Goal: Task Accomplishment & Management: Use online tool/utility

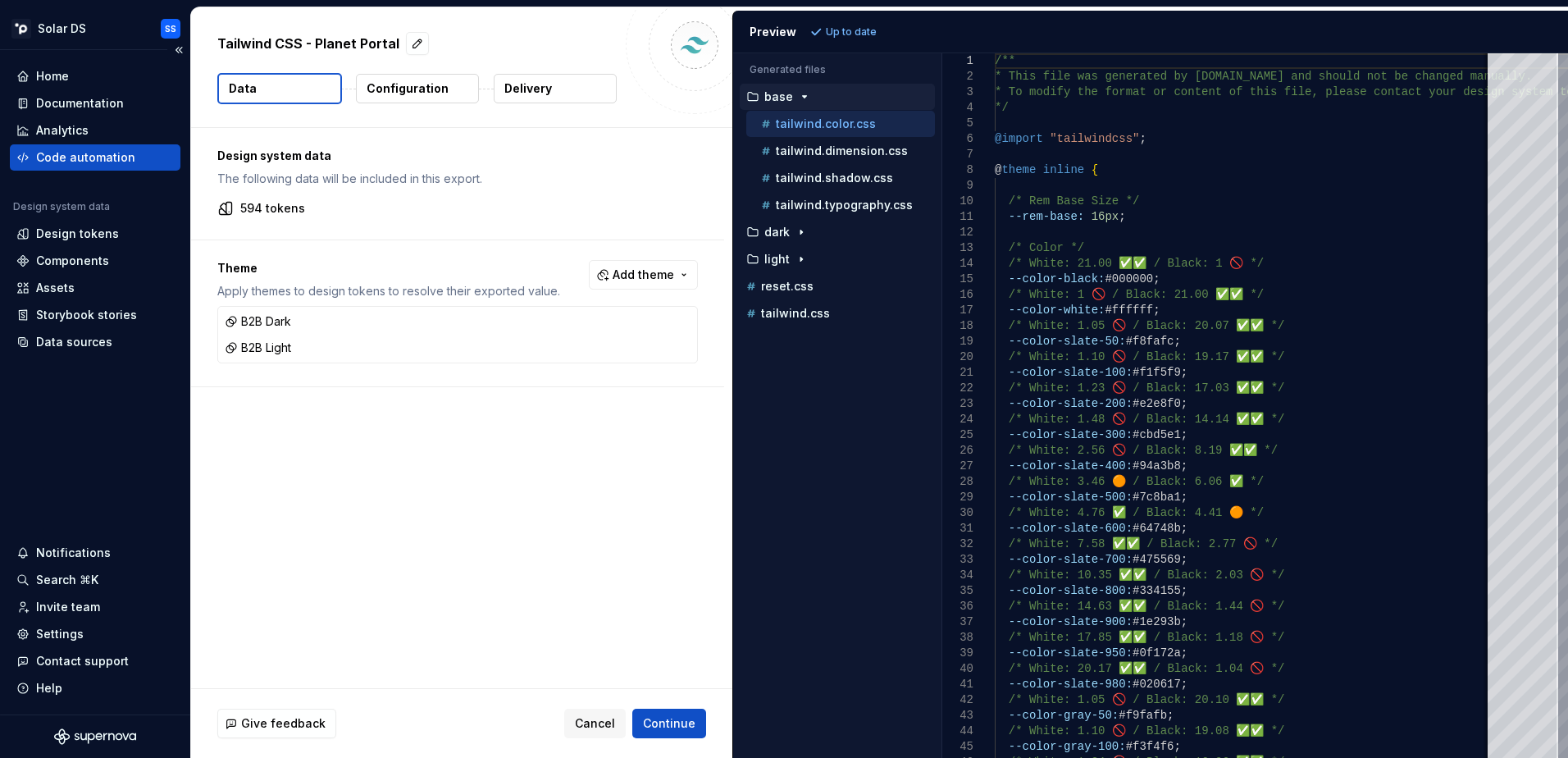
click at [92, 145] on div "Code automation" at bounding box center [95, 157] width 171 height 26
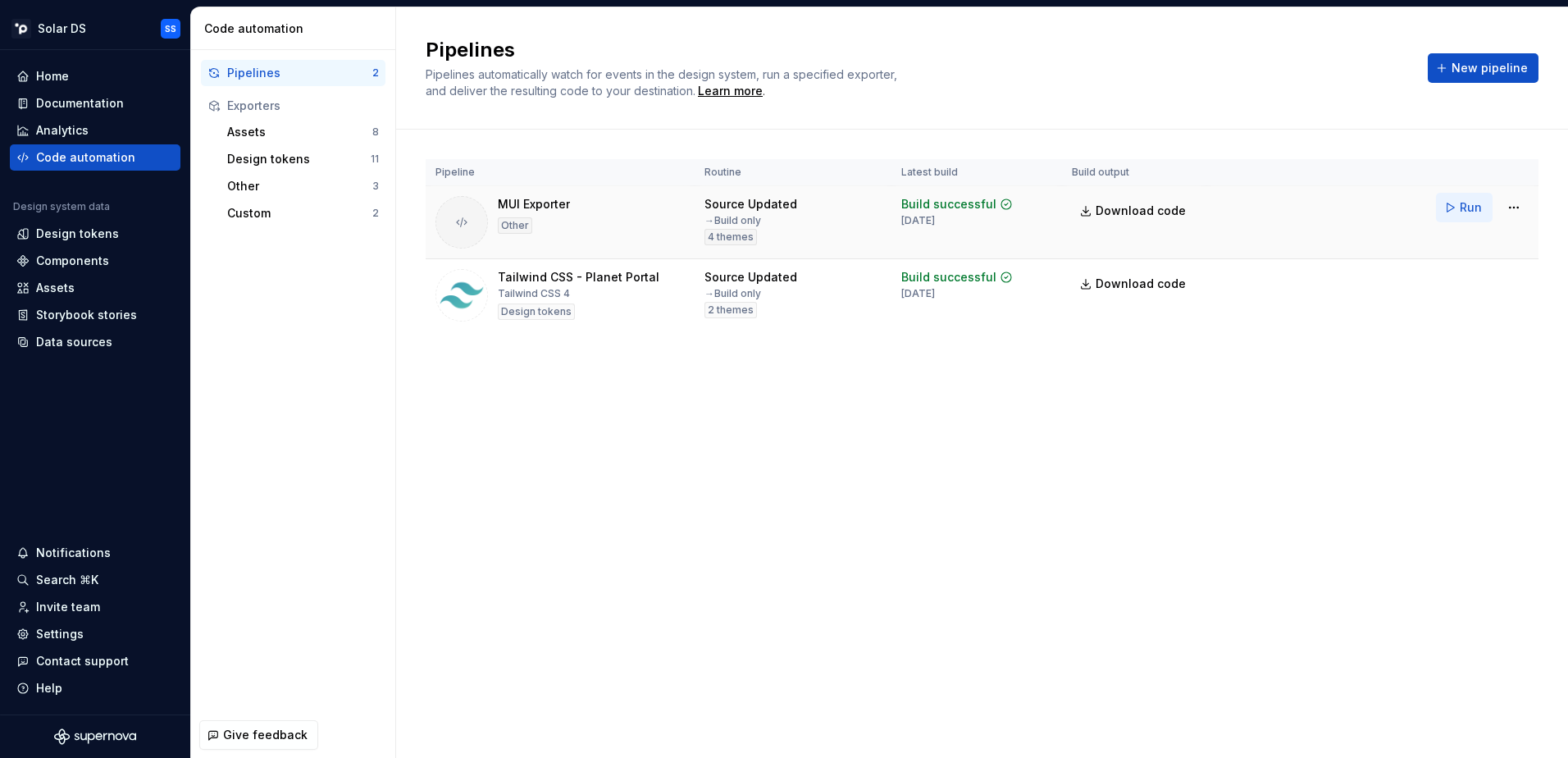
click at [1468, 210] on span "Run" at bounding box center [1471, 207] width 22 height 16
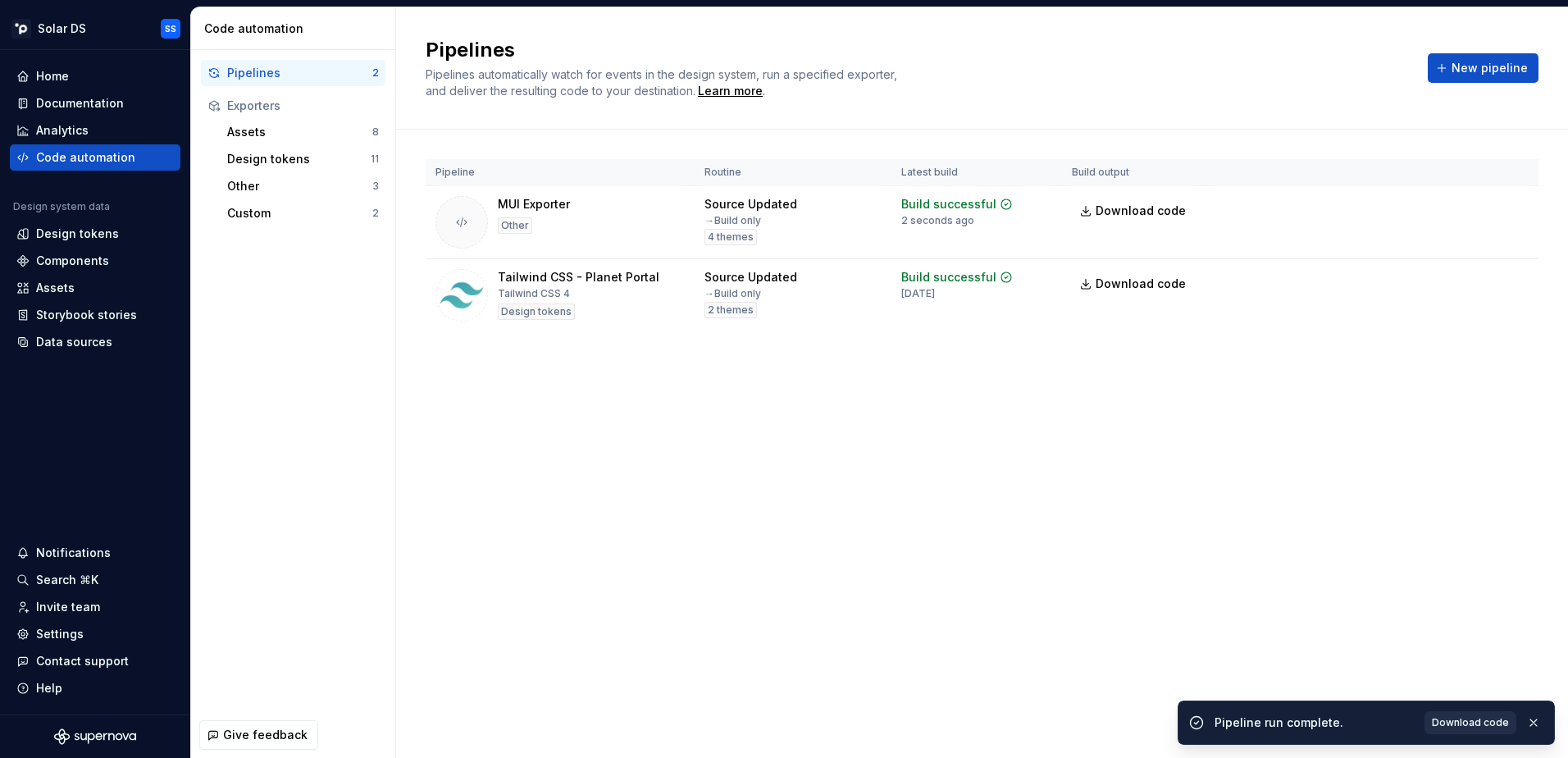
click at [1464, 728] on span "Download code" at bounding box center [1470, 723] width 77 height 14
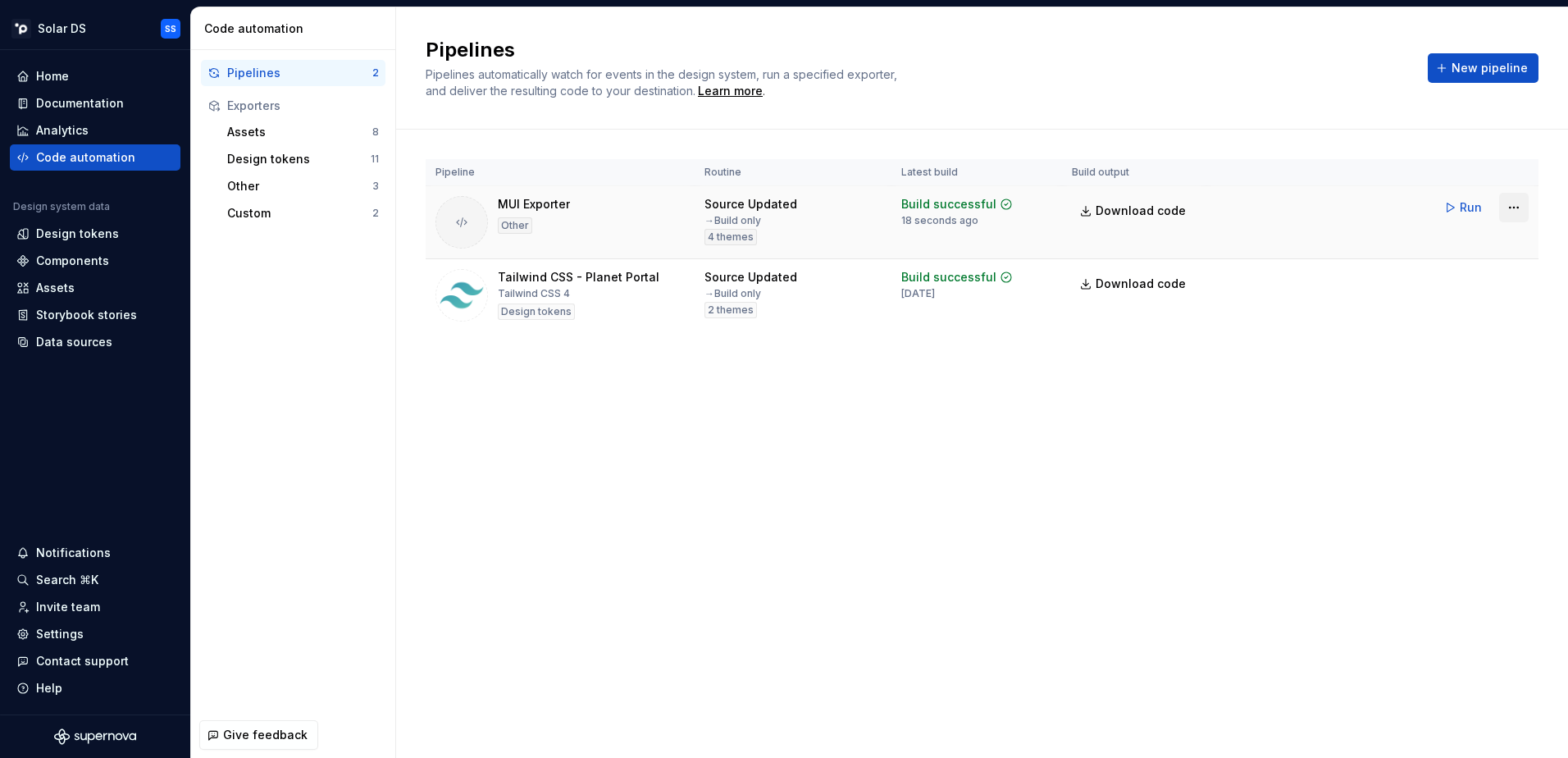
click at [1519, 208] on html "Solar DS SS Home Documentation Analytics Code automation Design system data Des…" at bounding box center [784, 379] width 1568 height 758
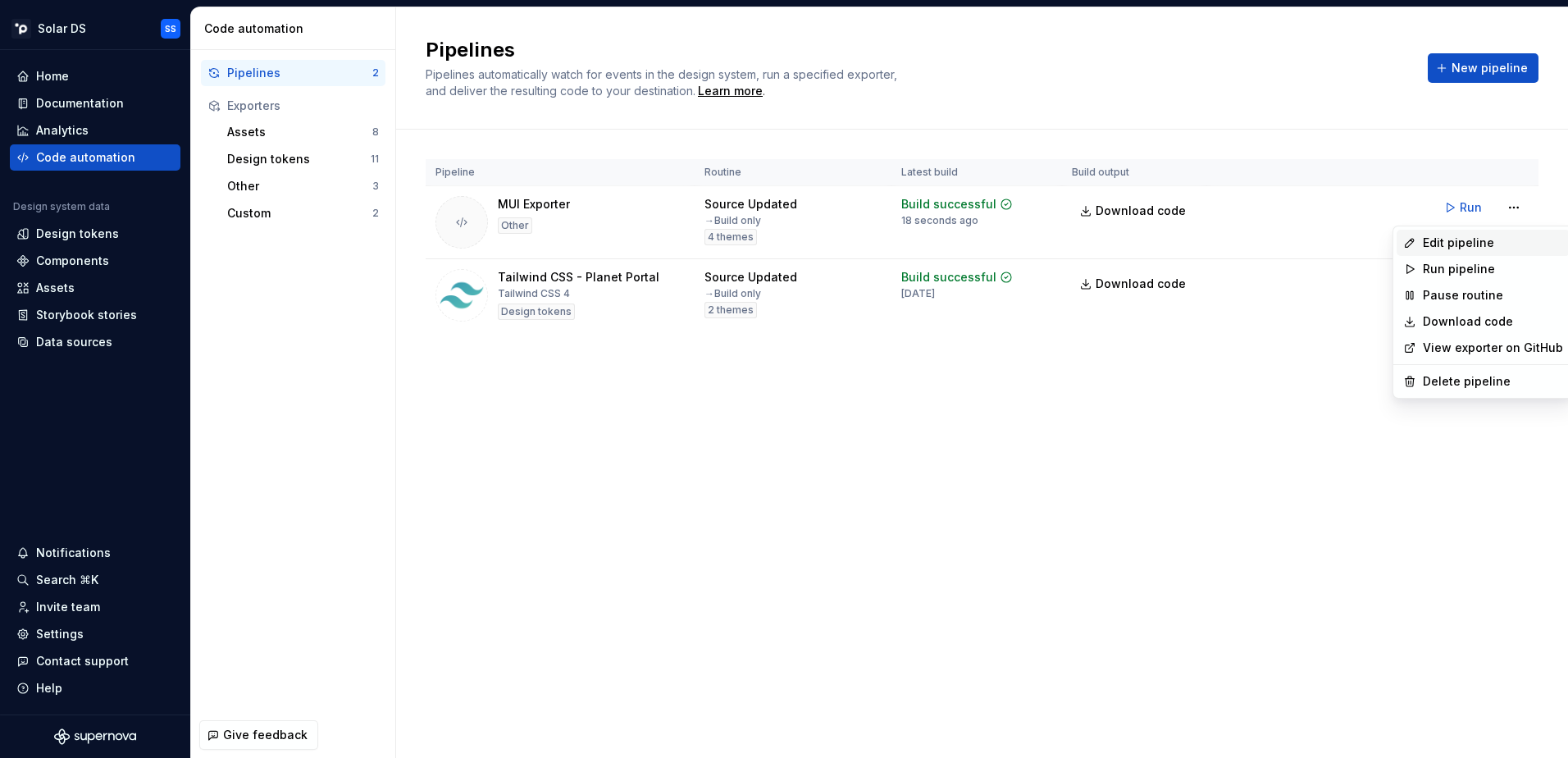
click at [1508, 241] on div "Edit pipeline" at bounding box center [1493, 243] width 140 height 16
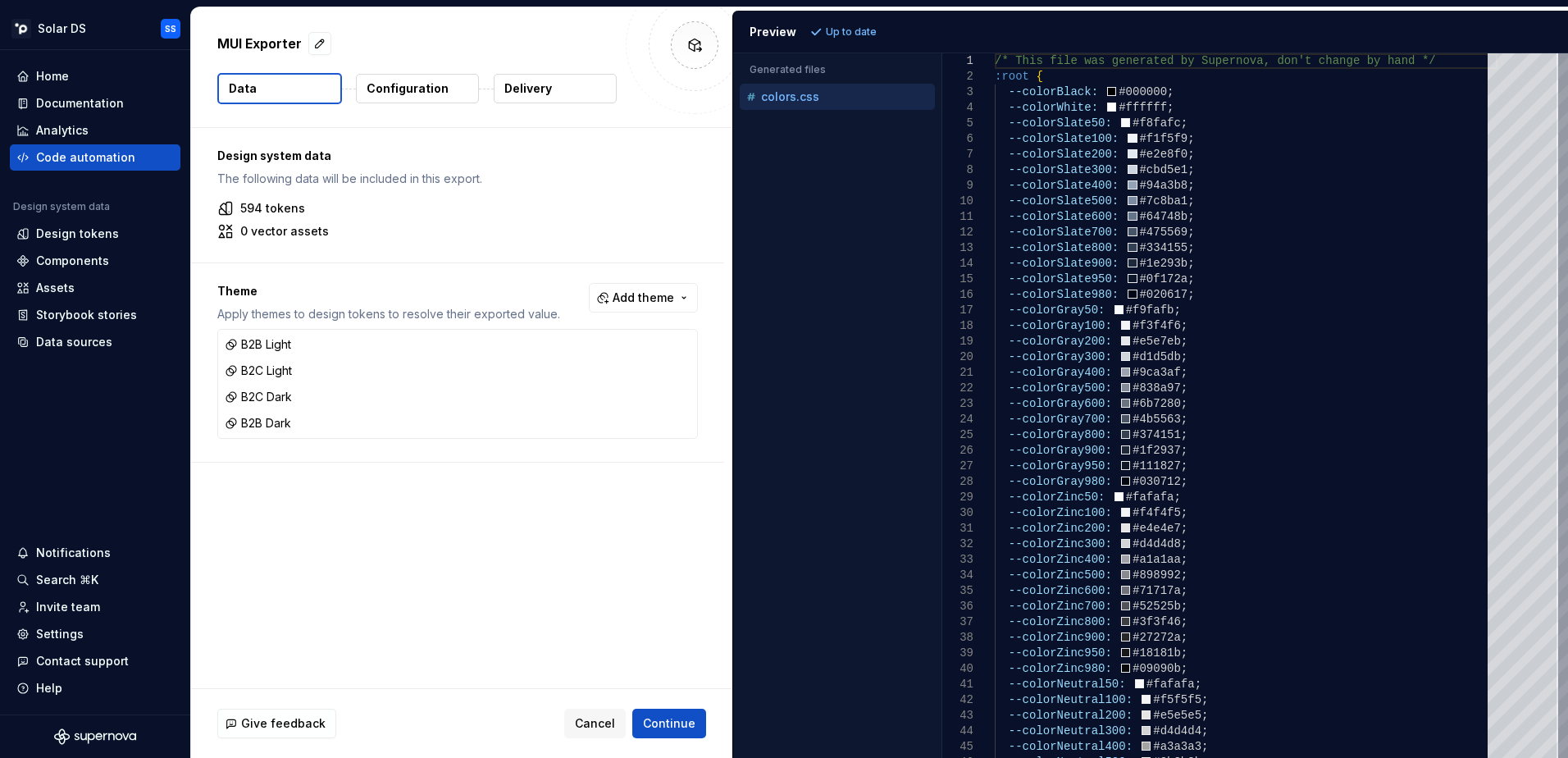
click at [404, 90] on p "Configuration" at bounding box center [407, 88] width 82 height 16
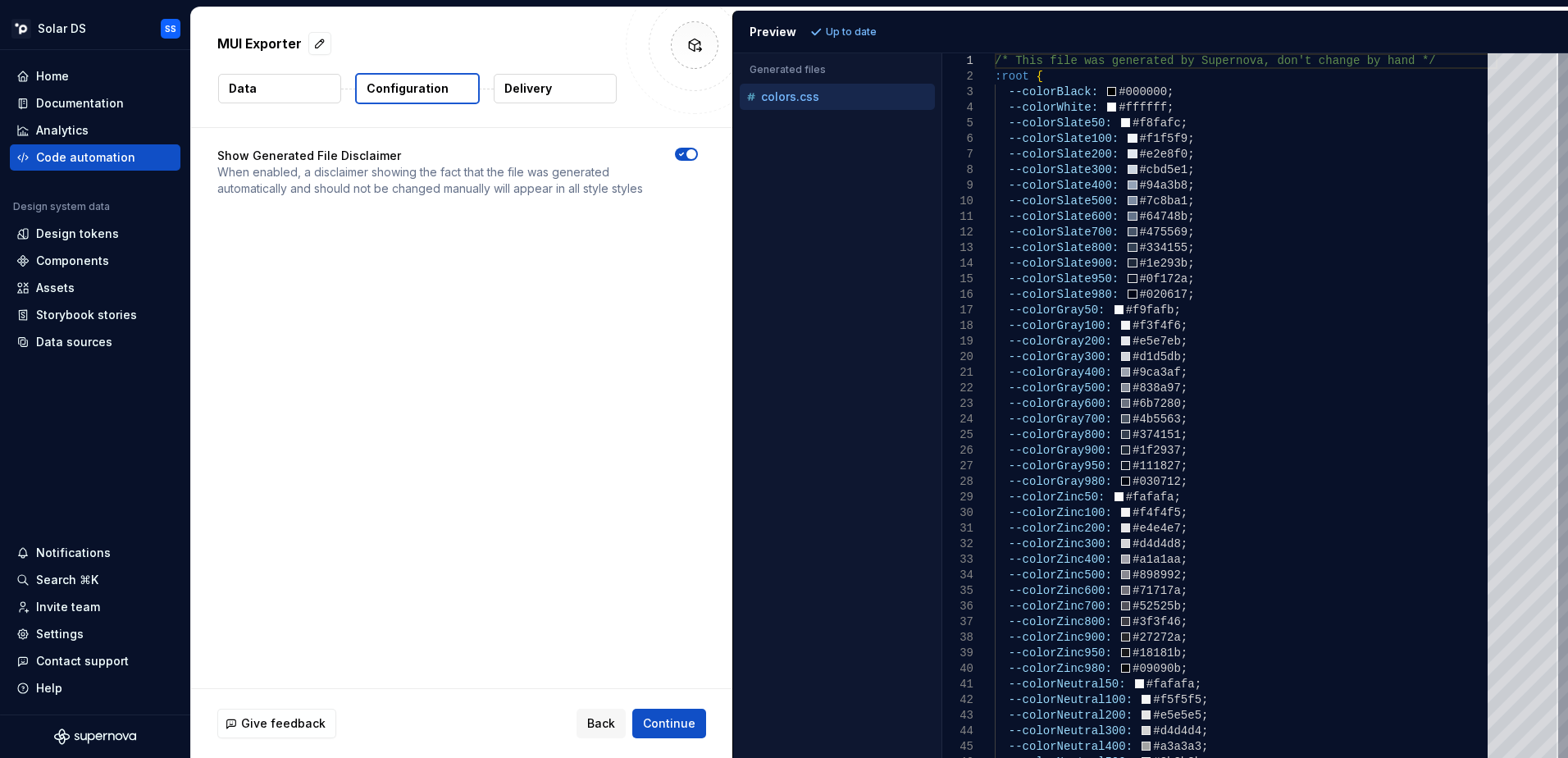
click at [545, 87] on p "Delivery" at bounding box center [528, 88] width 47 height 16
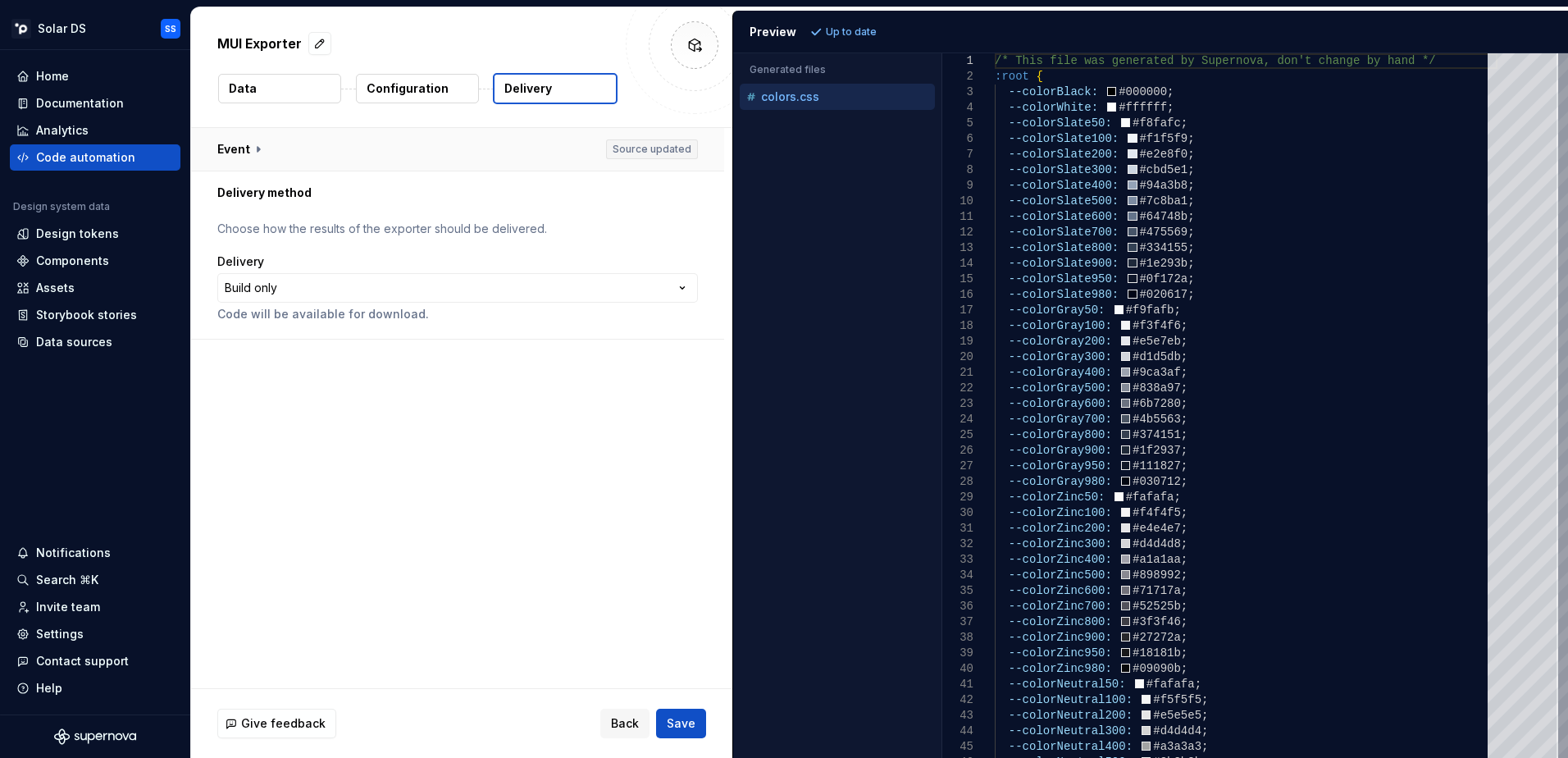
click at [231, 146] on button "button" at bounding box center [457, 149] width 533 height 42
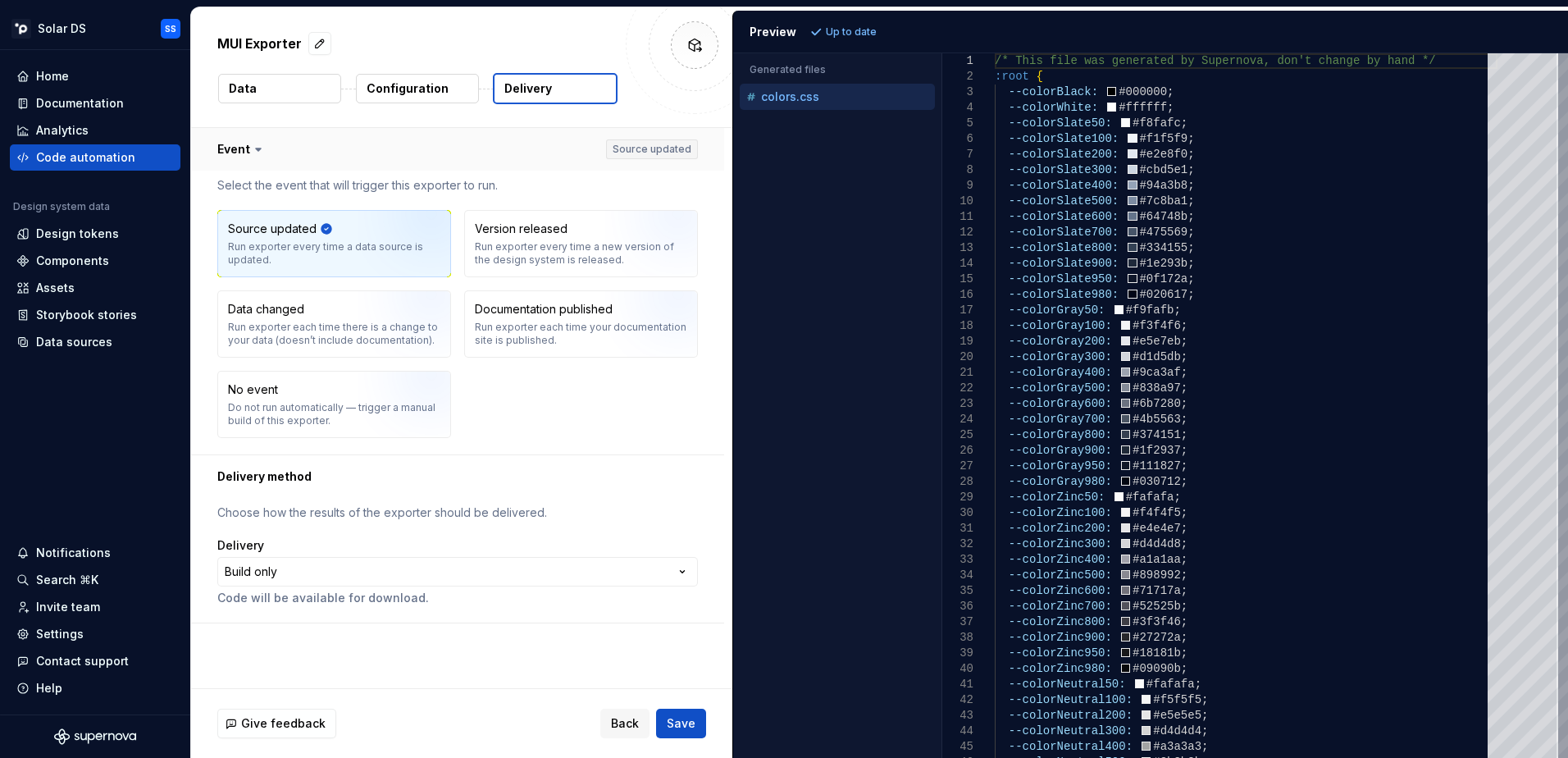
click at [231, 146] on button "button" at bounding box center [457, 149] width 533 height 42
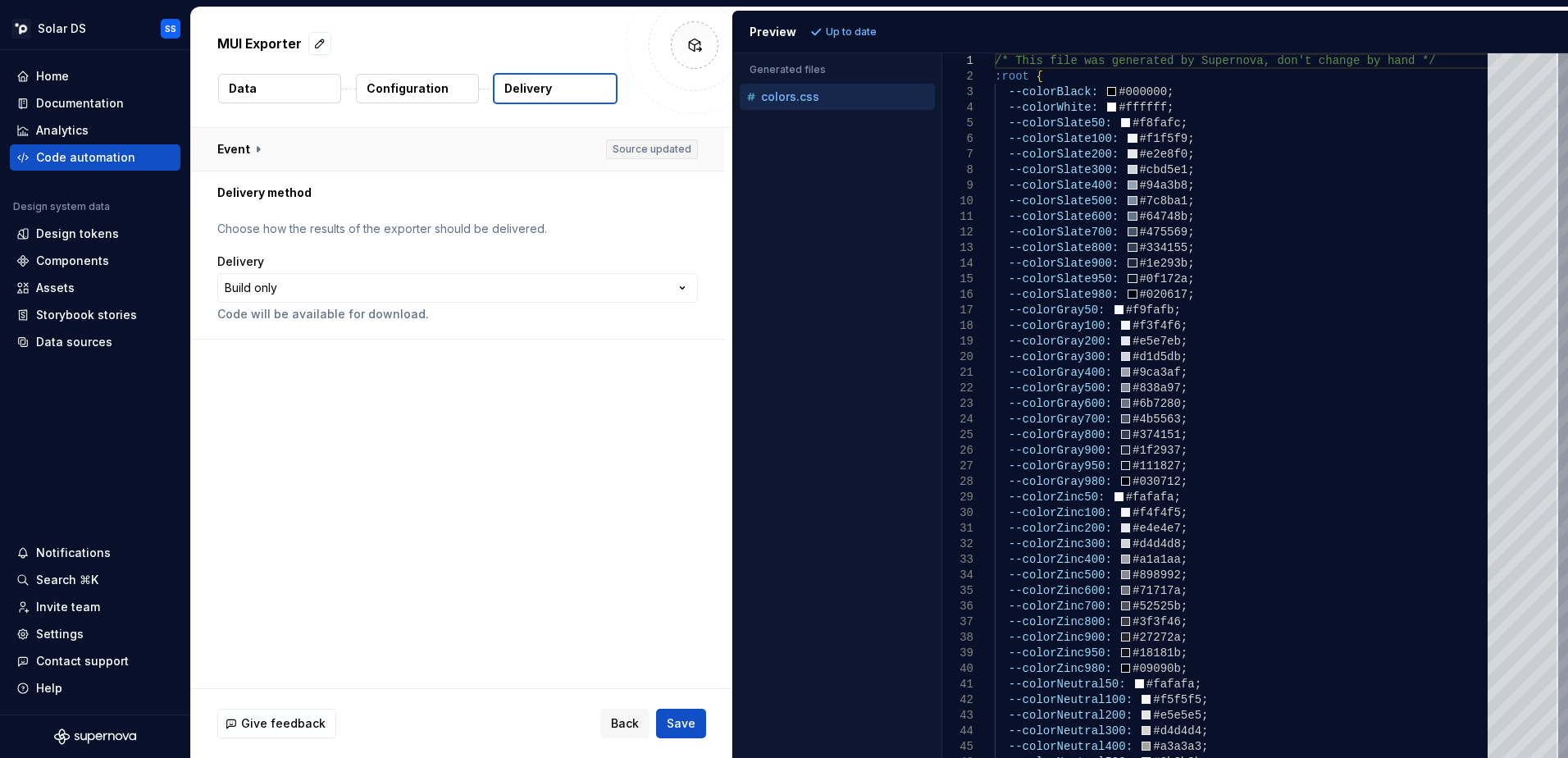
click at [231, 146] on button "button" at bounding box center [457, 149] width 533 height 42
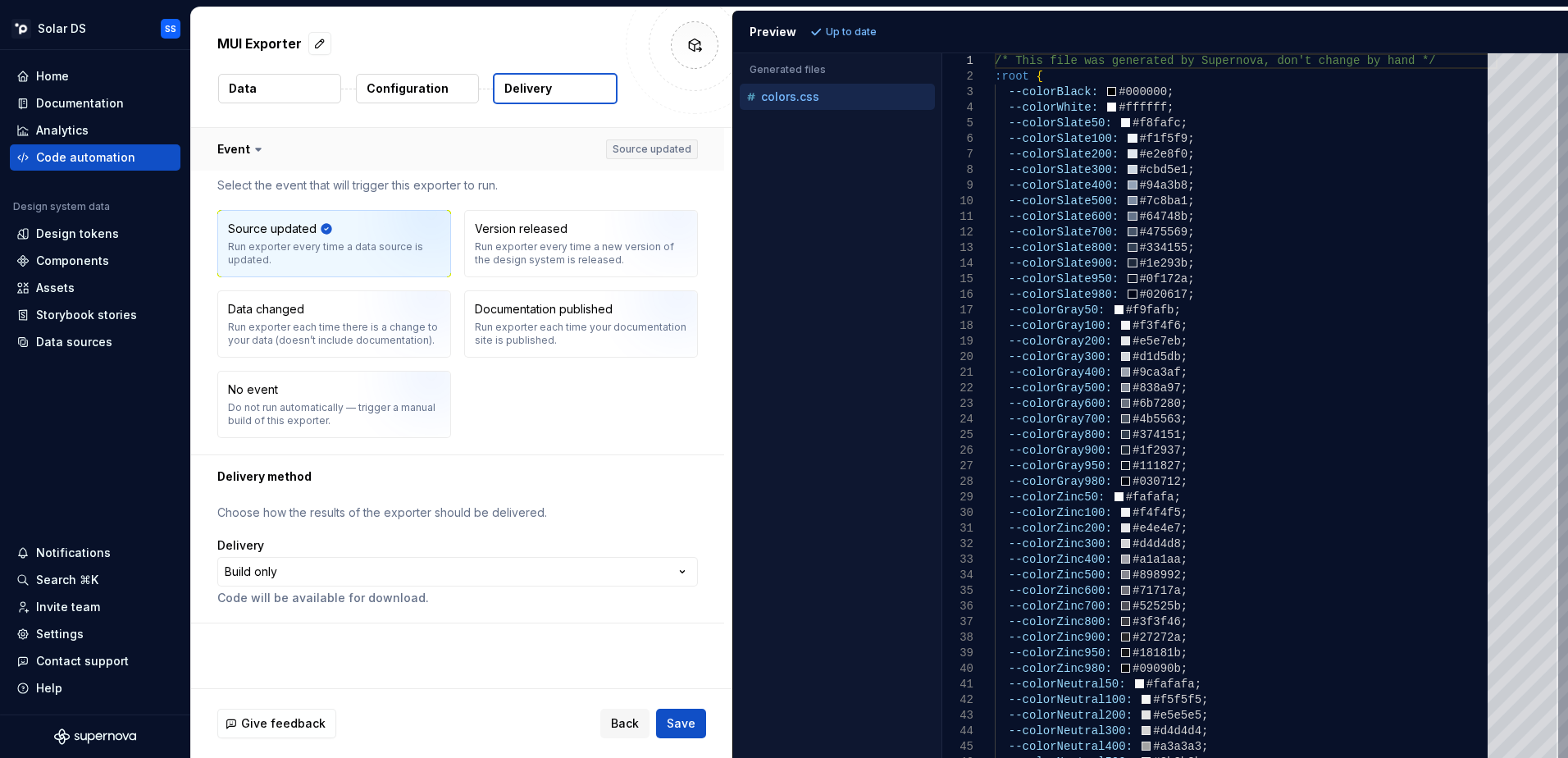
click at [231, 146] on button "button" at bounding box center [457, 149] width 533 height 42
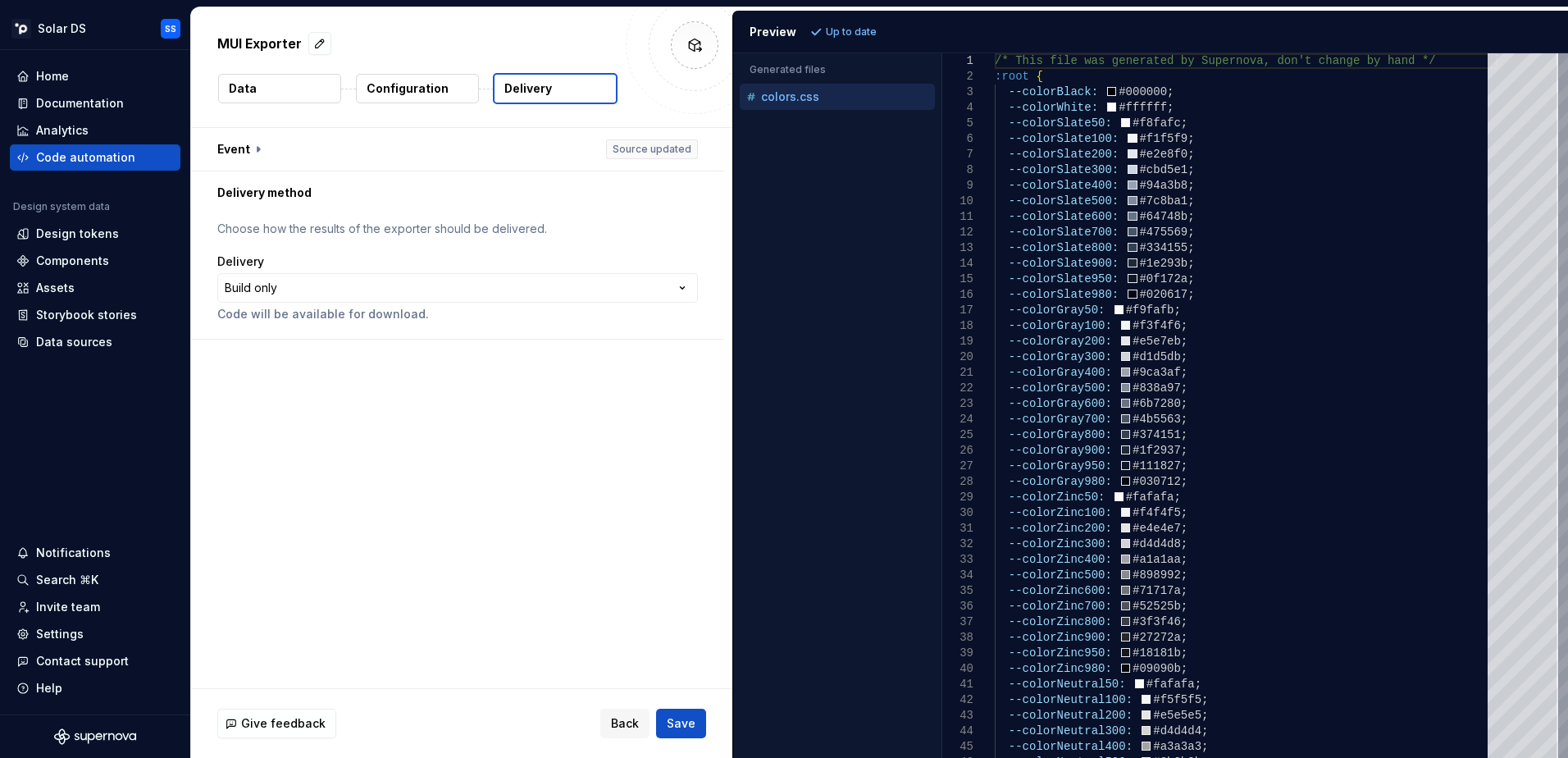
click at [275, 85] on button "Data" at bounding box center [280, 88] width 123 height 30
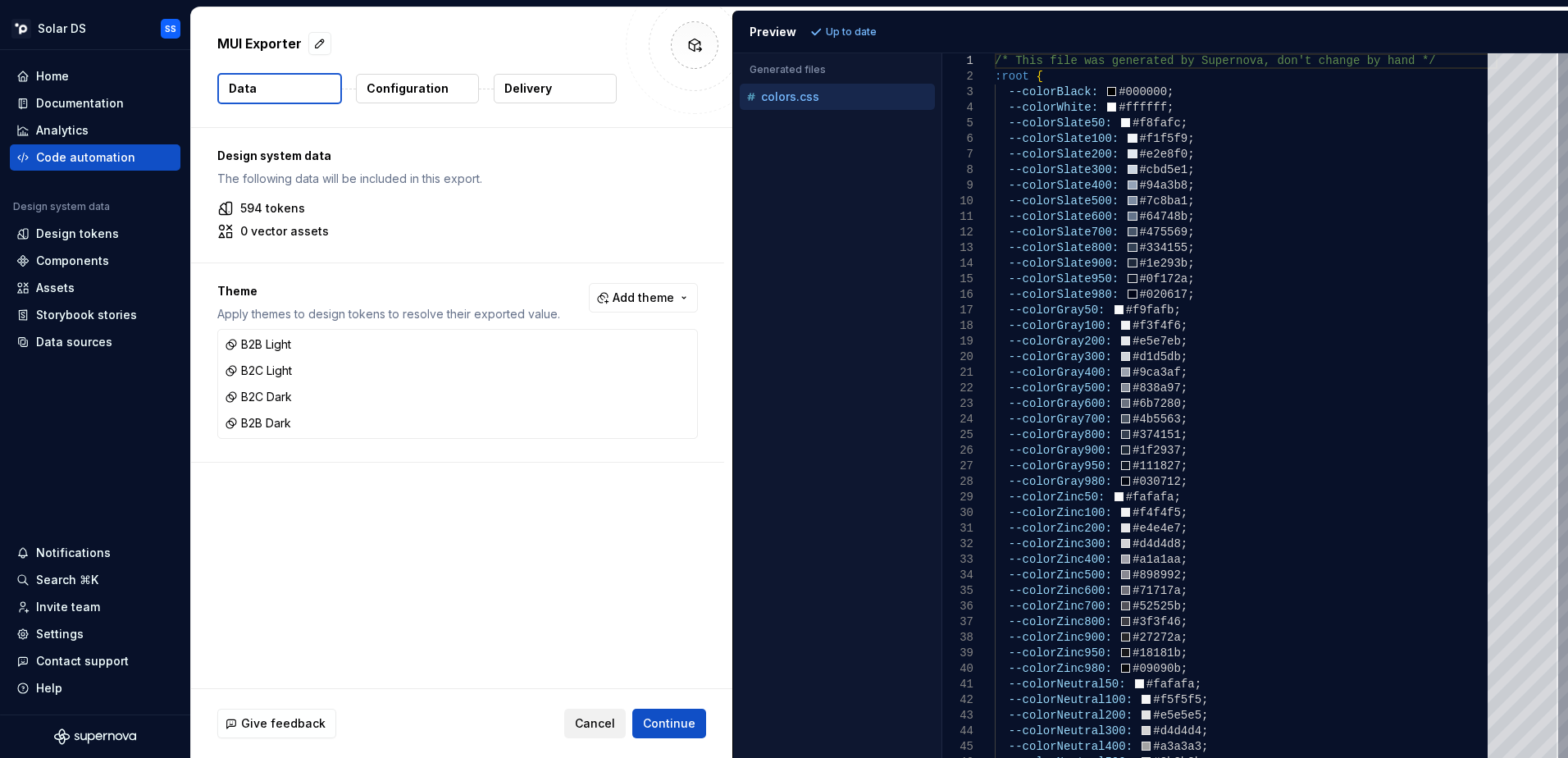
click at [608, 719] on span "Cancel" at bounding box center [595, 723] width 41 height 16
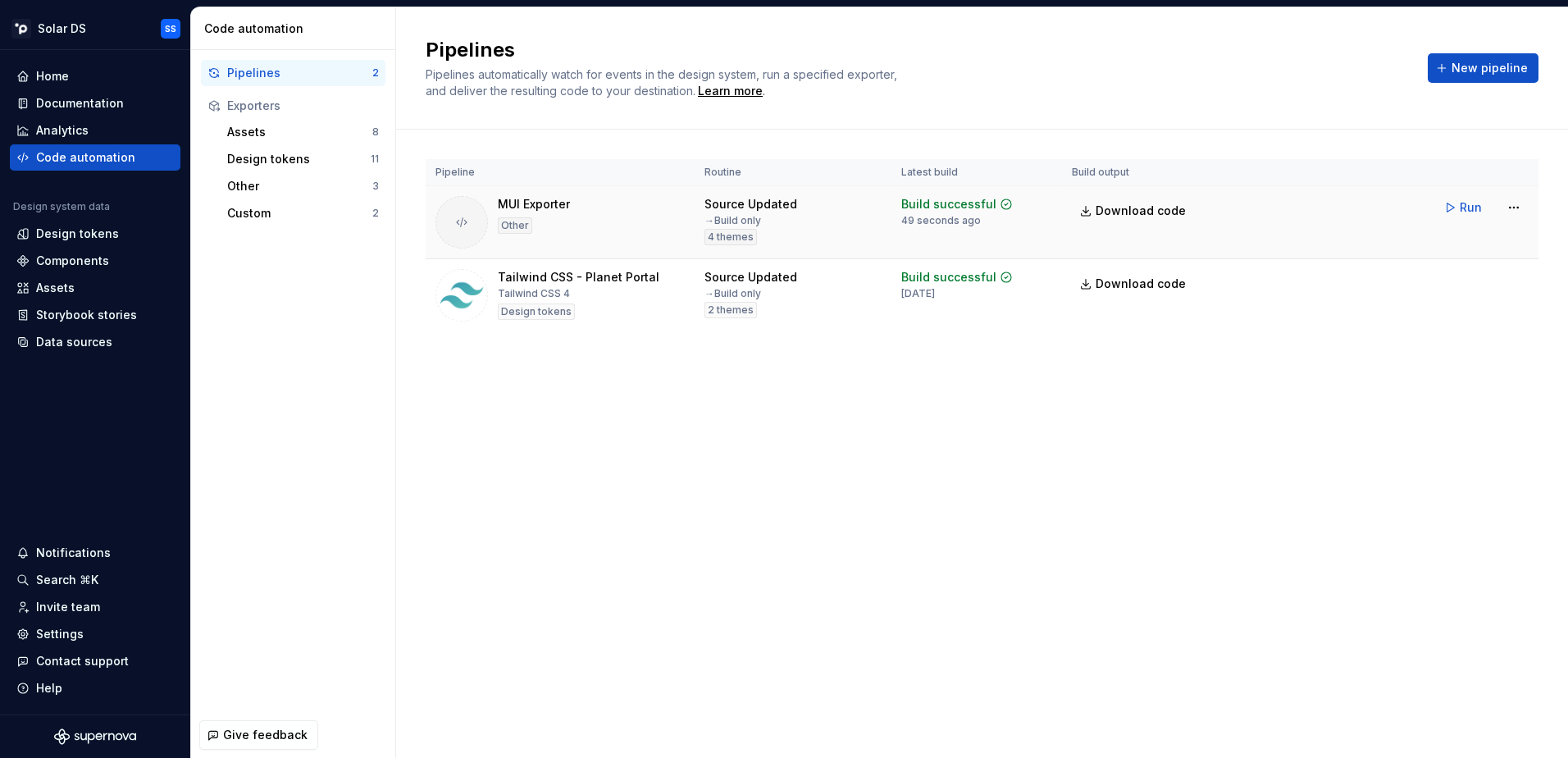
click at [509, 213] on div "MUI Exporter Other" at bounding box center [533, 222] width 72 height 52
click at [73, 635] on div "Settings" at bounding box center [60, 634] width 47 height 16
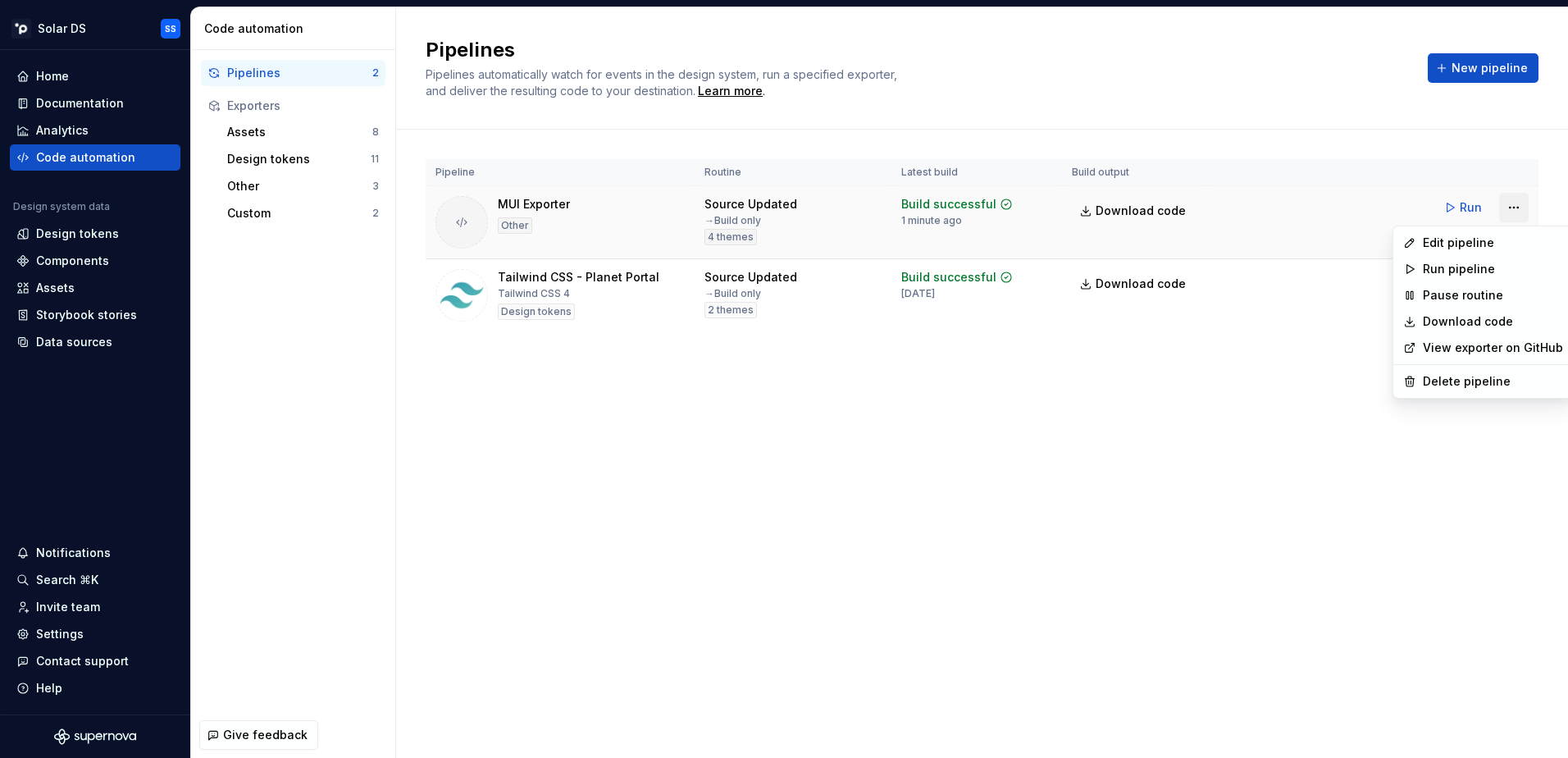
click at [1511, 205] on html "Solar DS SS Home Documentation Analytics Code automation Design system data Des…" at bounding box center [784, 379] width 1568 height 758
click at [1475, 353] on link "View exporter on GitHub" at bounding box center [1493, 347] width 140 height 16
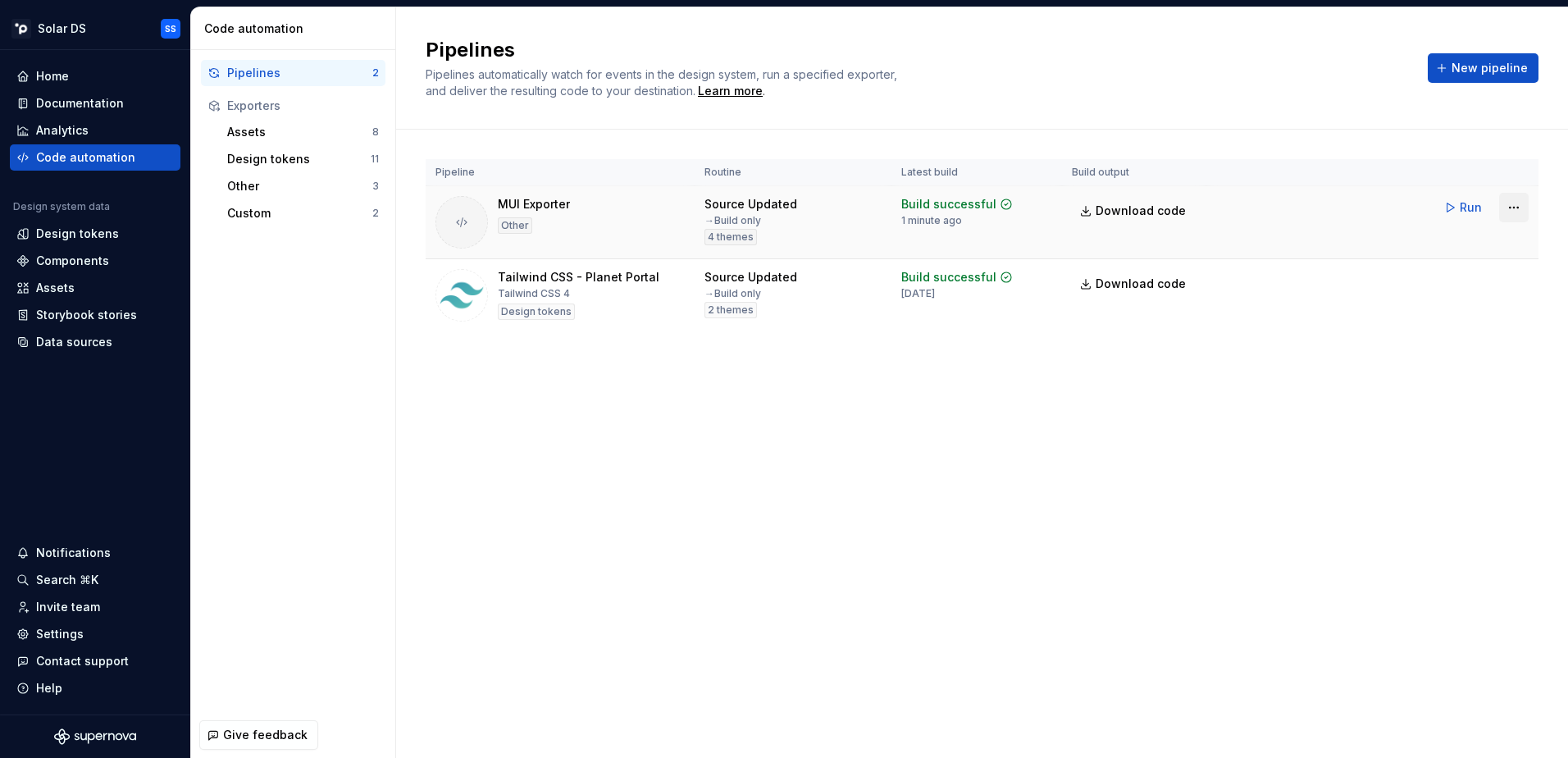
click at [1509, 209] on html "Solar DS SS Home Documentation Analytics Code automation Design system data Des…" at bounding box center [784, 379] width 1568 height 758
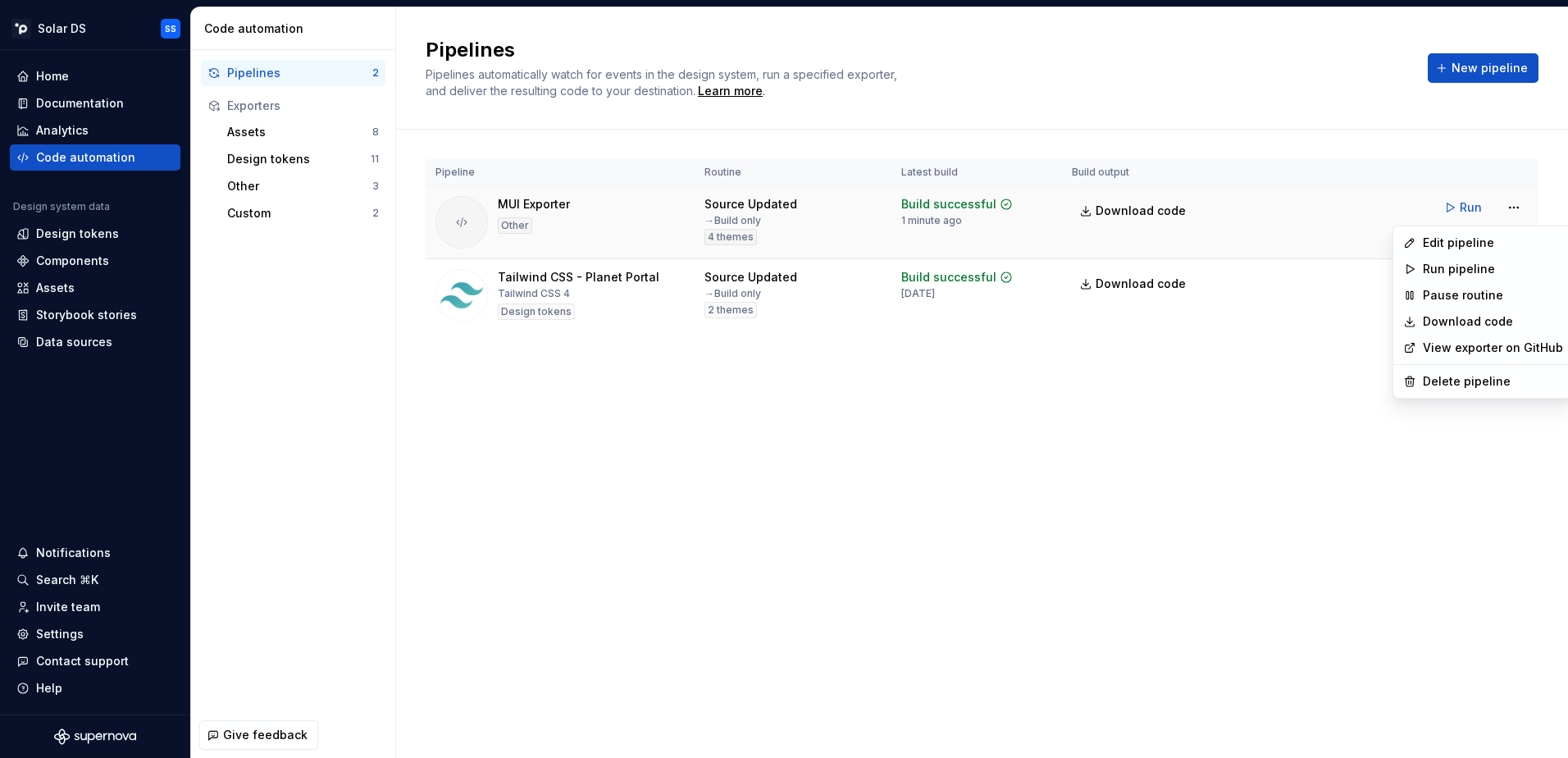
click at [1262, 243] on html "Solar DS SS Home Documentation Analytics Code automation Design system data Des…" at bounding box center [784, 379] width 1568 height 758
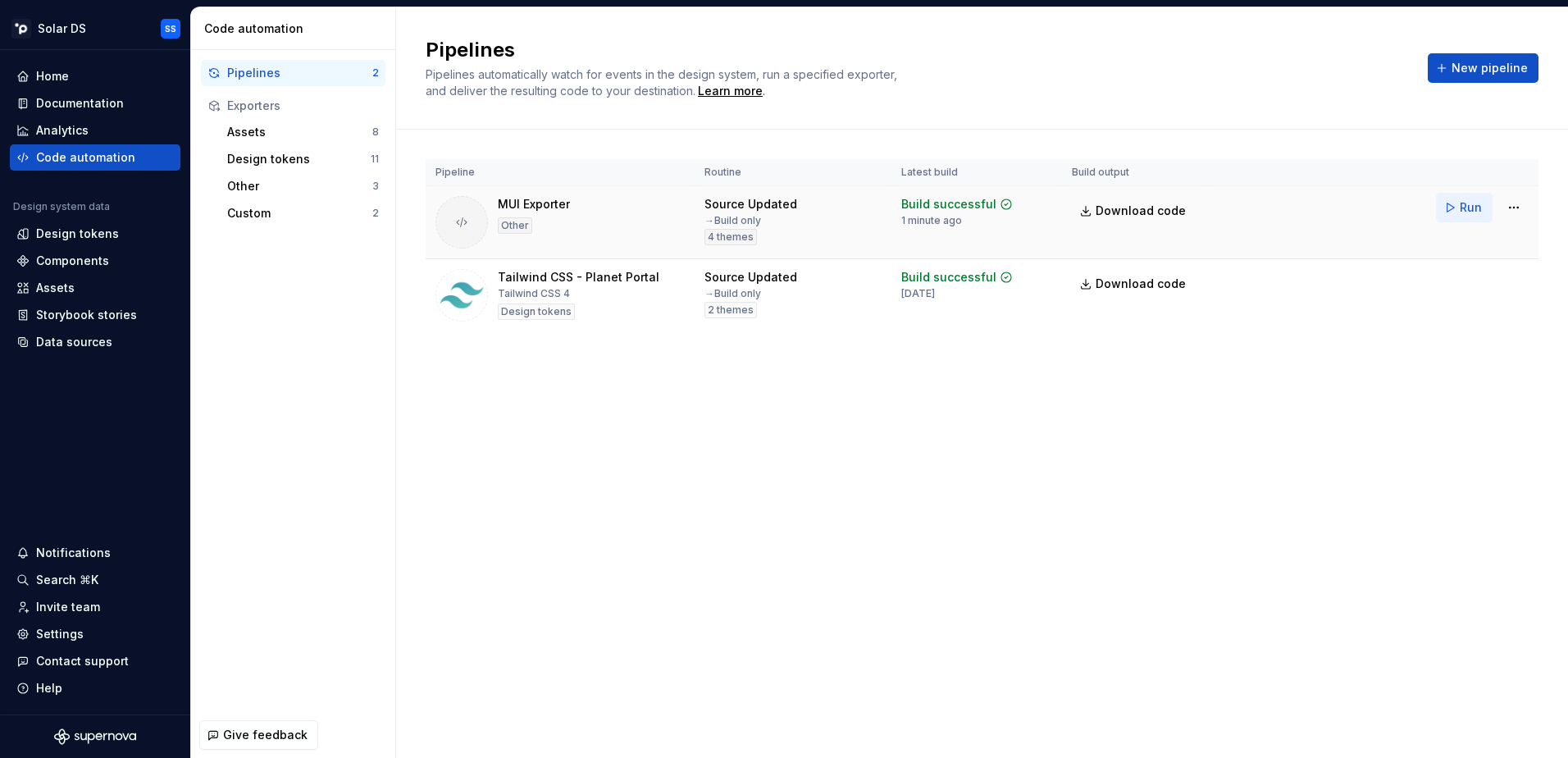
click at [1462, 205] on span "Run" at bounding box center [1471, 207] width 22 height 16
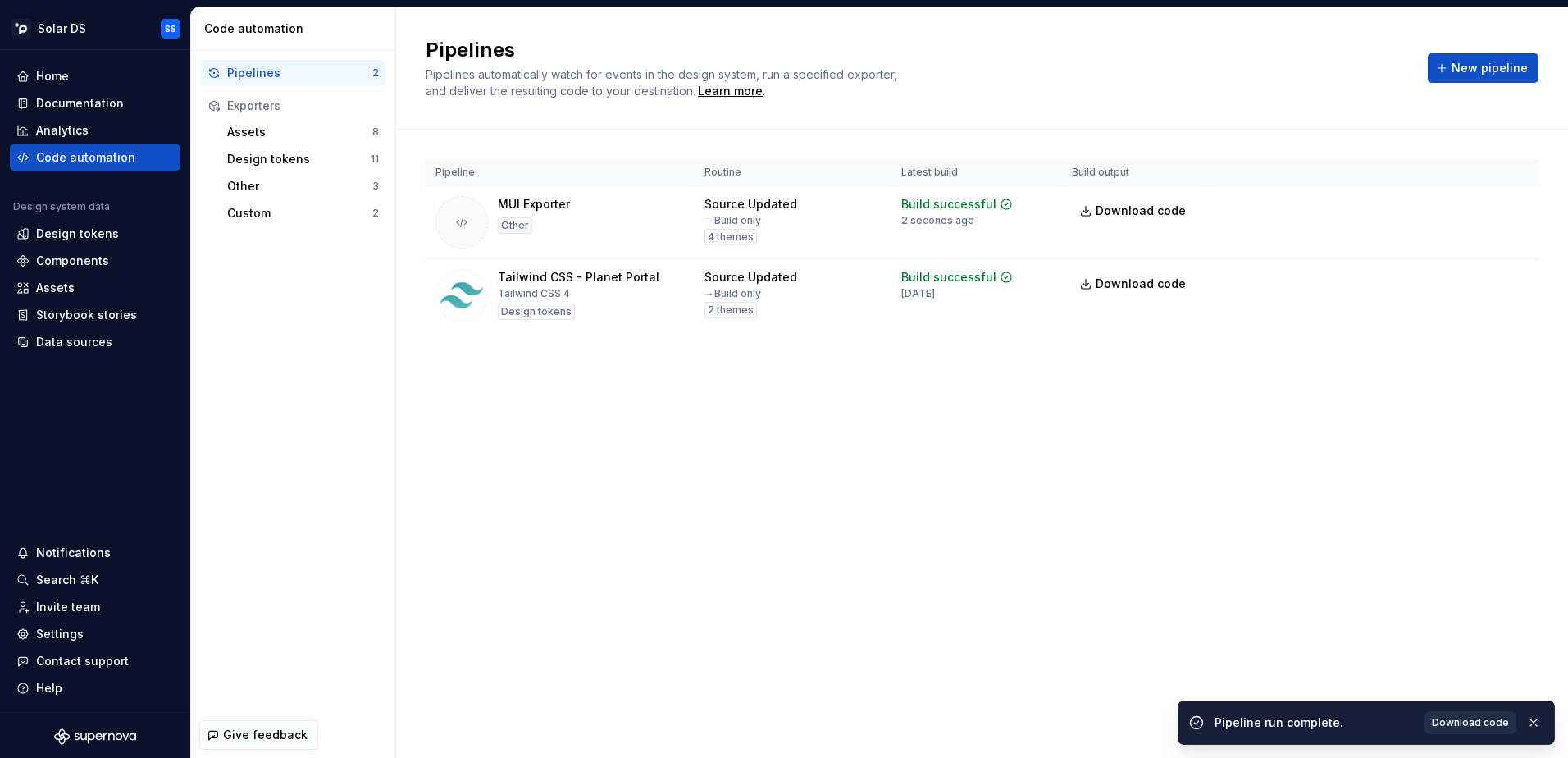
click at [1478, 719] on span "Download code" at bounding box center [1470, 723] width 77 height 14
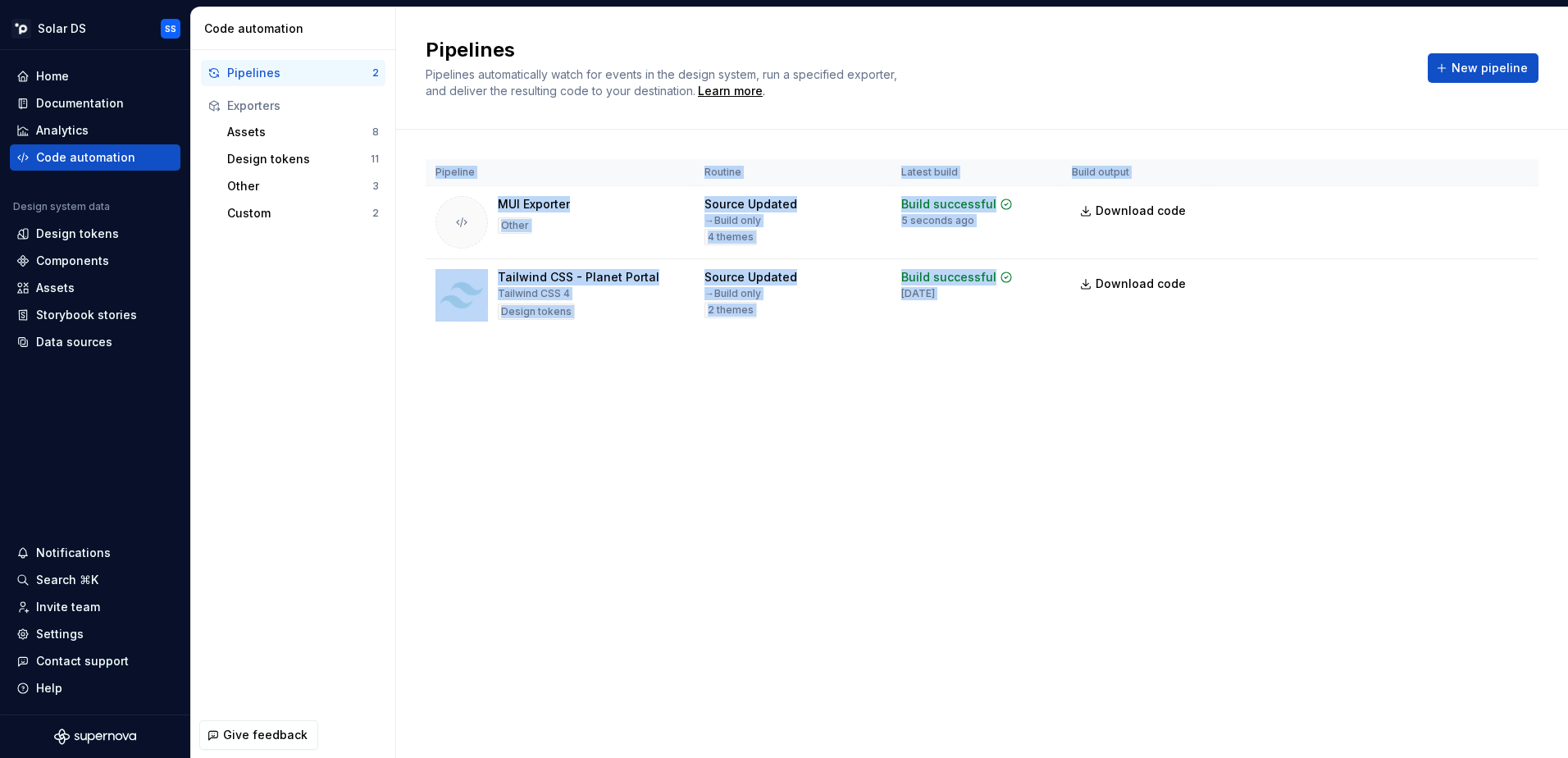
click at [1313, 449] on div "Pipelines Pipelines automatically watch for events in the design system, run a …" at bounding box center [982, 383] width 1172 height 750
click at [1490, 69] on span "New pipeline" at bounding box center [1489, 68] width 76 height 16
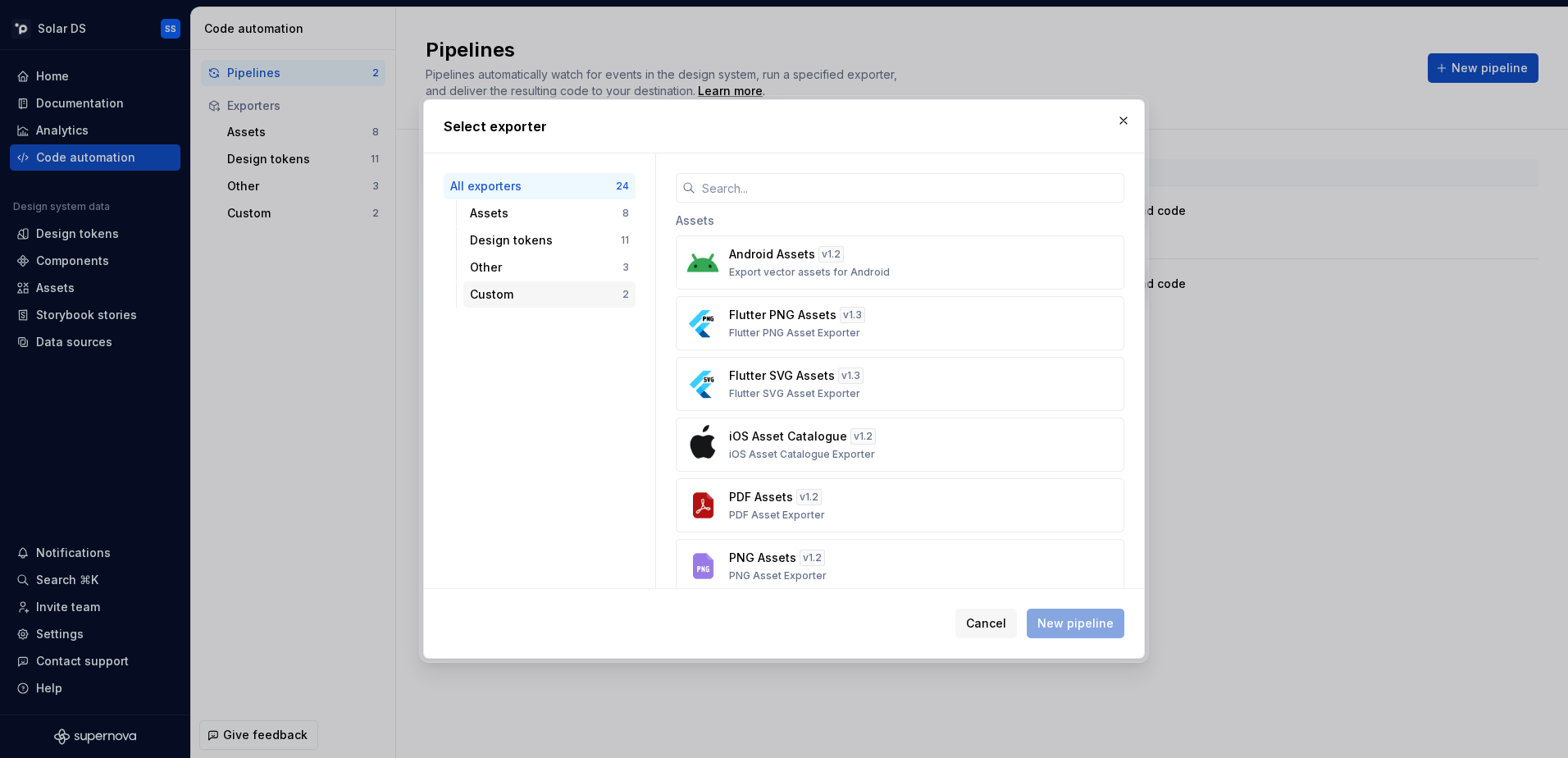
click at [515, 295] on div "Custom" at bounding box center [546, 294] width 153 height 16
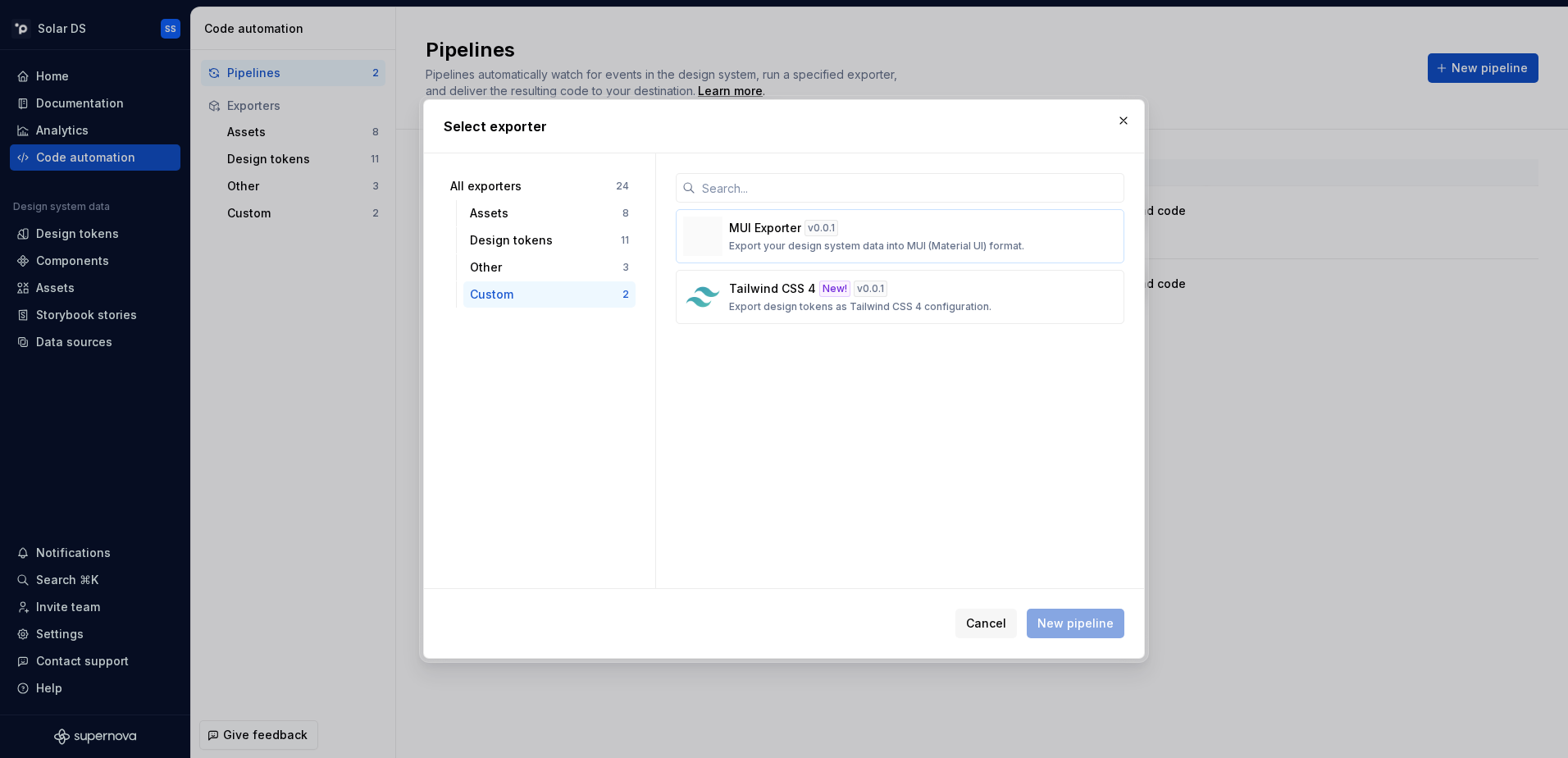
click at [1021, 230] on div "MUI Exporter v 0.0.1 Export your design system data into MUI (Material UI) form…" at bounding box center [895, 236] width 332 height 33
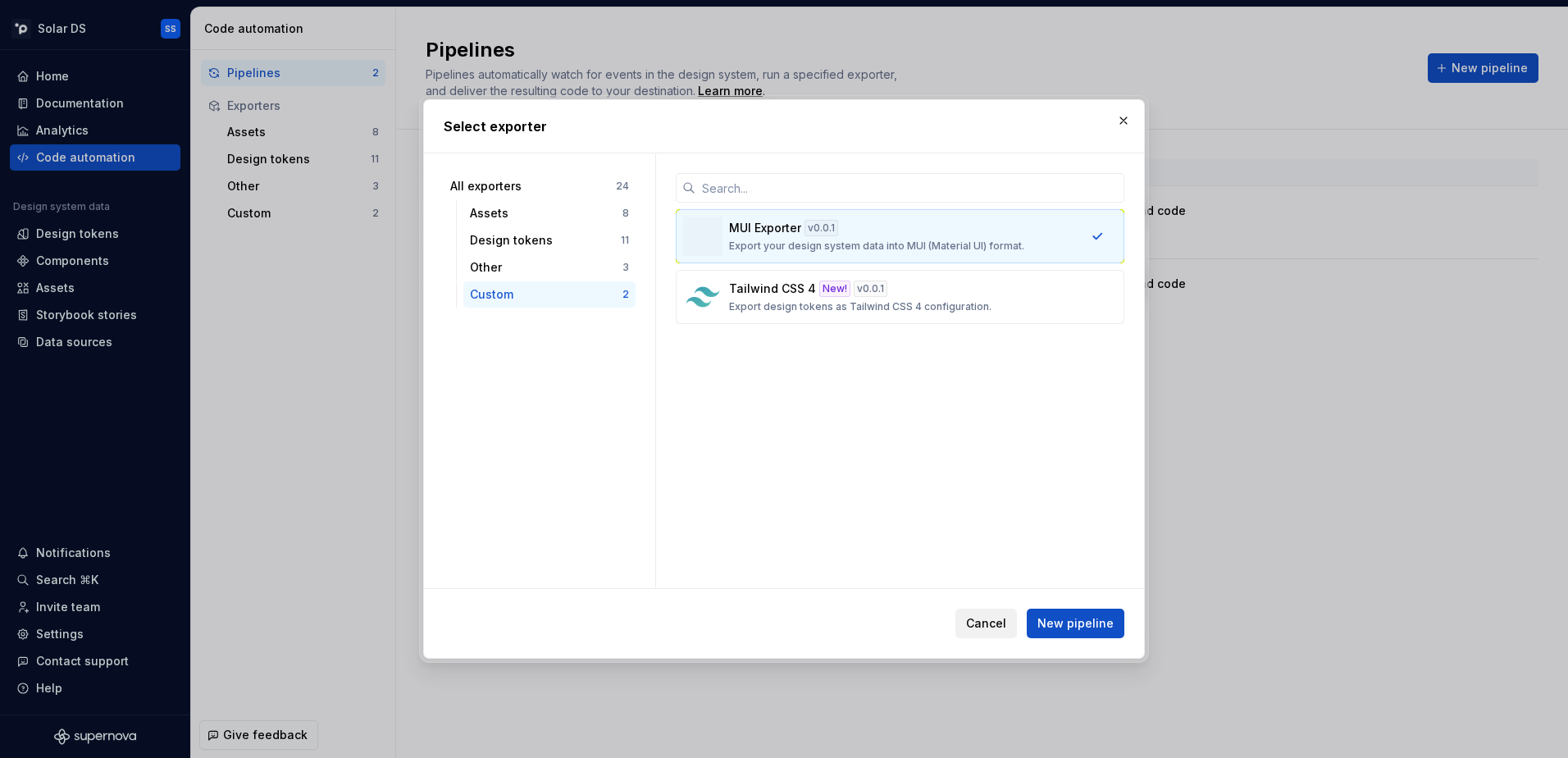
click at [977, 627] on span "Cancel" at bounding box center [986, 623] width 41 height 16
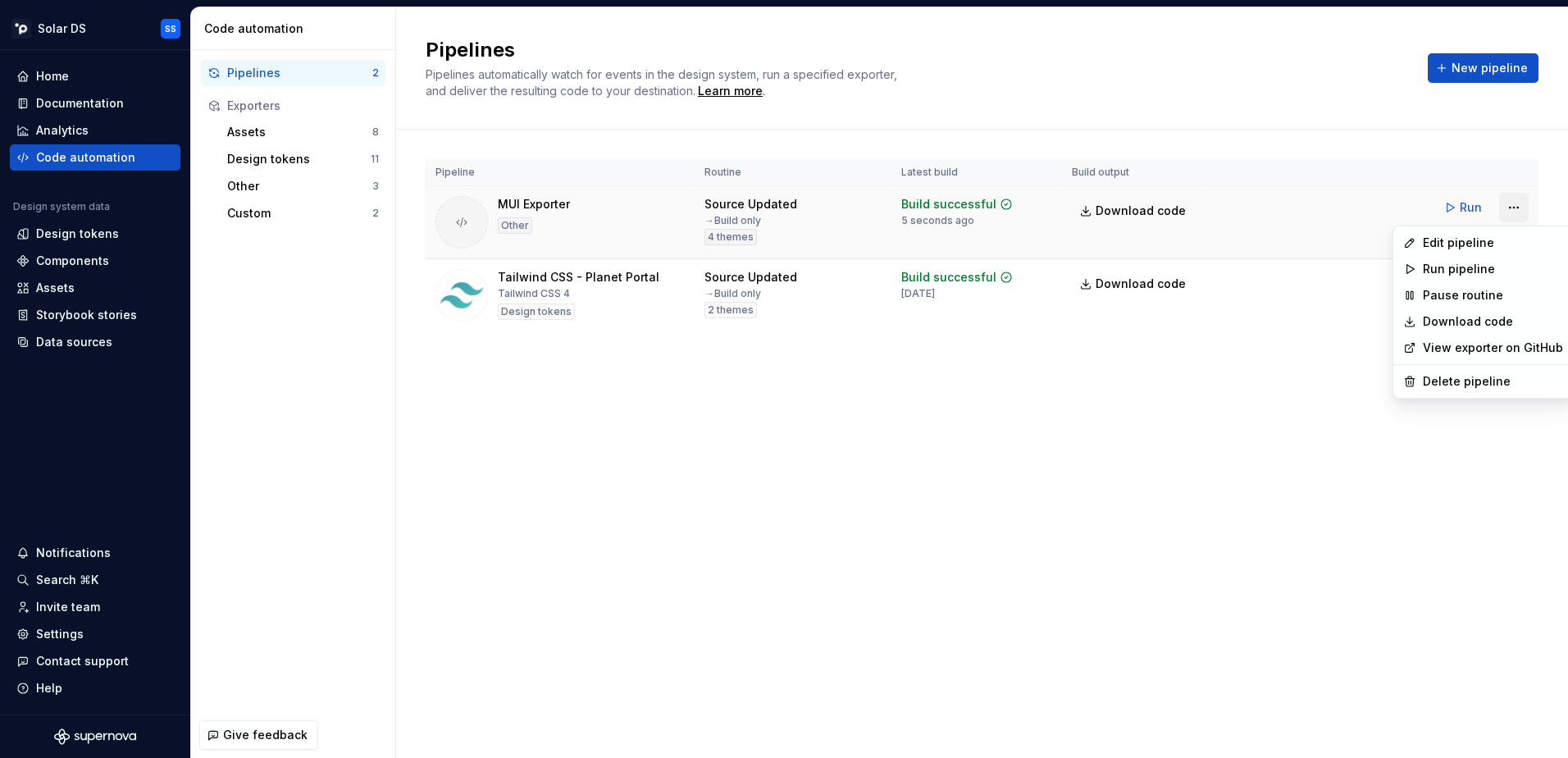
click at [1520, 205] on html "Solar DS SS Home Documentation Analytics Code automation Design system data Des…" at bounding box center [784, 379] width 1568 height 758
click at [1484, 378] on div "Delete pipeline" at bounding box center [1493, 381] width 140 height 16
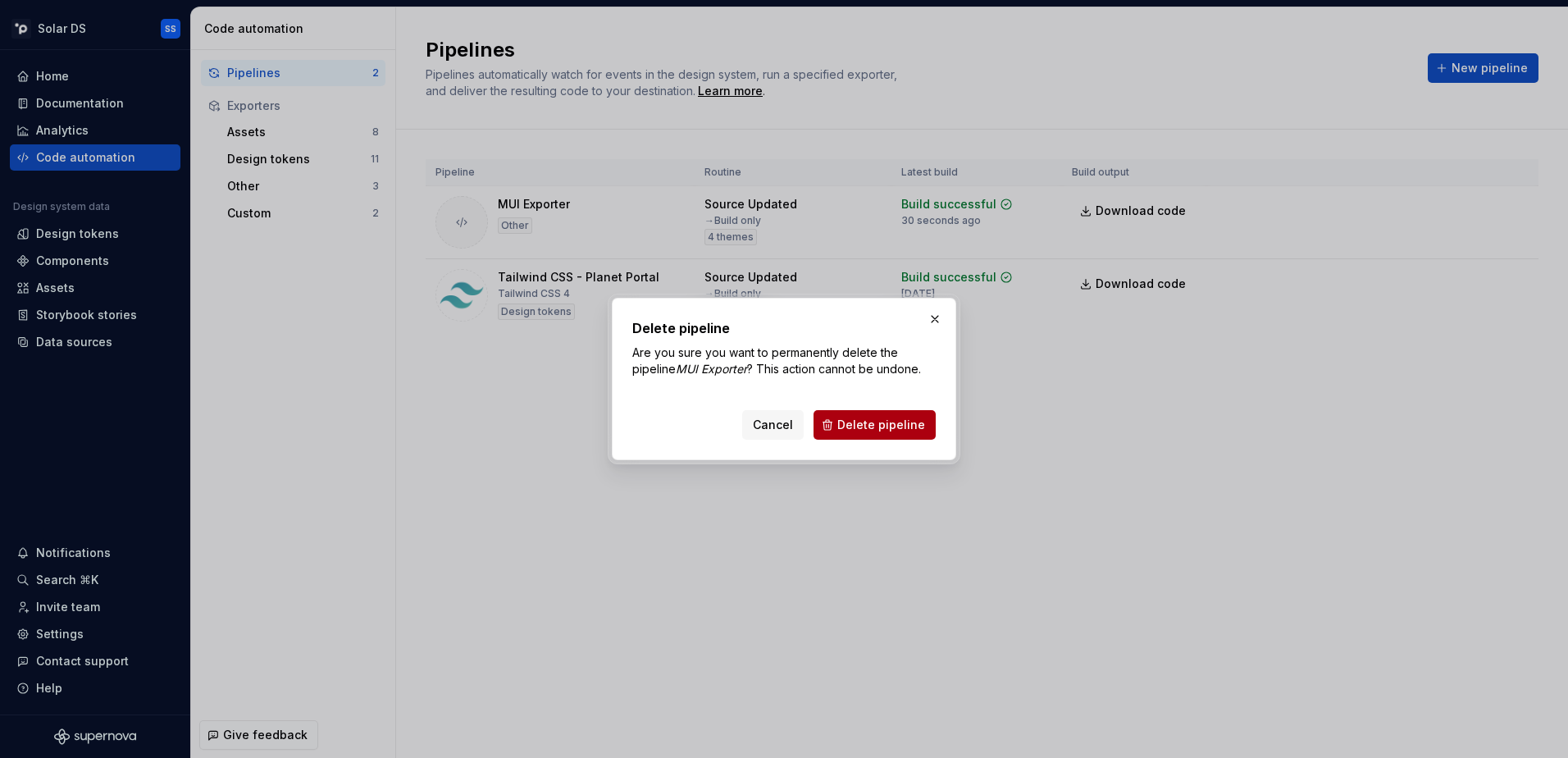
click at [903, 422] on span "Delete pipeline" at bounding box center [881, 424] width 88 height 16
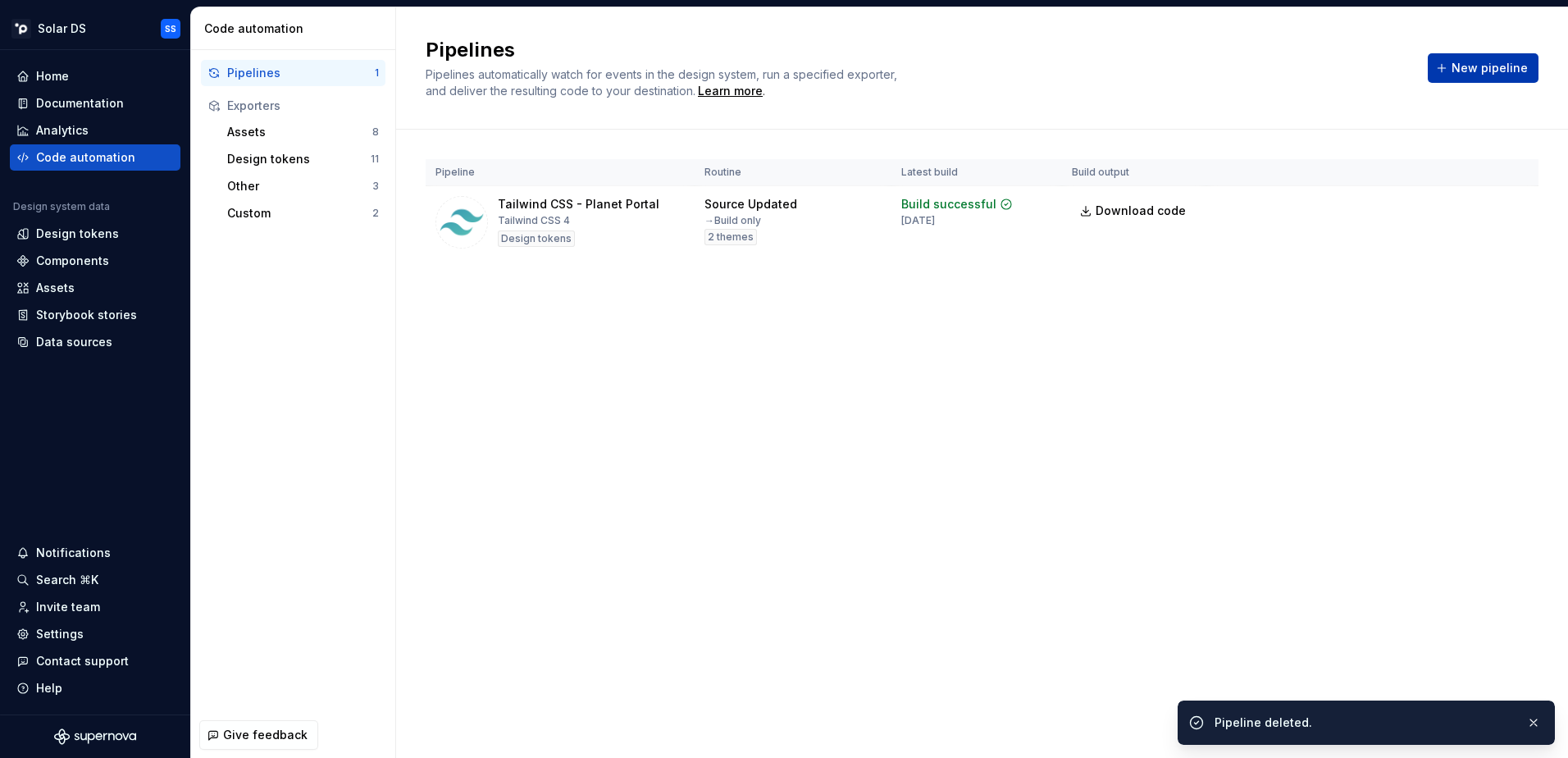
click at [1494, 70] on span "New pipeline" at bounding box center [1489, 68] width 76 height 16
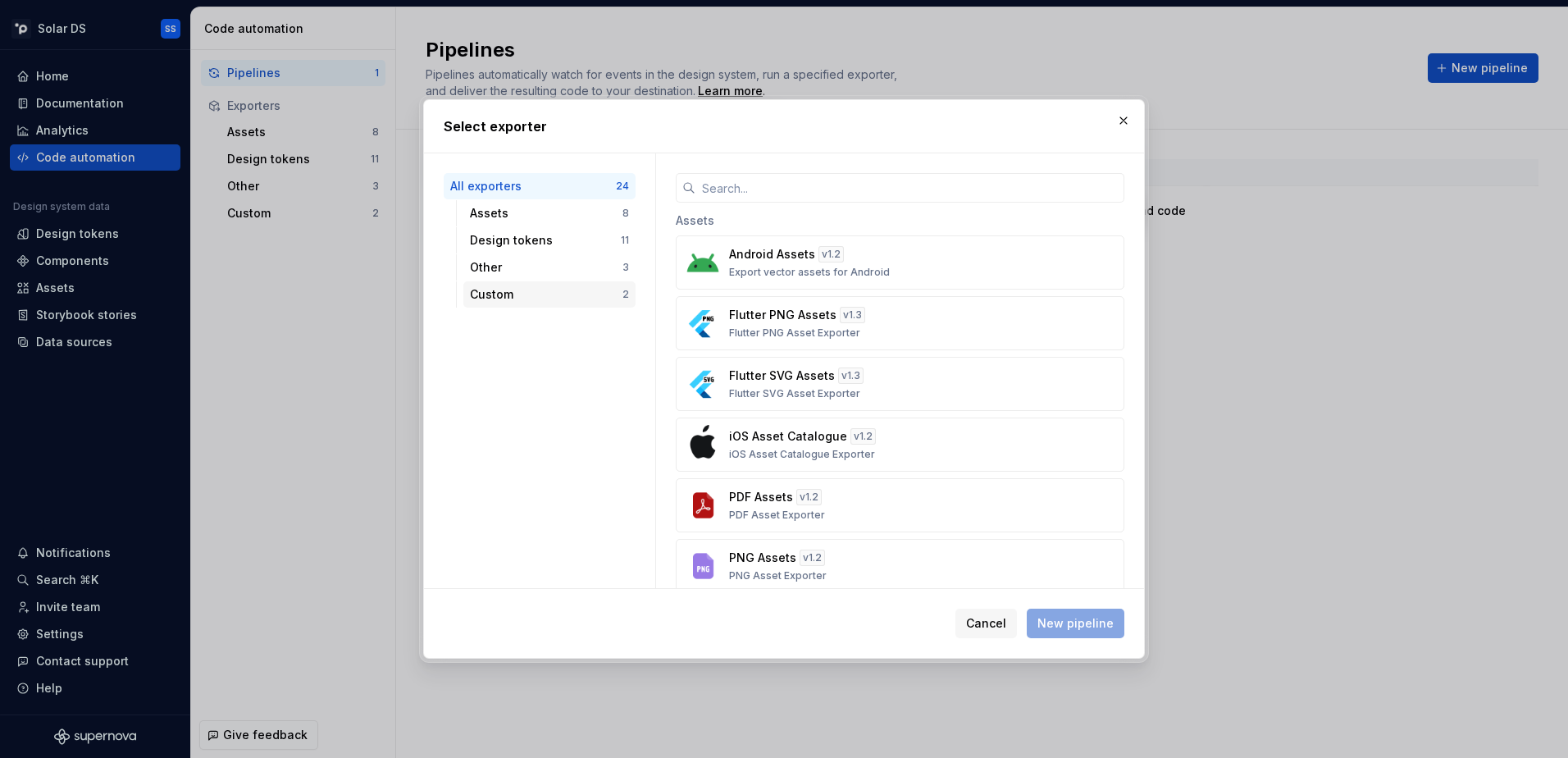
click at [523, 286] on div "Custom 2" at bounding box center [549, 294] width 172 height 26
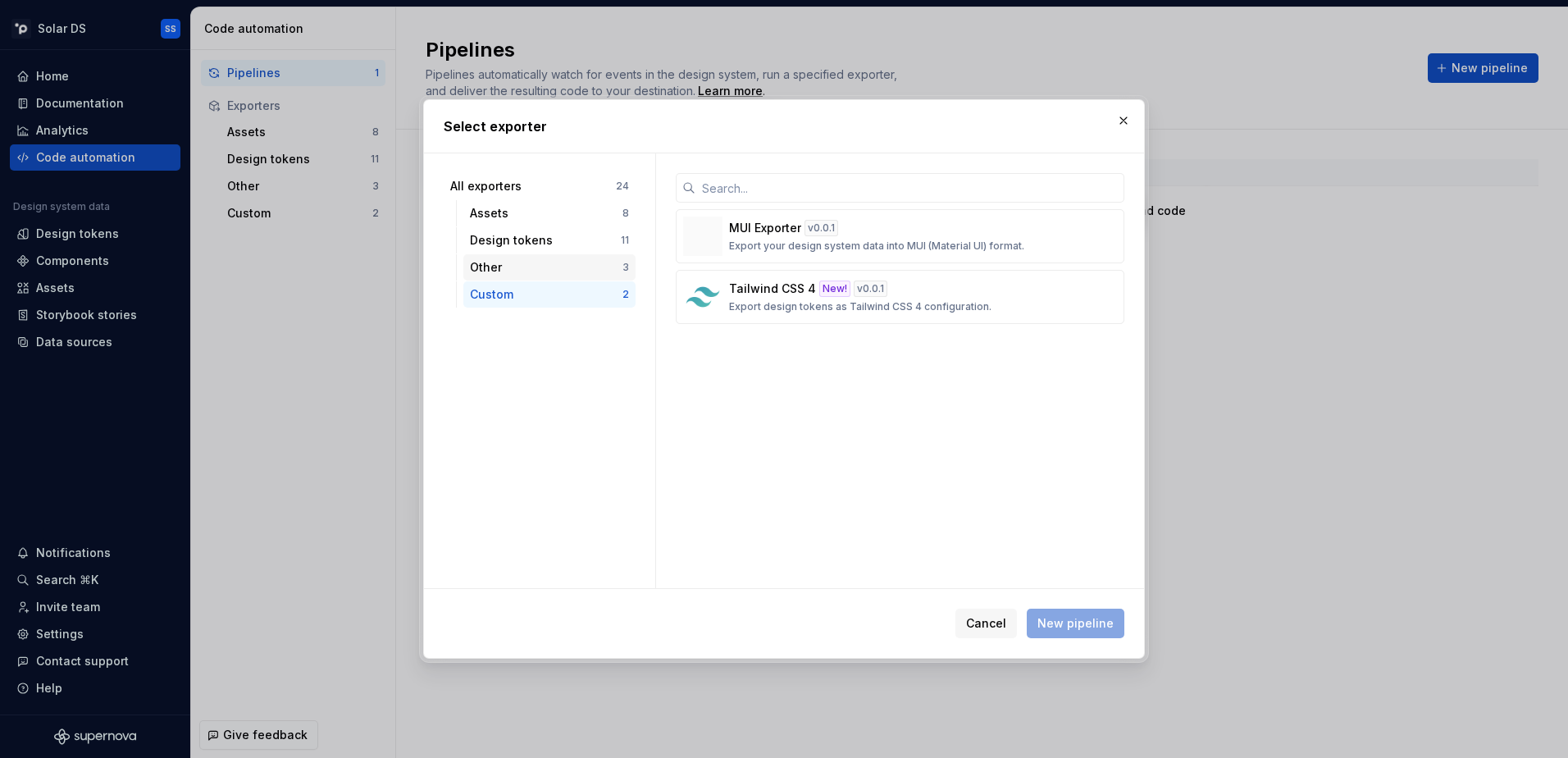
click at [535, 268] on div "Other" at bounding box center [546, 267] width 153 height 16
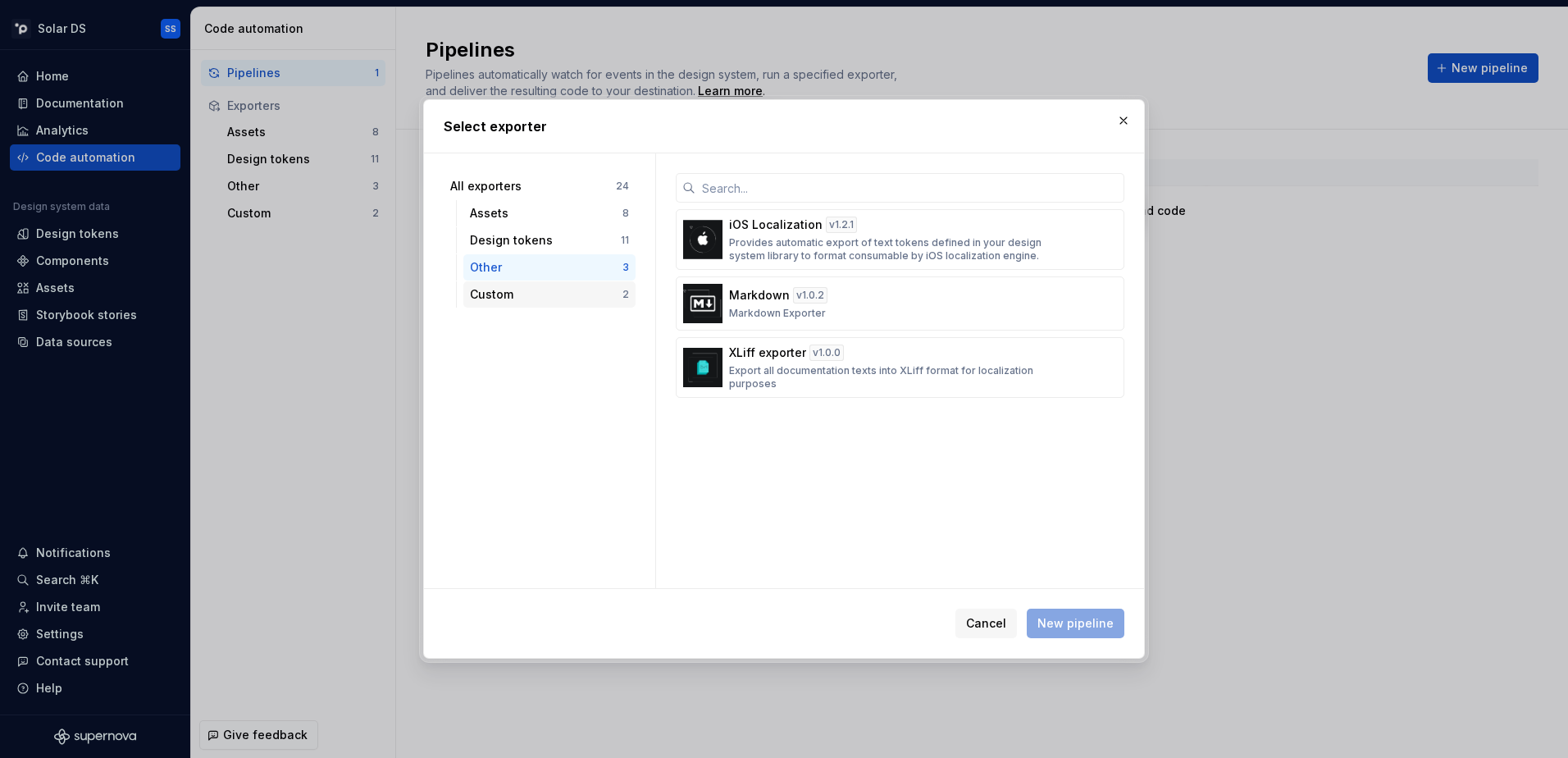
click at [524, 292] on div "Custom" at bounding box center [546, 294] width 153 height 16
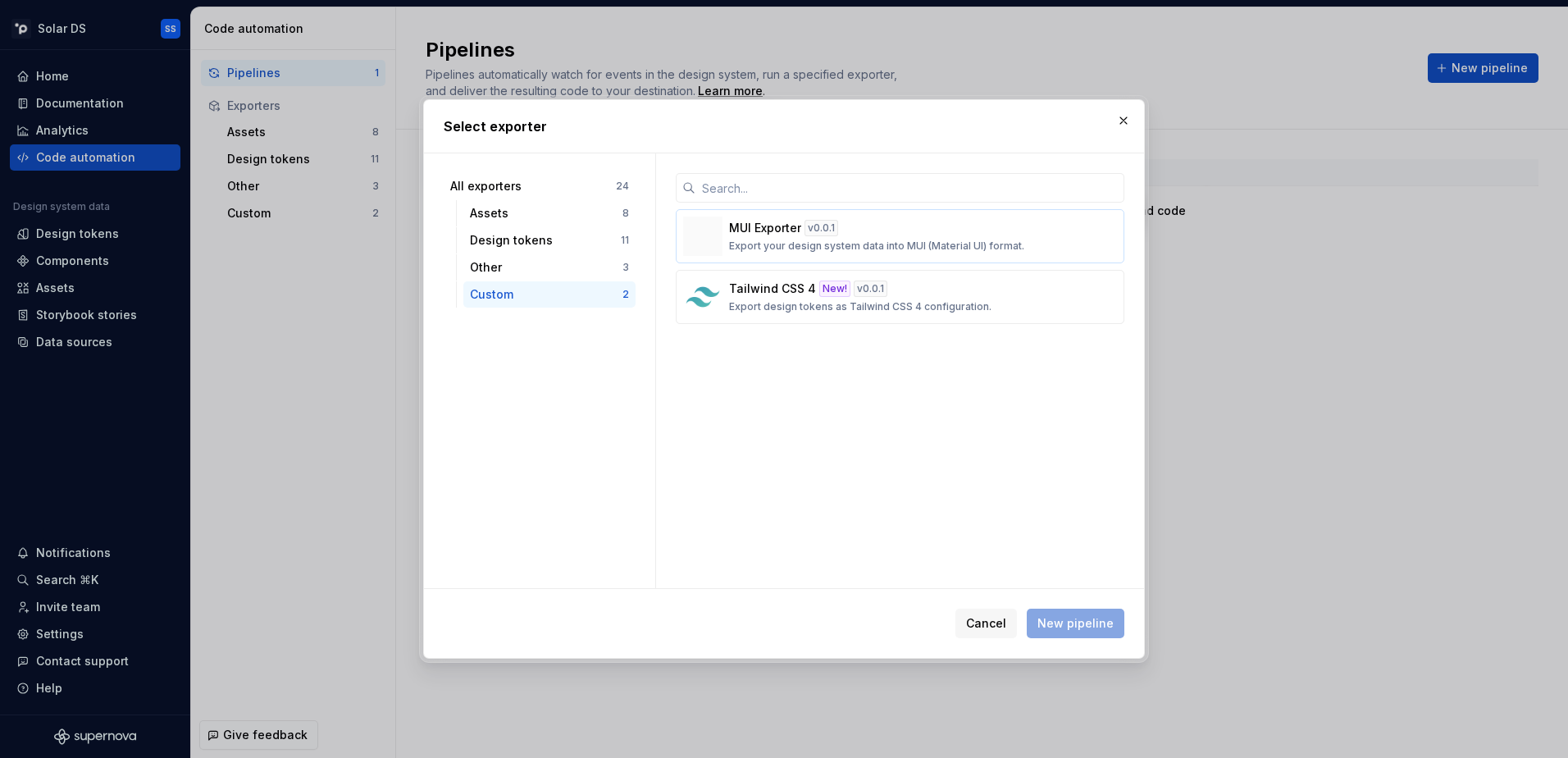
click at [825, 241] on p "Export your design system data into MUI (Material UI) format." at bounding box center [876, 246] width 295 height 14
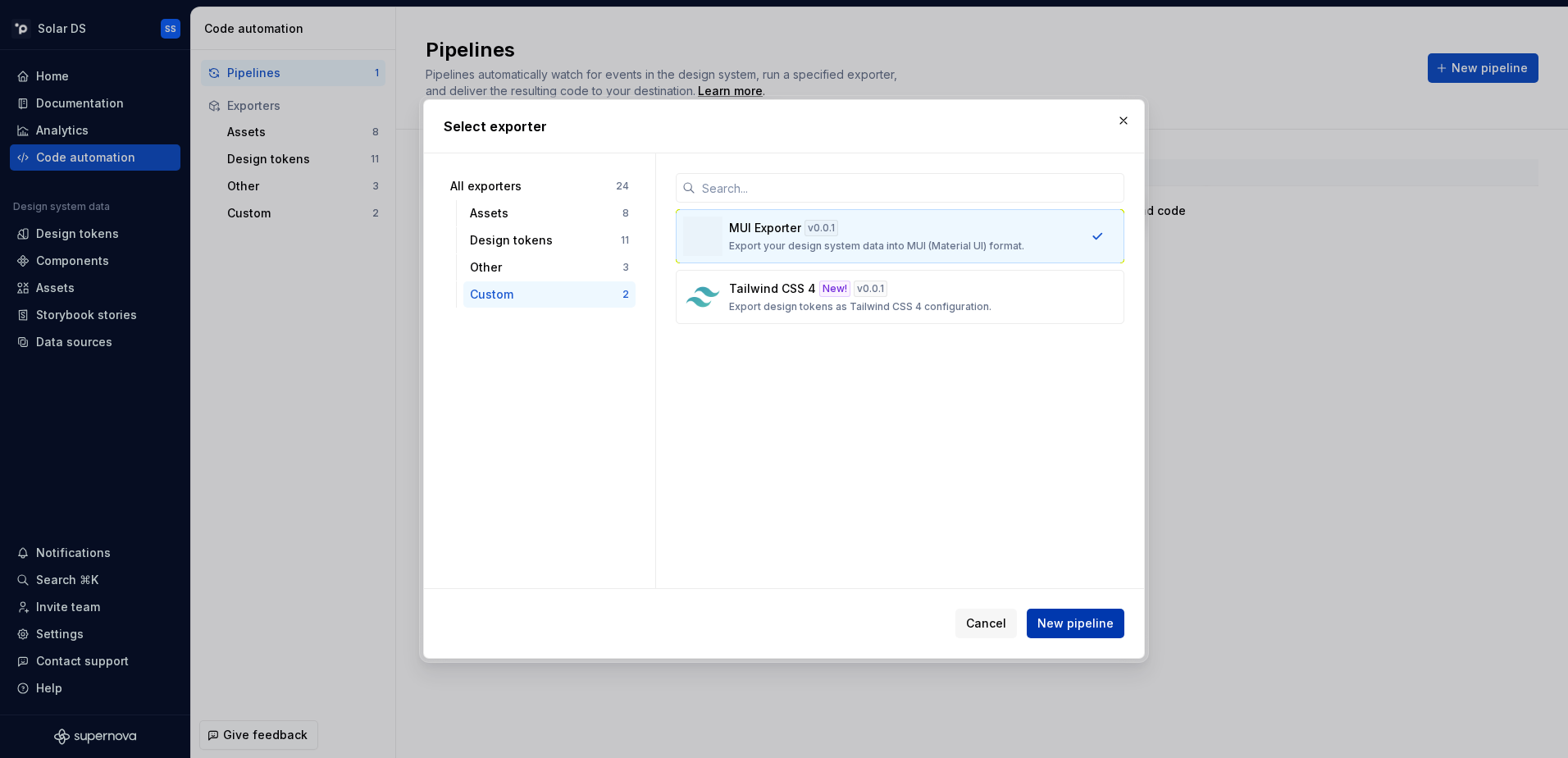
click at [1067, 612] on button "New pipeline" at bounding box center [1075, 623] width 98 height 30
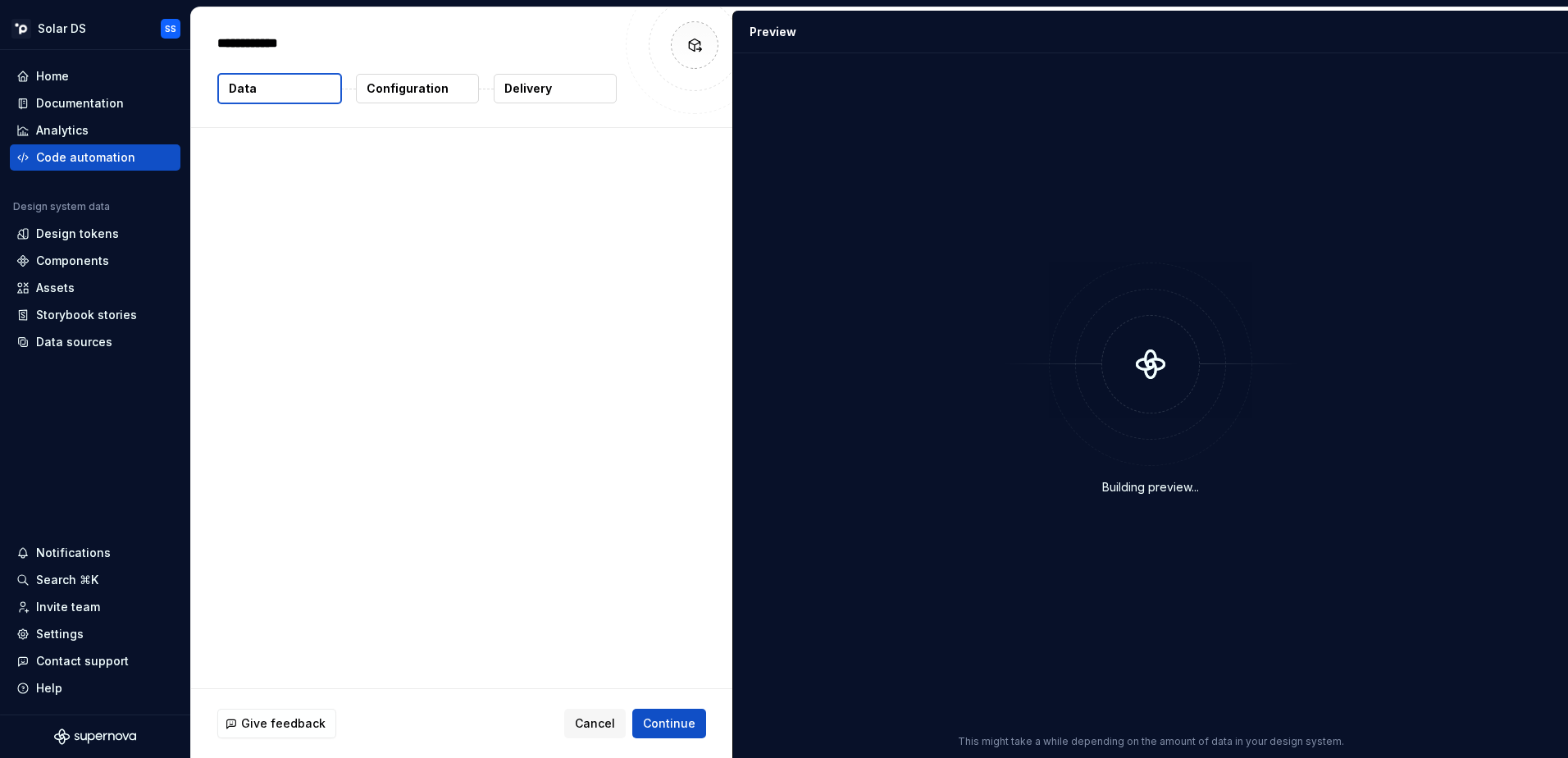
type textarea "*"
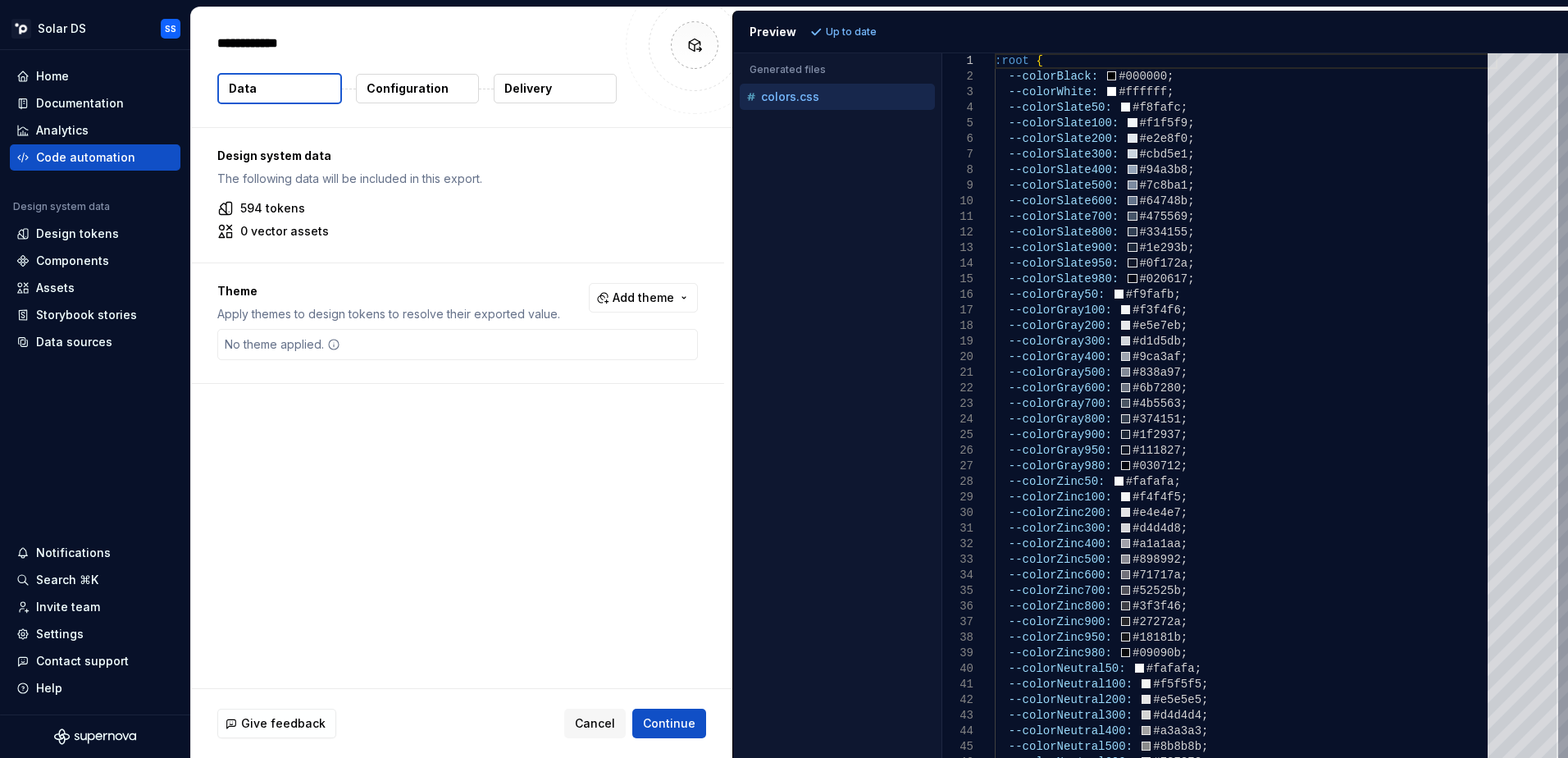
click at [409, 341] on div "No theme applied." at bounding box center [457, 344] width 481 height 31
click at [640, 299] on span "Add theme" at bounding box center [643, 297] width 62 height 16
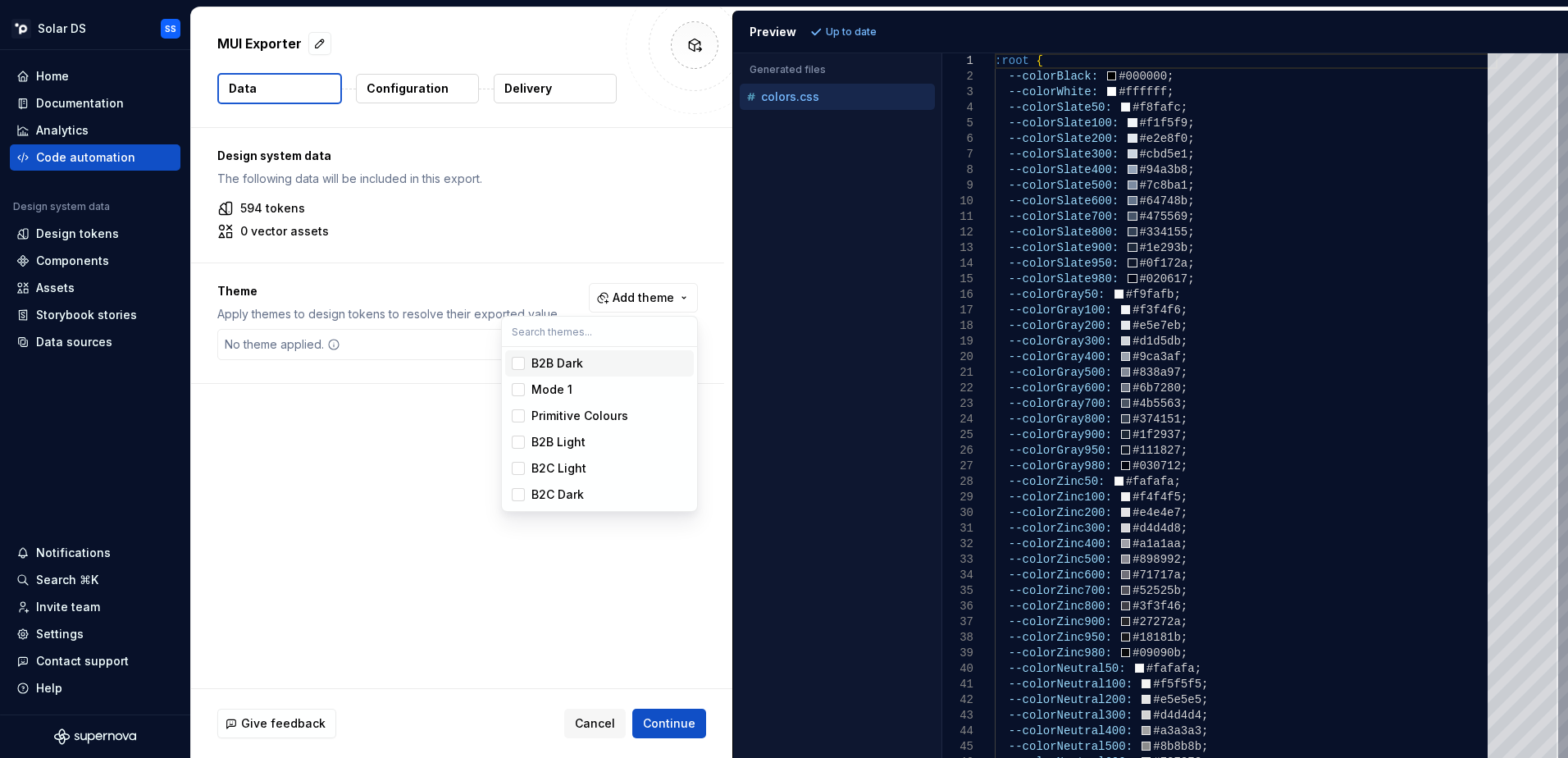
click at [604, 358] on div "B2B Dark" at bounding box center [609, 363] width 155 height 16
click at [591, 441] on div "B2B Light" at bounding box center [609, 441] width 155 height 16
click at [584, 470] on div "B2C Light" at bounding box center [558, 468] width 55 height 16
click at [580, 498] on div "B2C Dark" at bounding box center [558, 494] width 52 height 16
click at [672, 719] on html "Solar DS SS Home Documentation Analytics Code automation Design system data Des…" at bounding box center [784, 379] width 1568 height 758
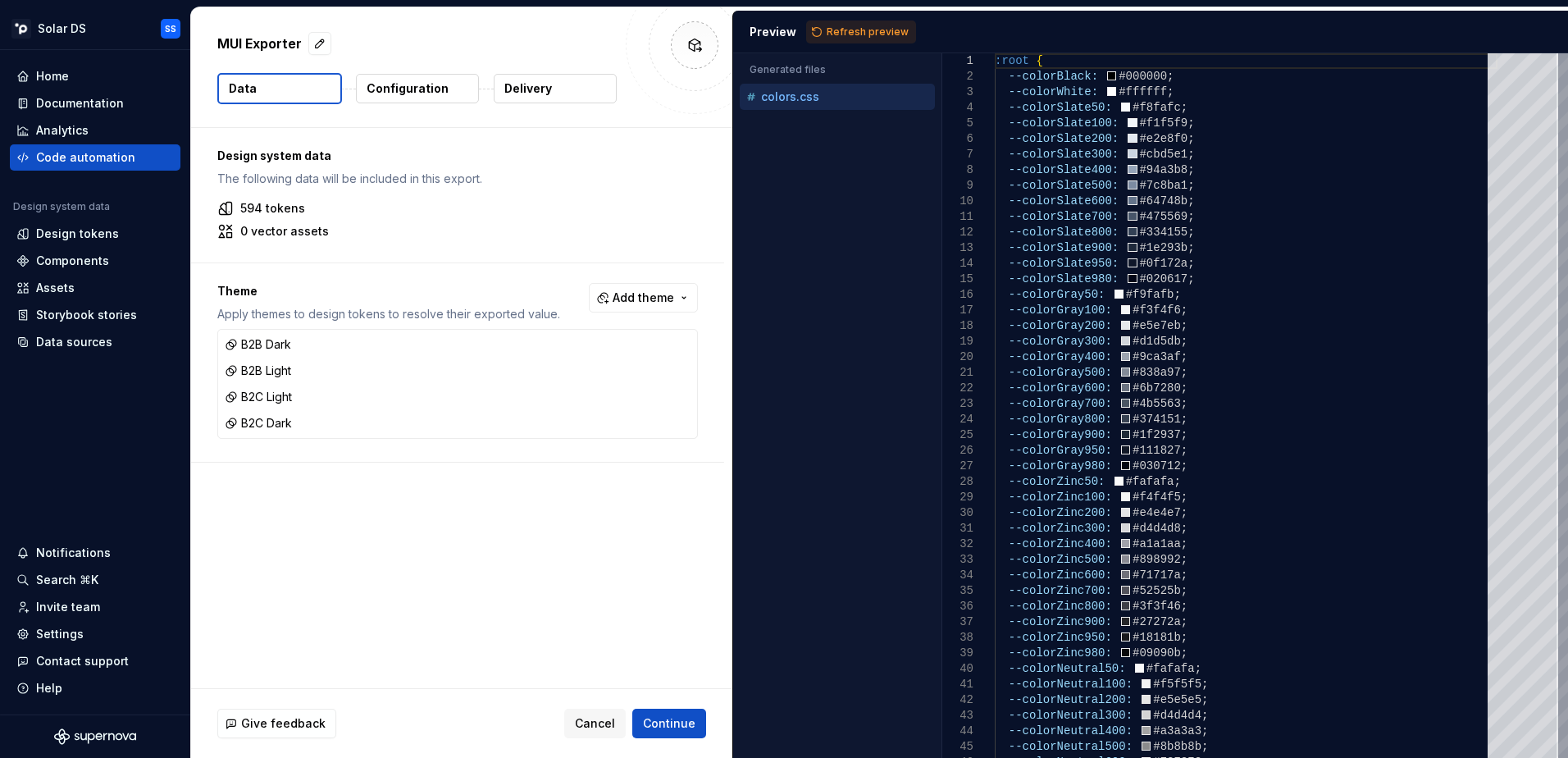
click at [405, 88] on p "Configuration" at bounding box center [407, 88] width 82 height 16
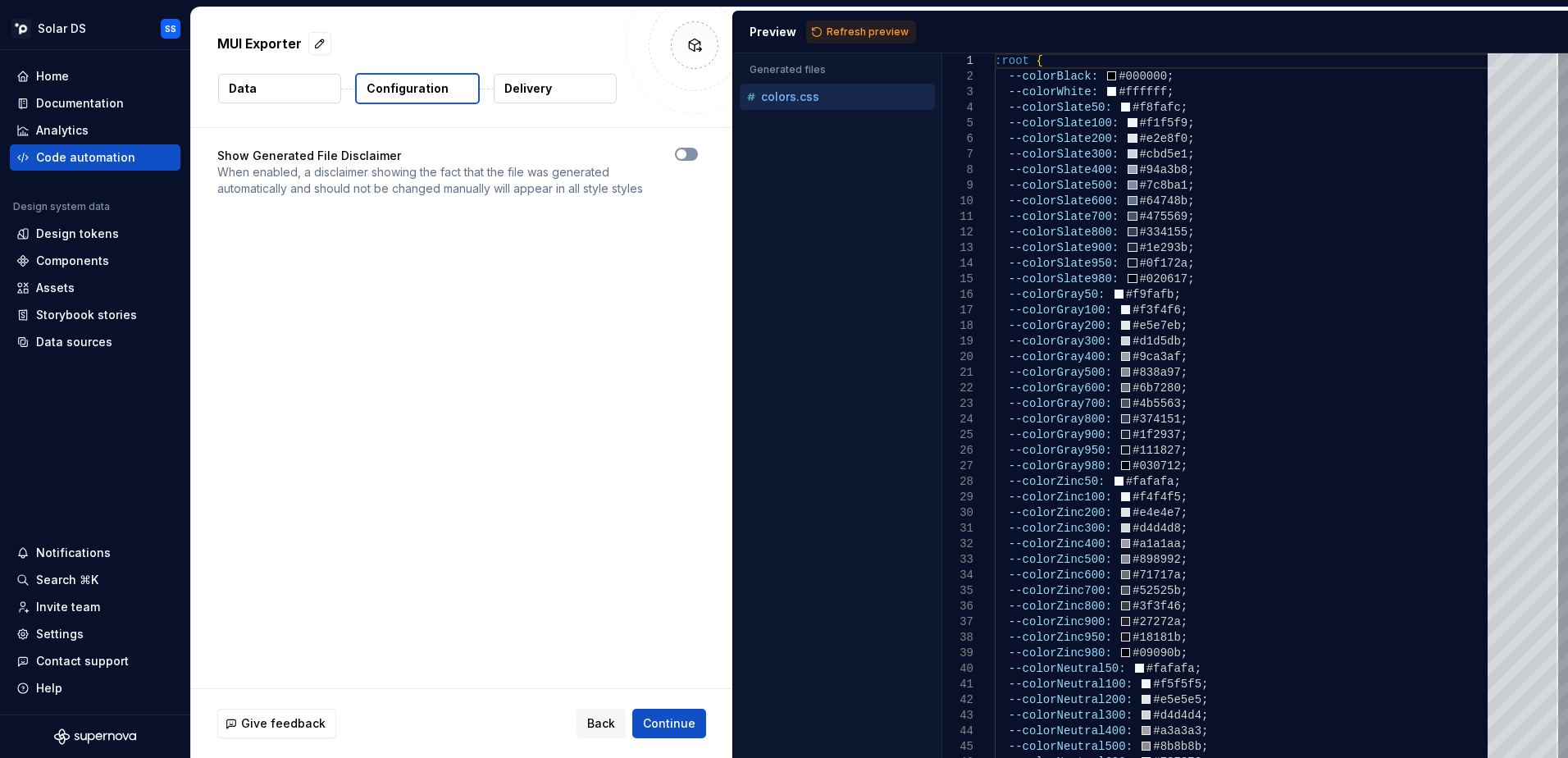
click at [683, 156] on span "button" at bounding box center [682, 155] width 10 height 10
click at [550, 81] on button "Delivery" at bounding box center [555, 88] width 123 height 30
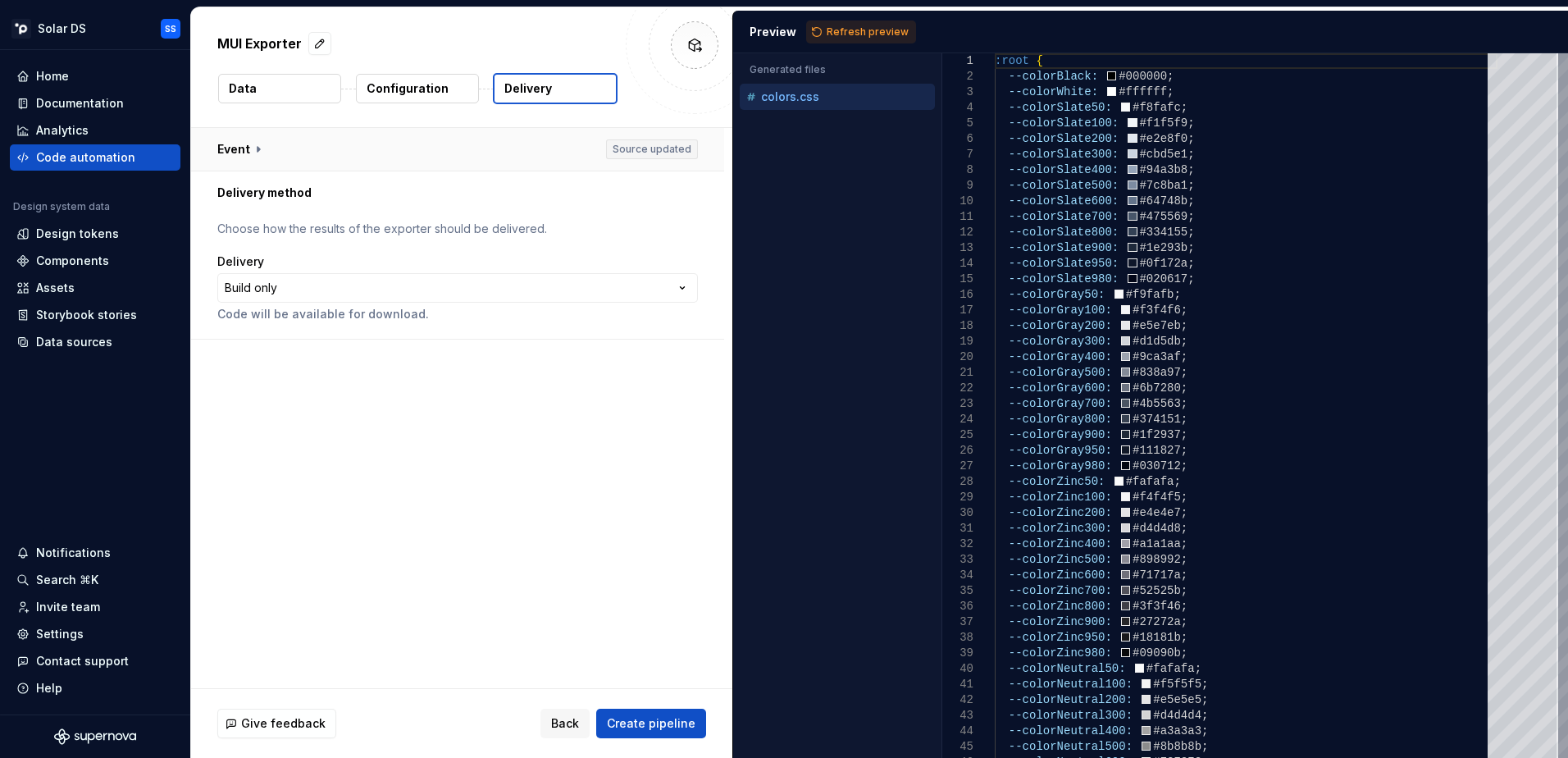
click at [249, 139] on button "button" at bounding box center [457, 149] width 533 height 42
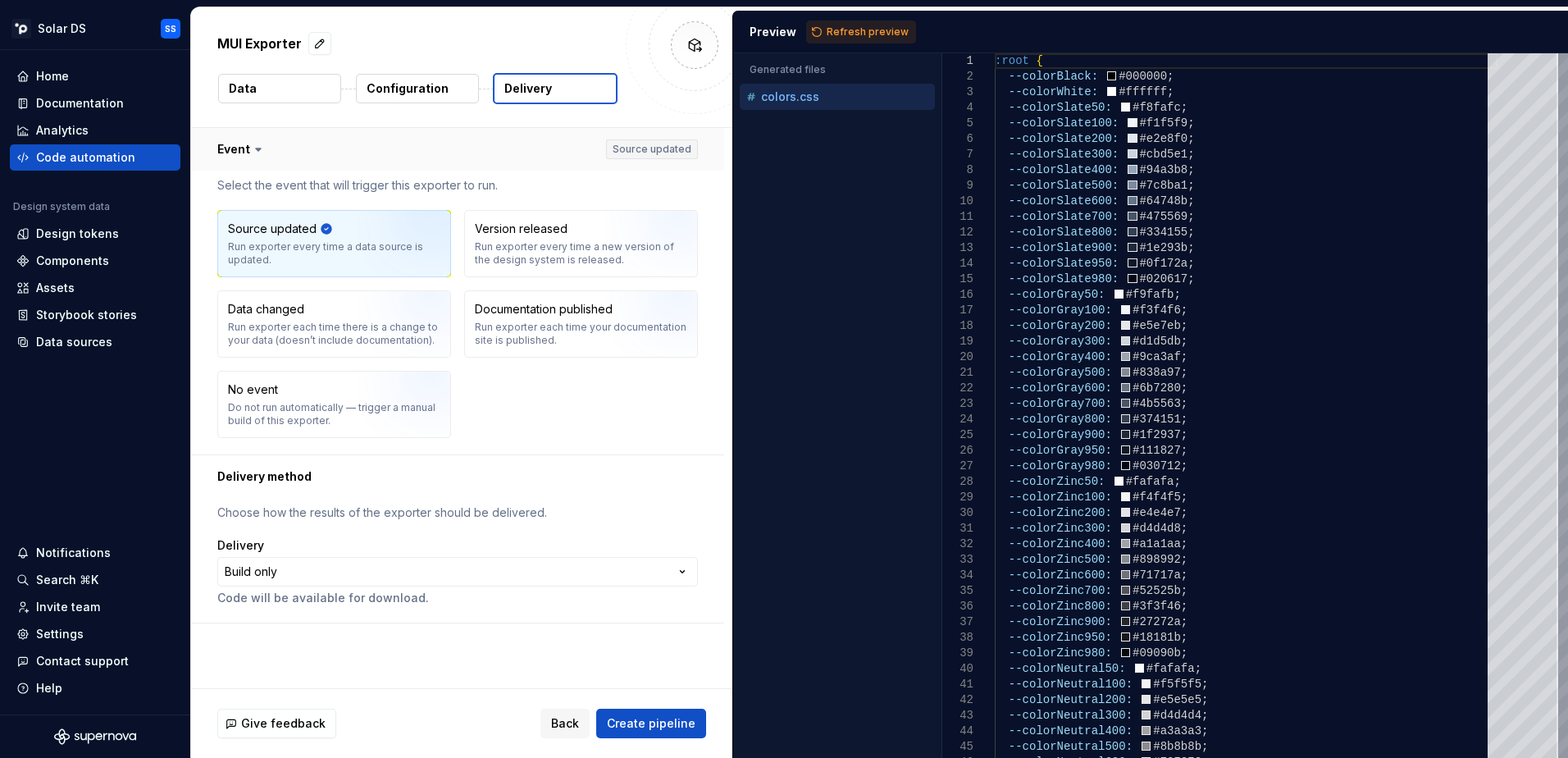
click at [643, 161] on button "button" at bounding box center [457, 149] width 533 height 42
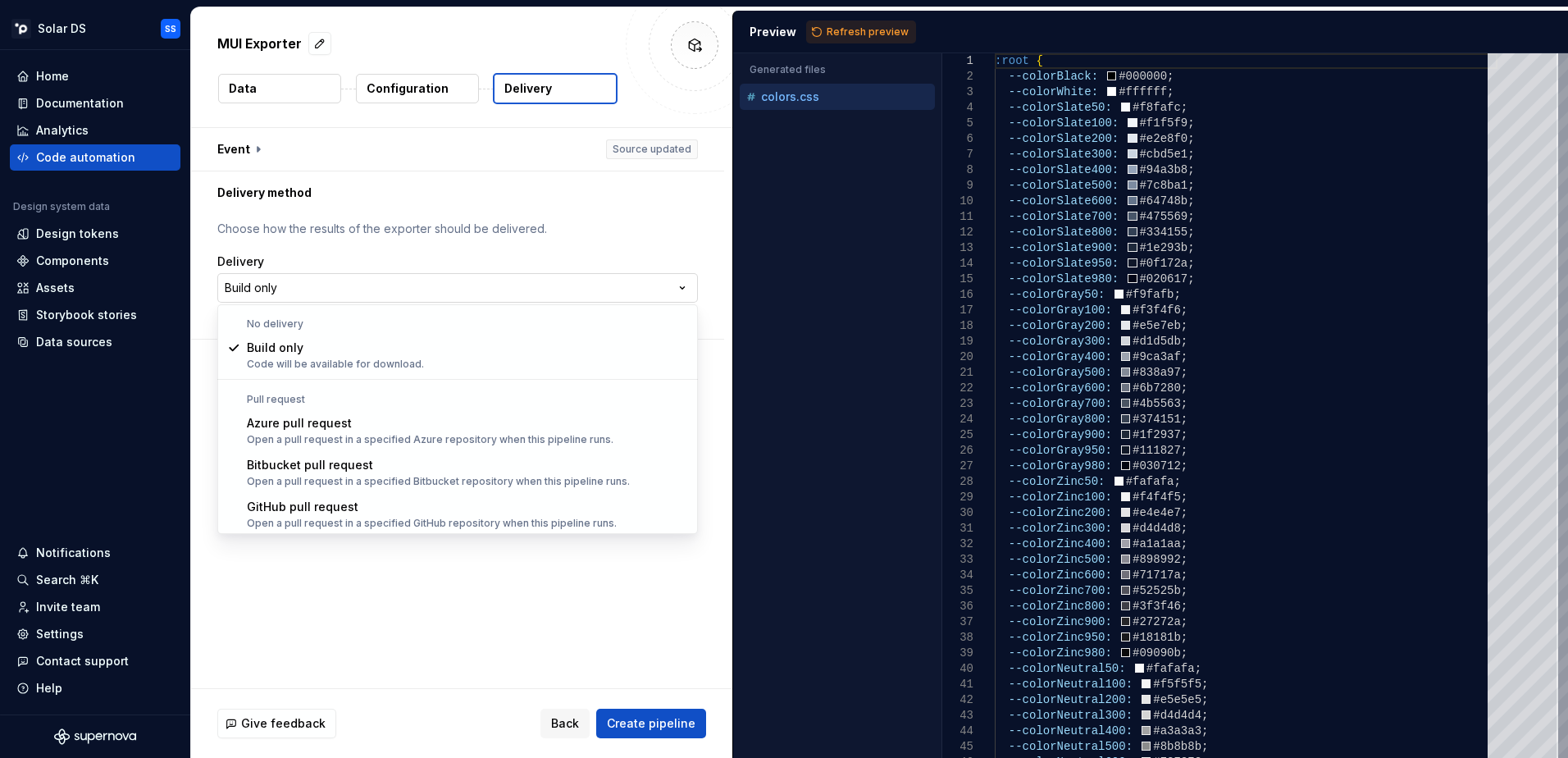
click at [313, 281] on html "**********" at bounding box center [784, 379] width 1568 height 758
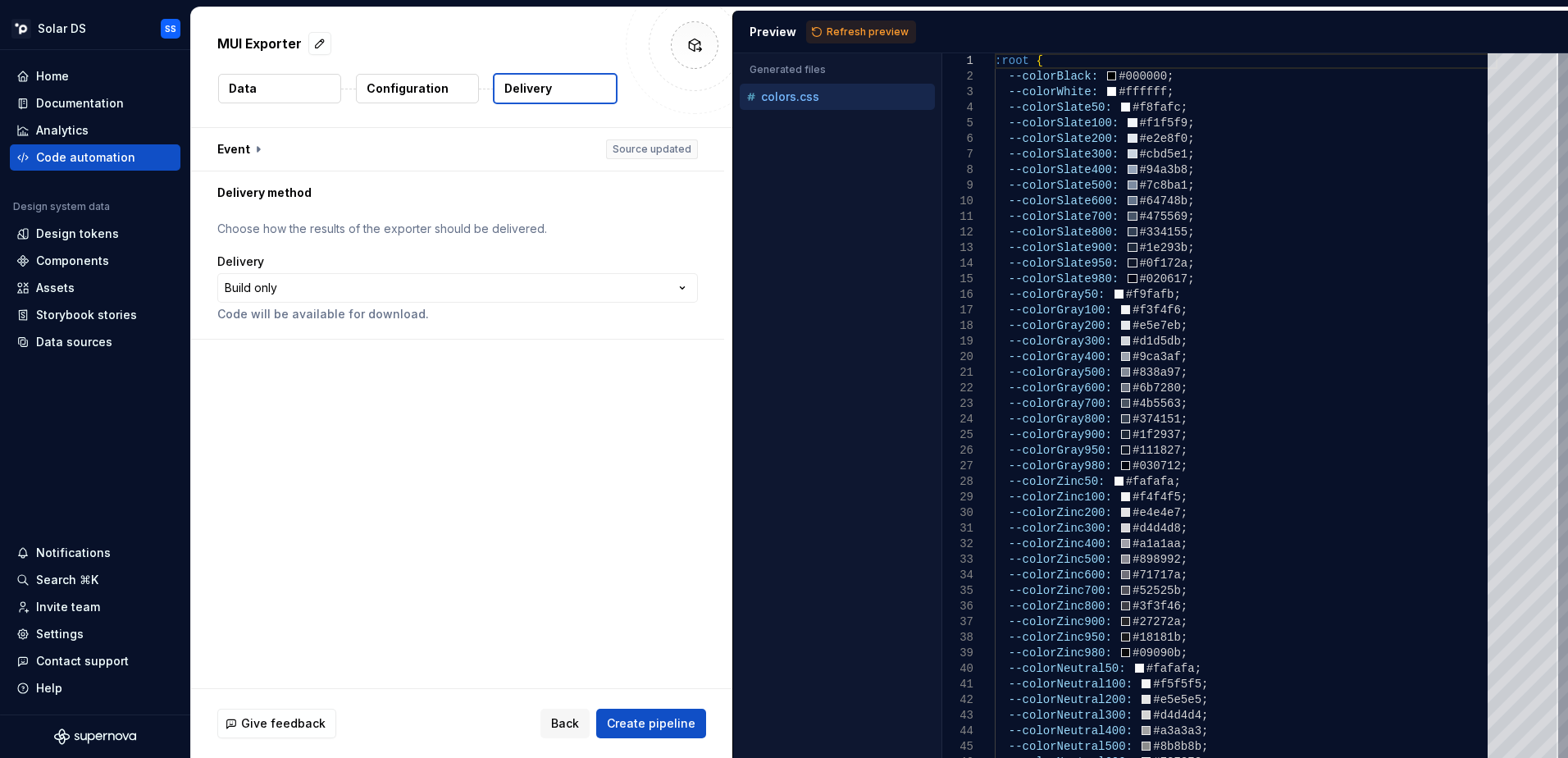
click at [295, 78] on button "Data" at bounding box center [280, 88] width 123 height 30
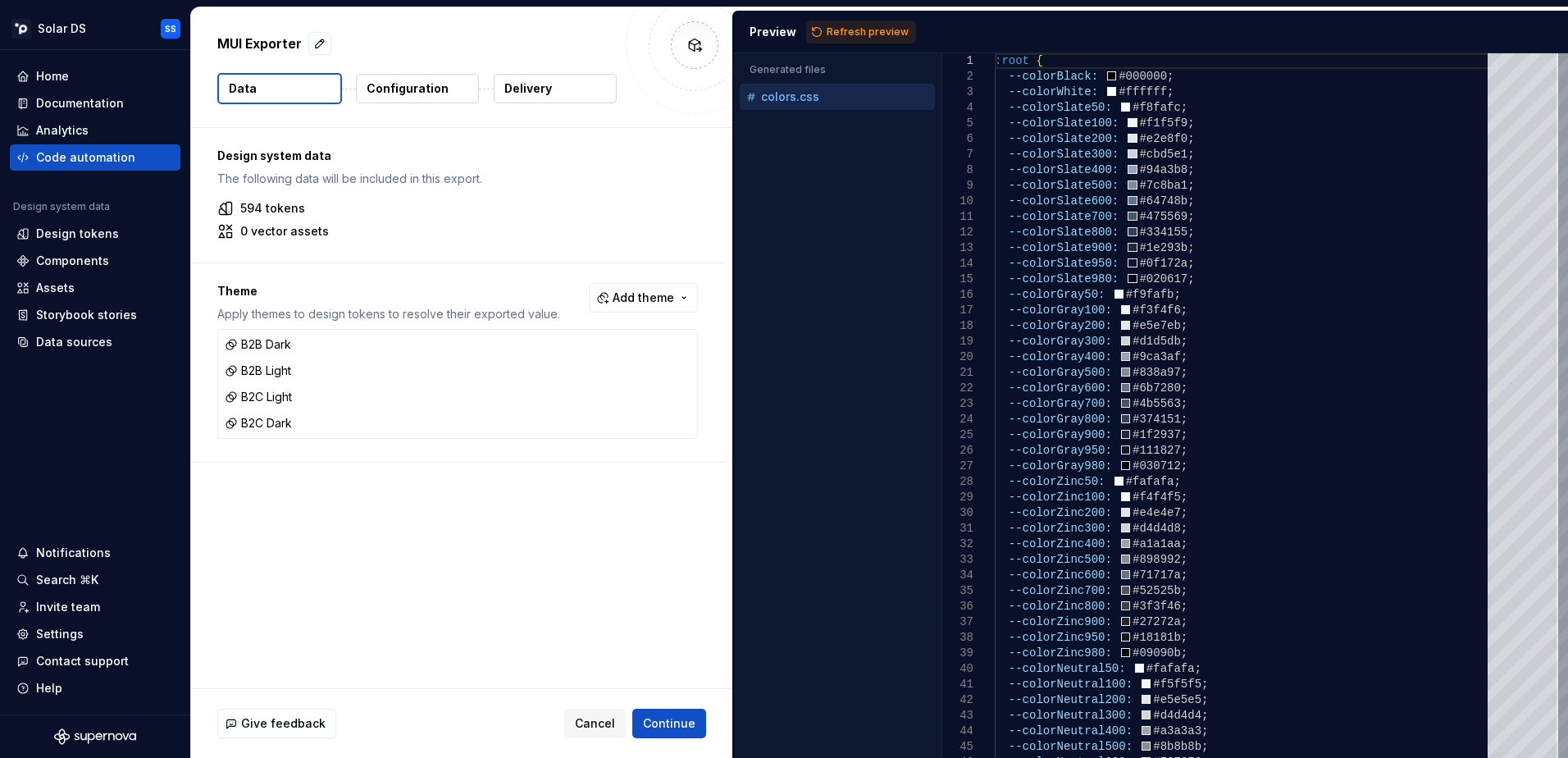
click at [411, 76] on button "Configuration" at bounding box center [417, 88] width 123 height 30
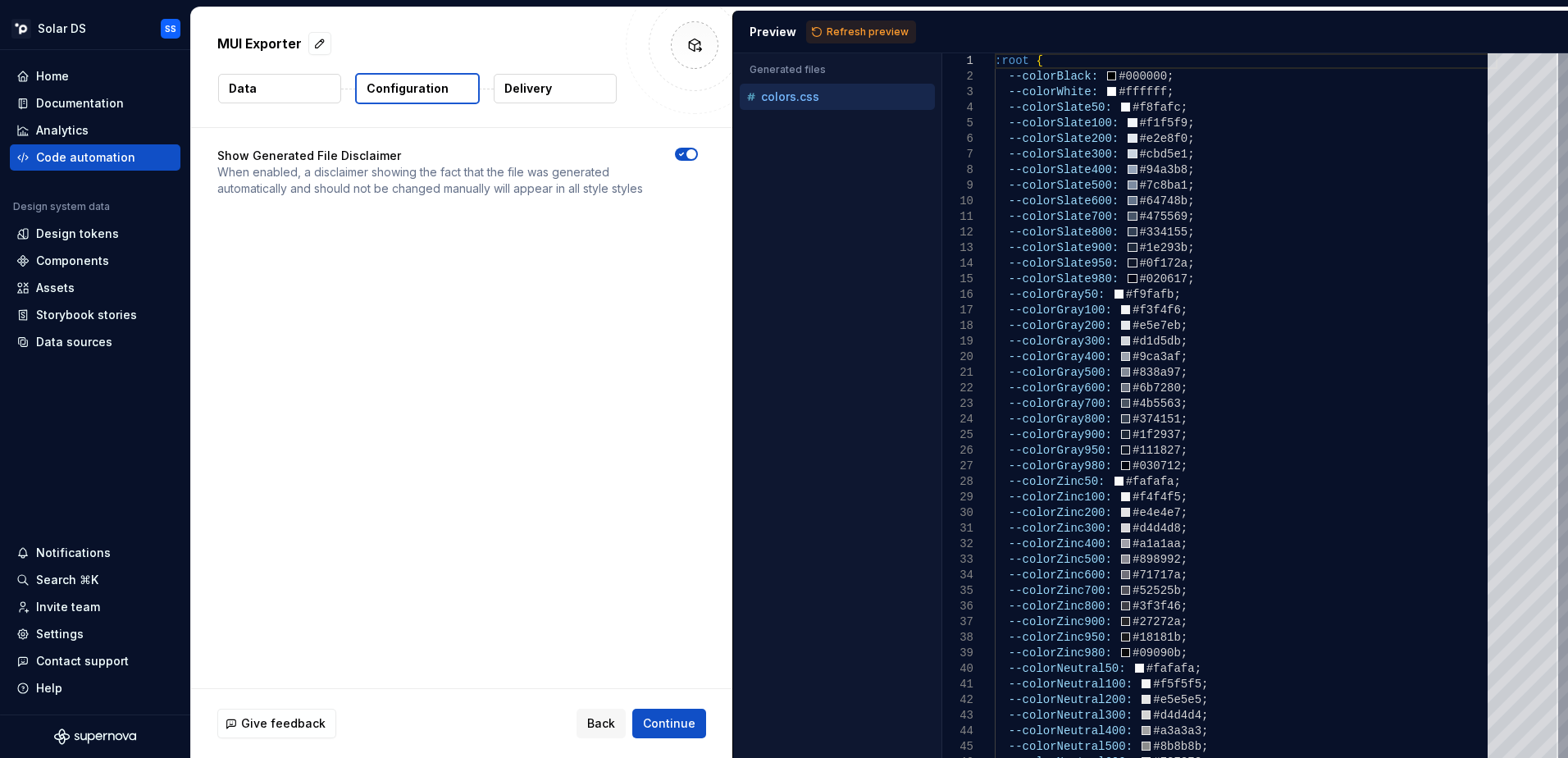
click at [273, 89] on button "Data" at bounding box center [280, 88] width 123 height 30
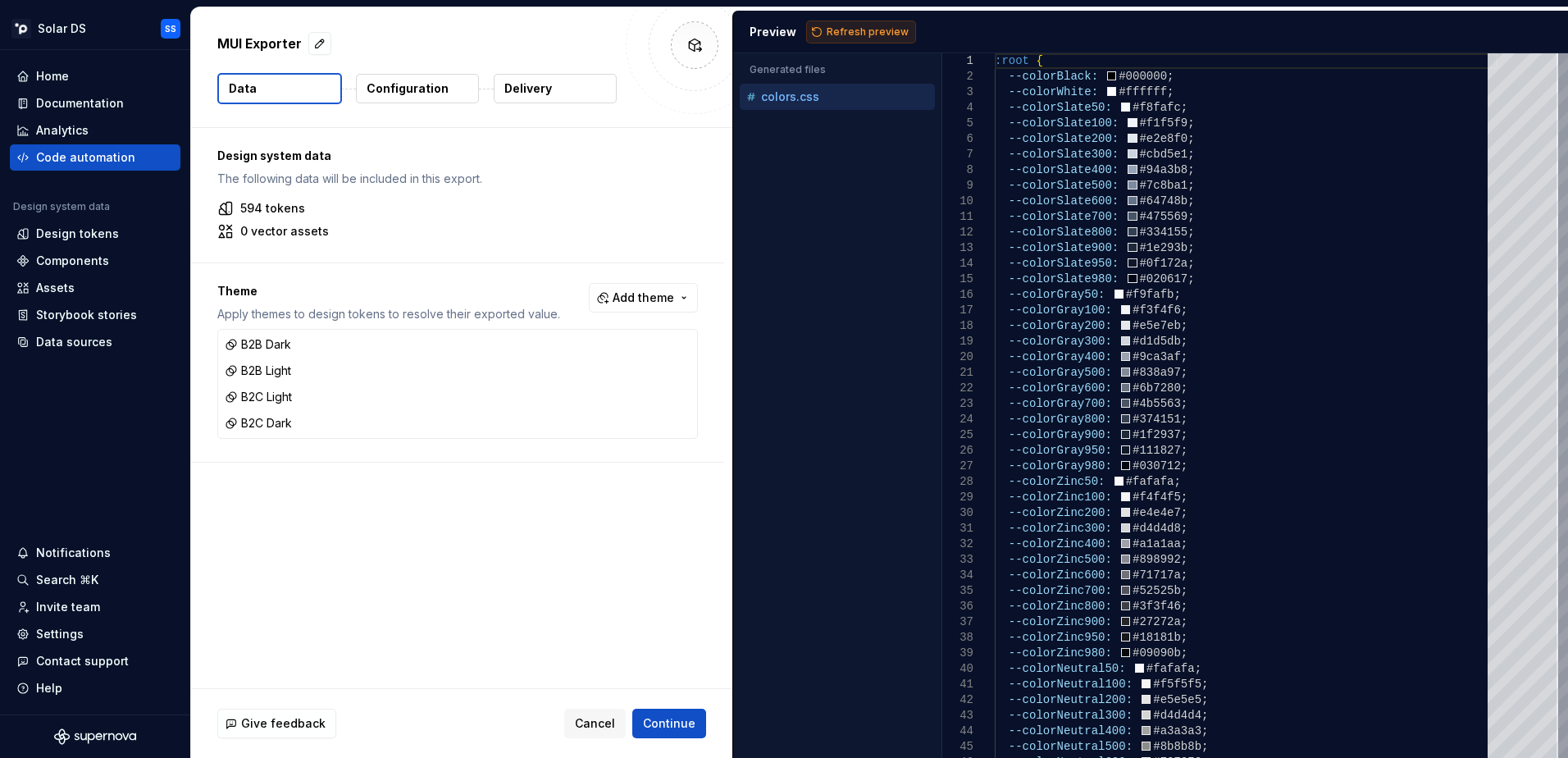
click at [857, 36] on span "Refresh preview" at bounding box center [867, 32] width 82 height 14
type textarea "**********"
click at [528, 88] on p "Delivery" at bounding box center [528, 88] width 47 height 16
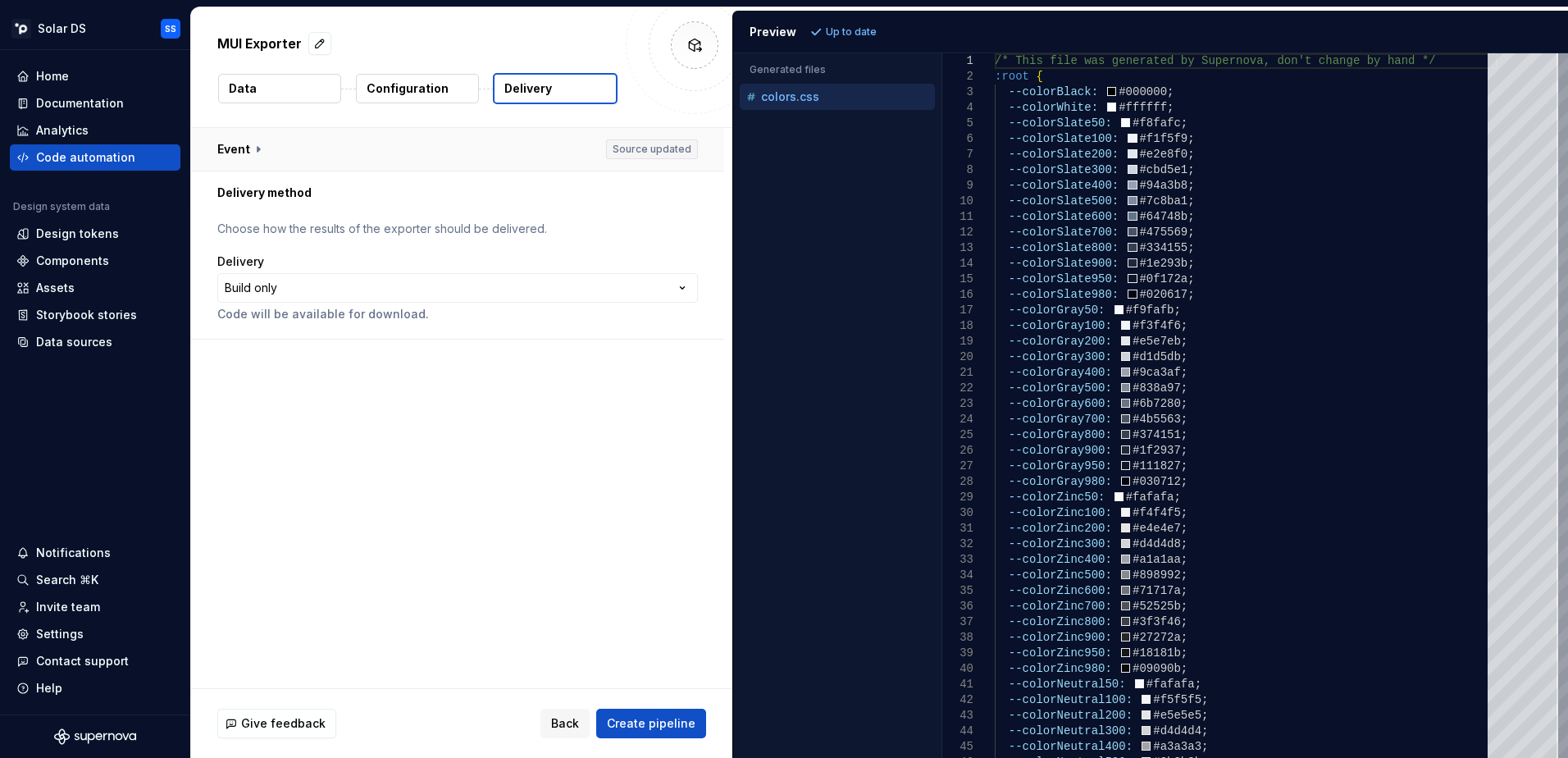
click at [228, 144] on button "button" at bounding box center [457, 149] width 533 height 42
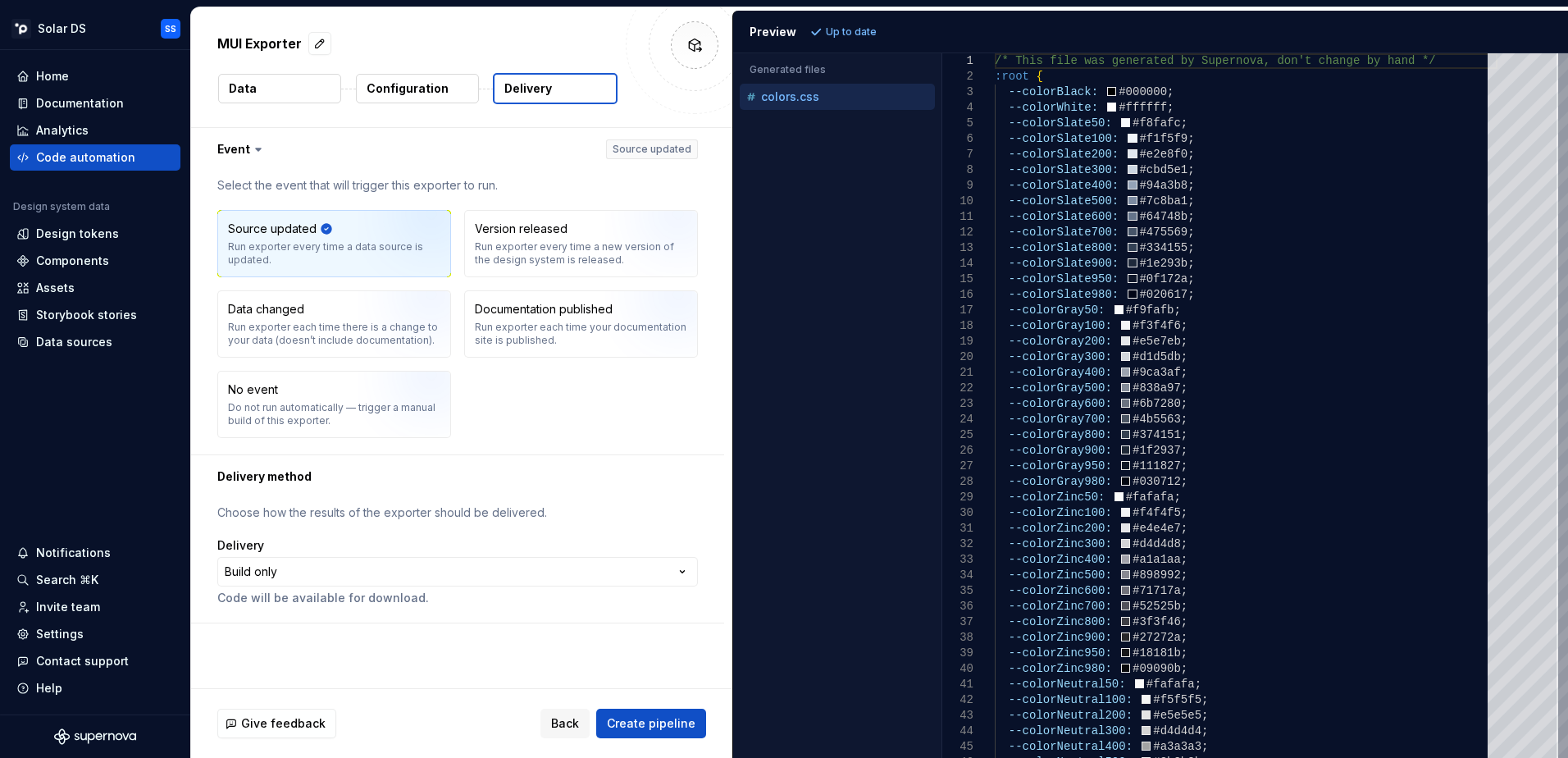
click at [514, 280] on div "Source updated Run exporter every time a data source is updated. Version releas…" at bounding box center [457, 324] width 481 height 228
click at [558, 244] on div "Run exporter every time a new version of the design system is released." at bounding box center [580, 253] width 212 height 26
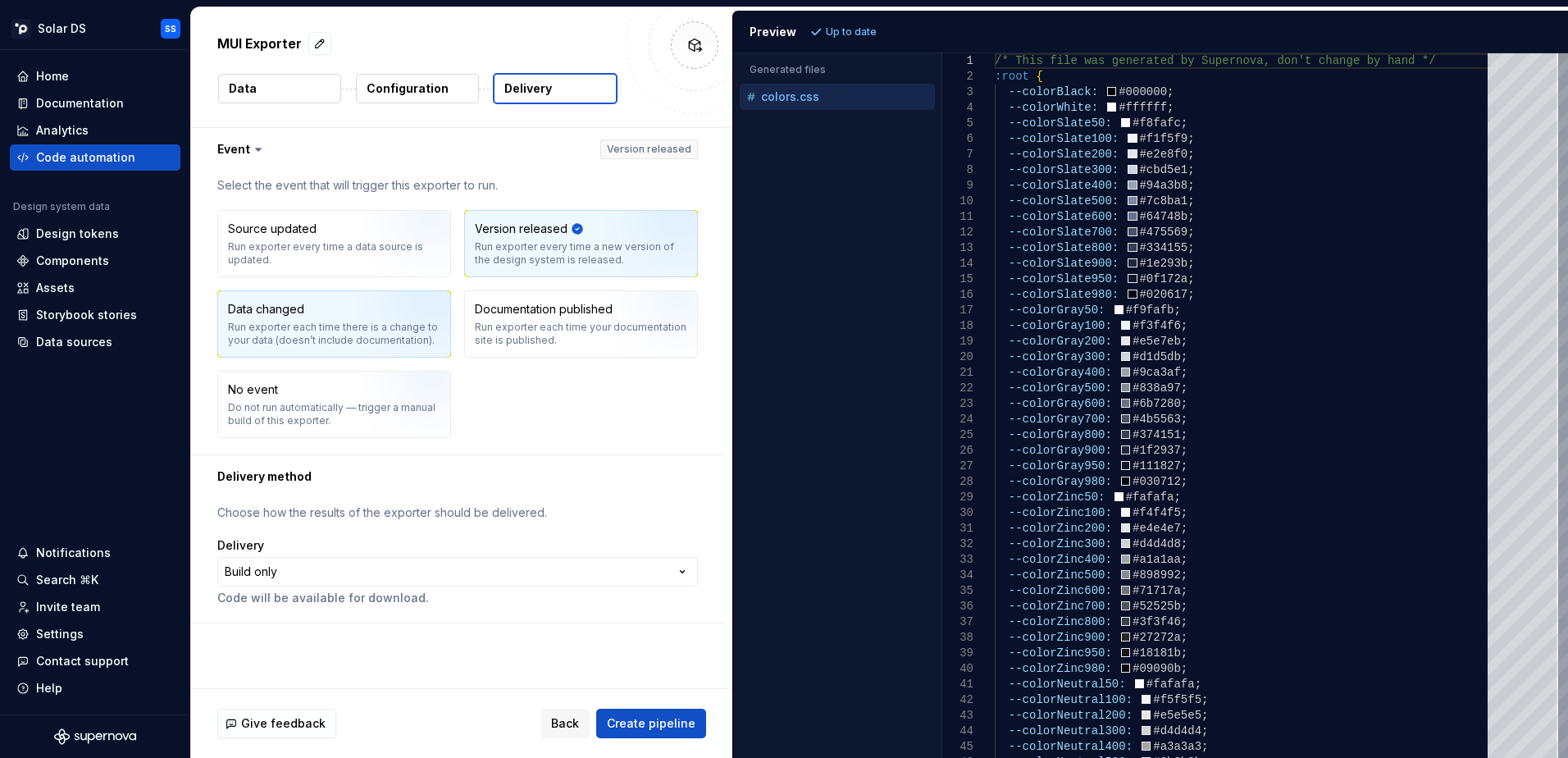
click at [329, 319] on div "Data changed Run exporter each time there is a change to your data (doesn’t inc…" at bounding box center [334, 324] width 212 height 46
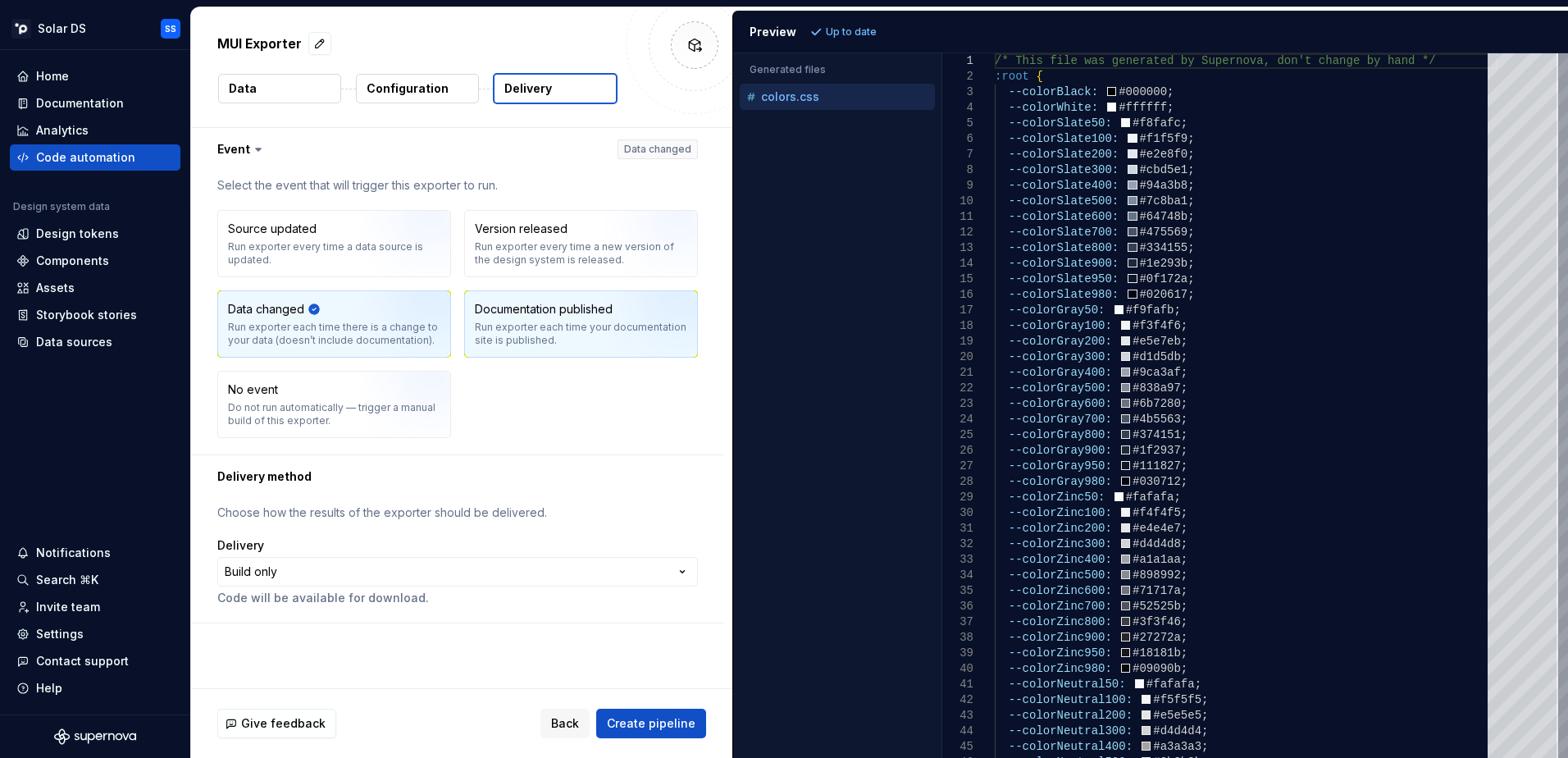
click at [521, 320] on div "Documentation published Run exporter each time your documentation site is publi…" at bounding box center [580, 324] width 212 height 46
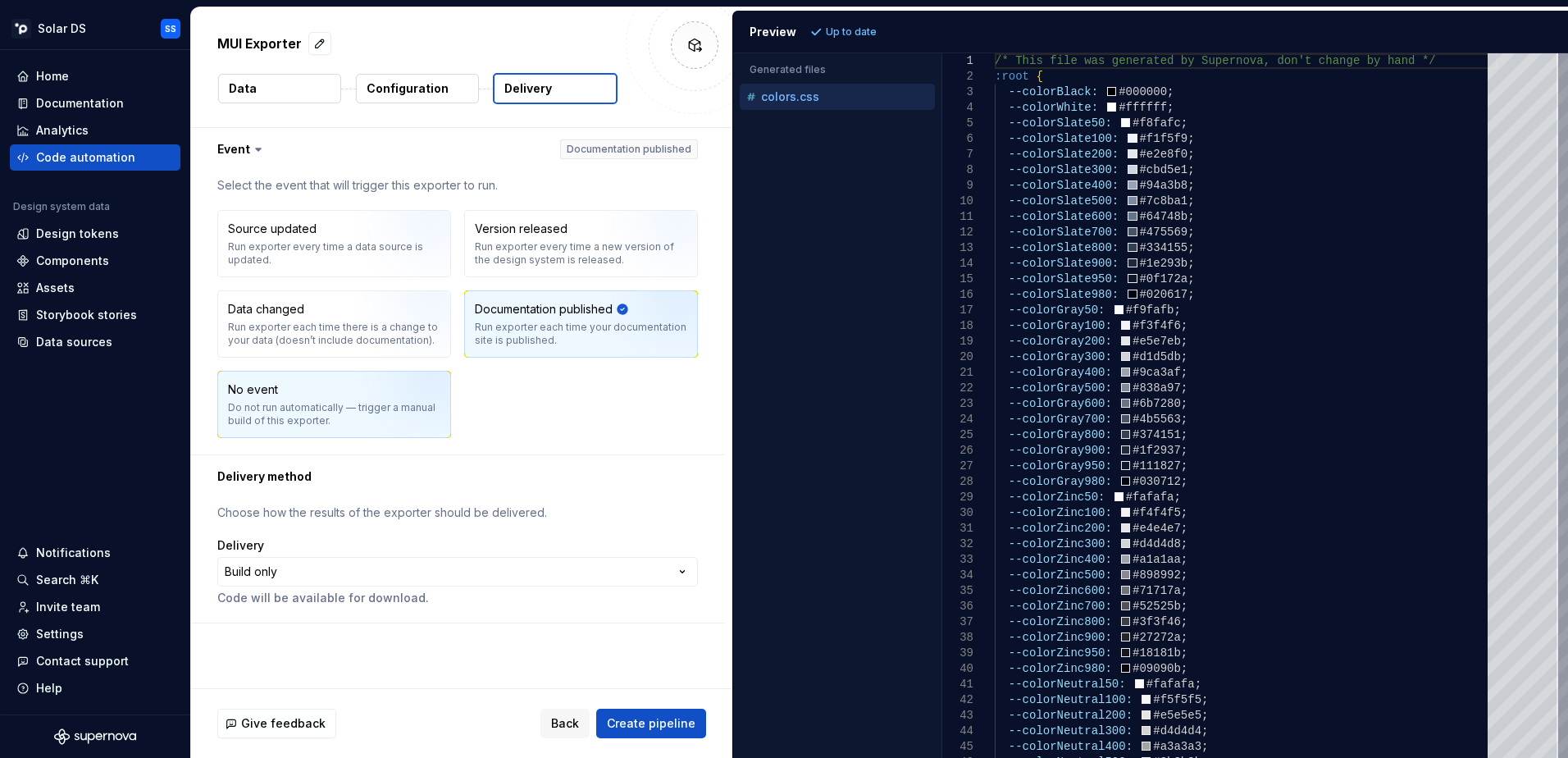
click at [282, 377] on div "No event Do not run automatically — trigger a manual build of this exporter." at bounding box center [334, 405] width 232 height 66
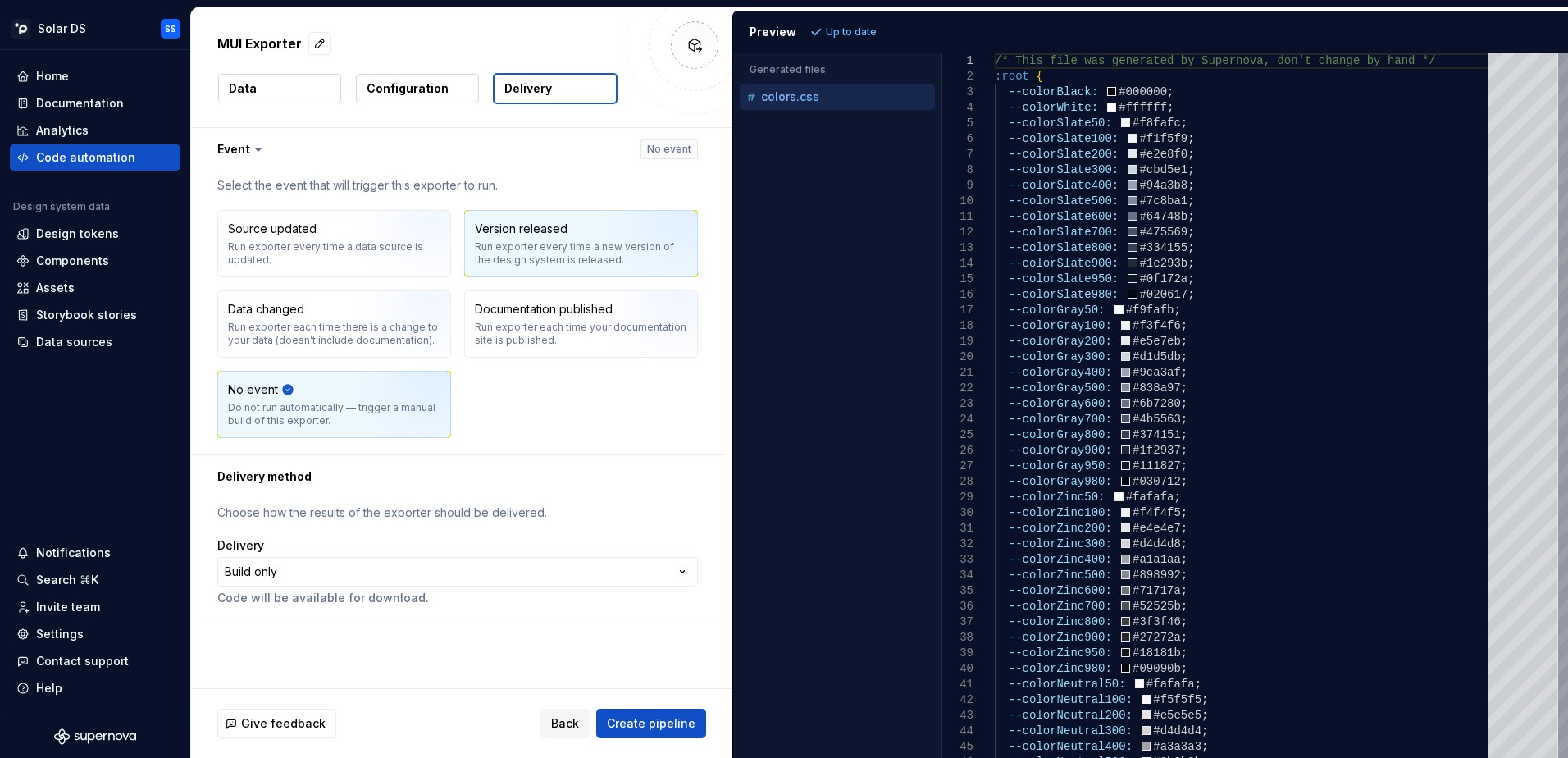
click at [525, 231] on div "Version released" at bounding box center [521, 228] width 93 height 16
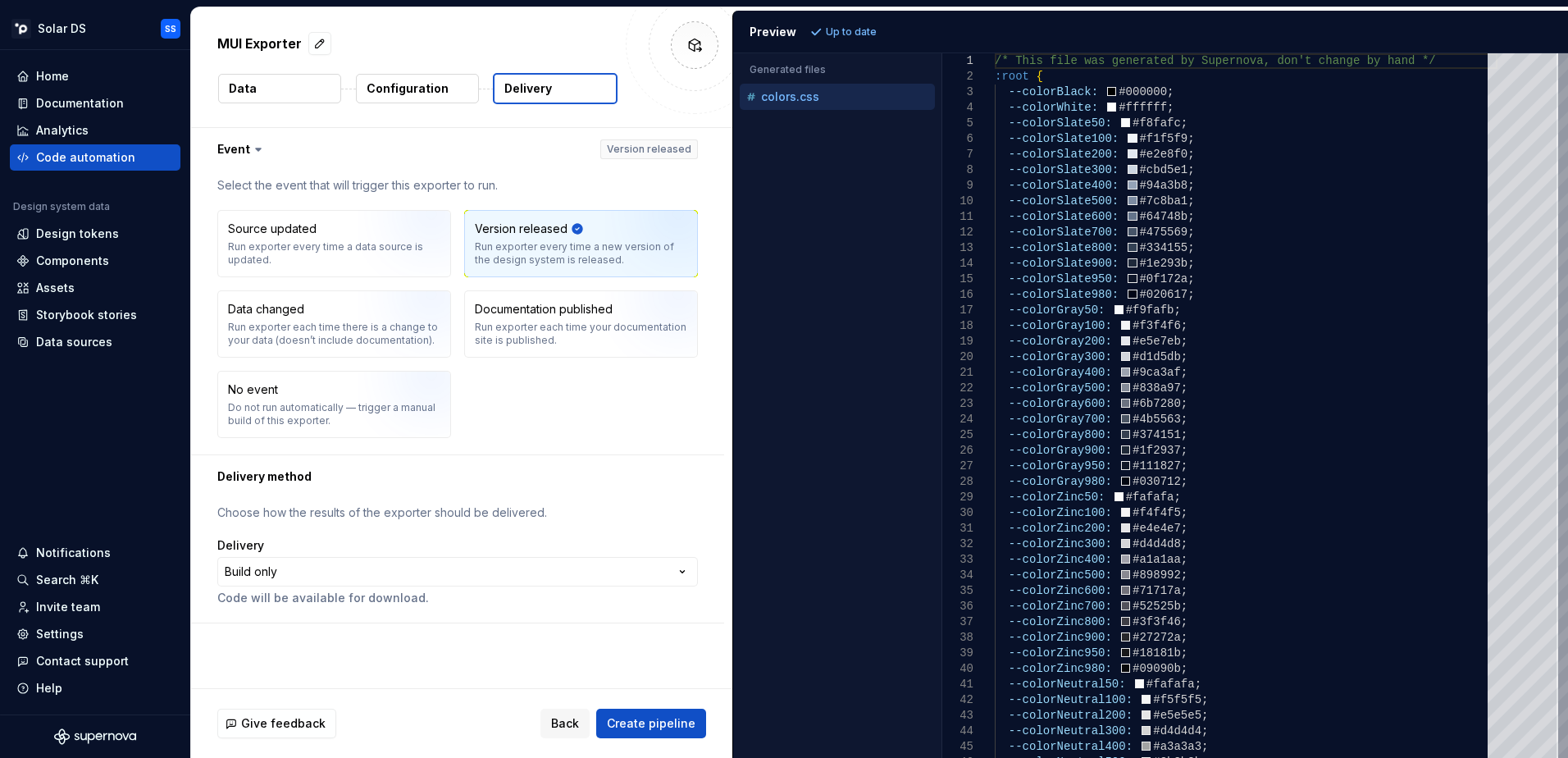
click at [347, 286] on div "Source updated Run exporter every time a data source is updated. Version releas…" at bounding box center [457, 324] width 481 height 228
click at [377, 211] on img "button" at bounding box center [411, 249] width 105 height 110
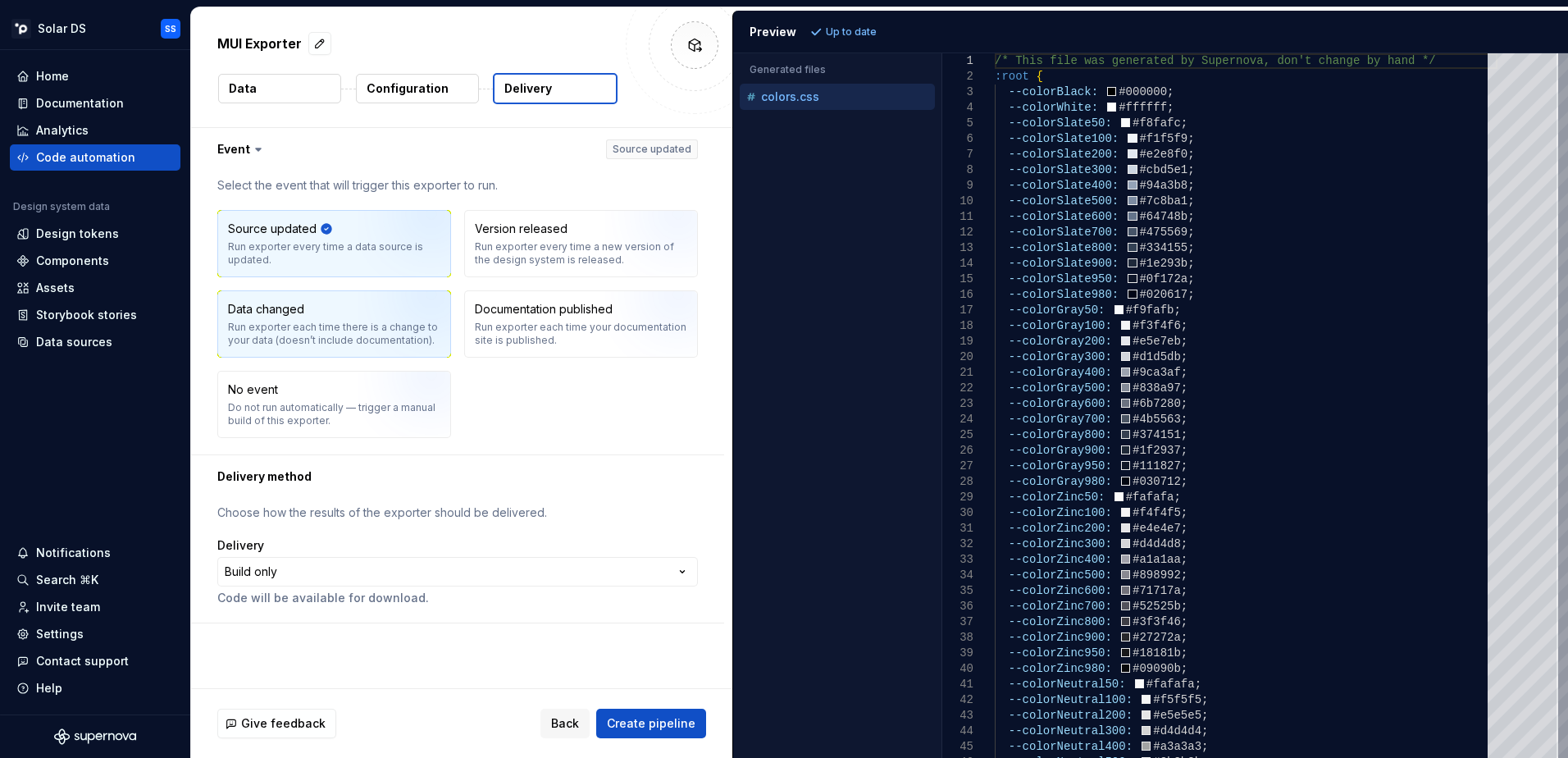
click at [349, 330] on div "Run exporter each time there is a change to your data (doesn’t include document…" at bounding box center [334, 334] width 212 height 26
click at [530, 280] on div "Source updated Run exporter every time a data source is updated. Version releas…" at bounding box center [457, 324] width 481 height 228
click at [315, 241] on div "Run exporter every time a data source is updated." at bounding box center [334, 253] width 212 height 26
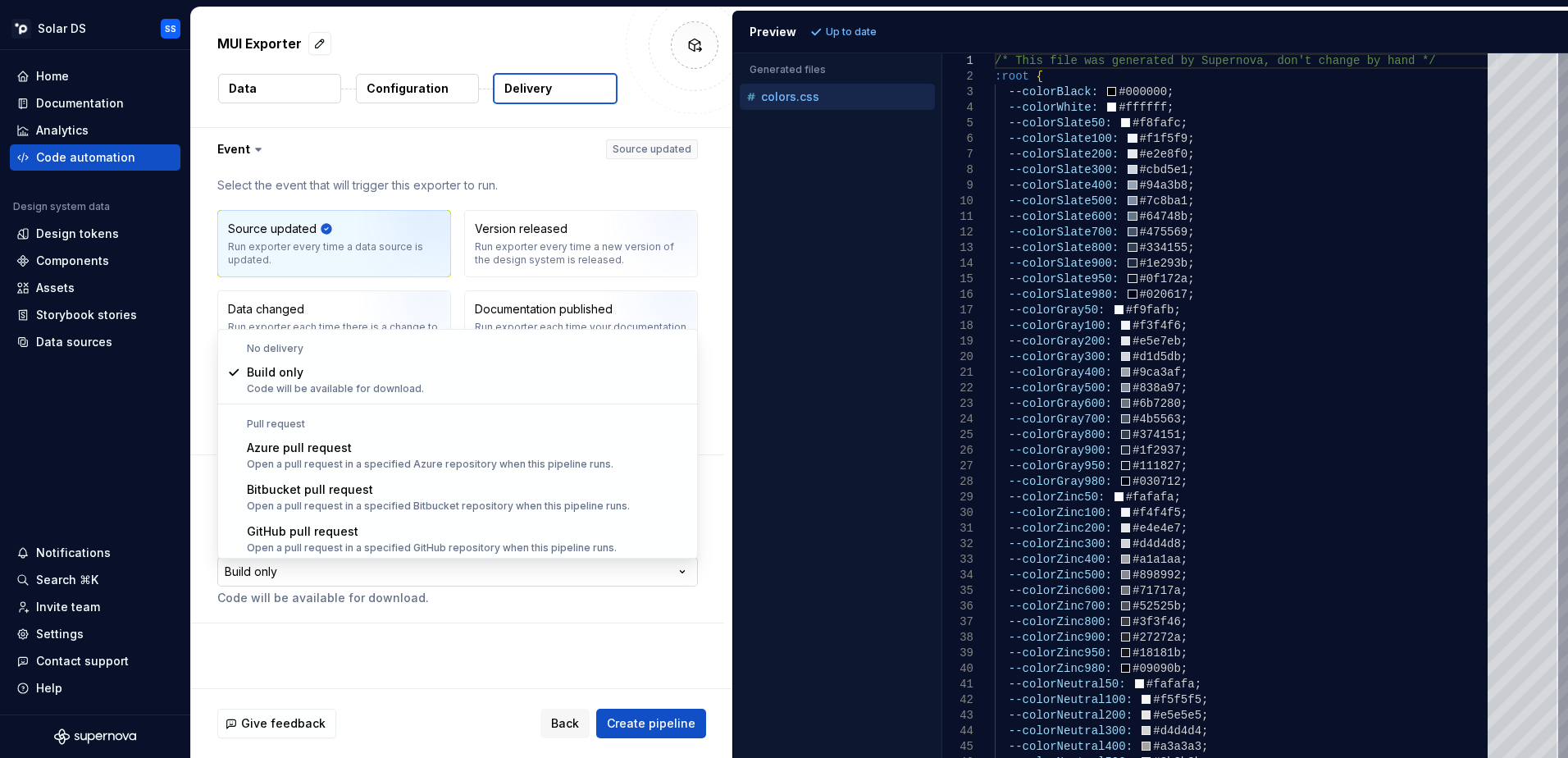
click at [427, 574] on html "**********" at bounding box center [784, 379] width 1568 height 758
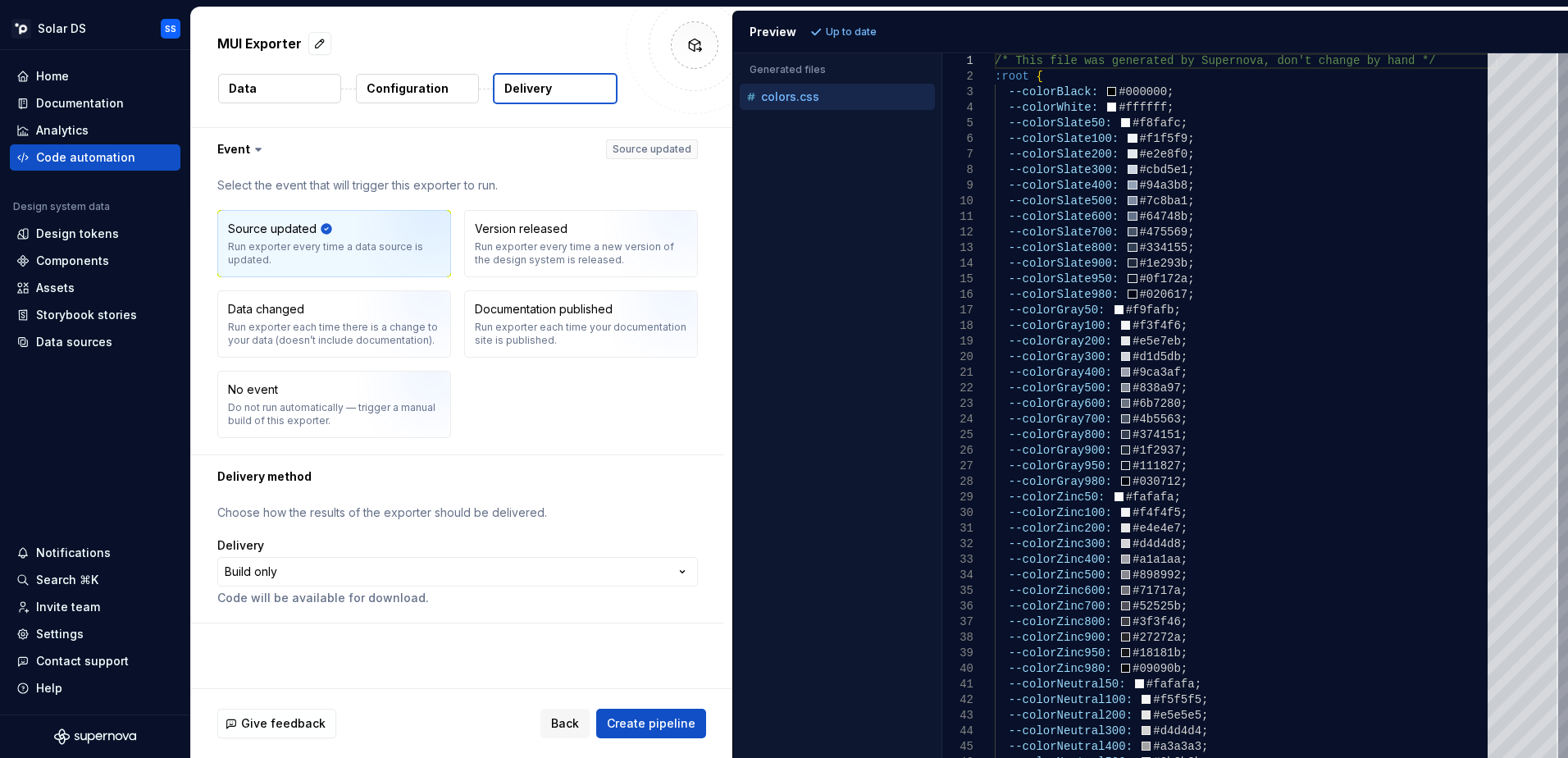
click at [413, 654] on html "**********" at bounding box center [784, 379] width 1568 height 758
click at [672, 723] on span "Create pipeline" at bounding box center [651, 723] width 89 height 16
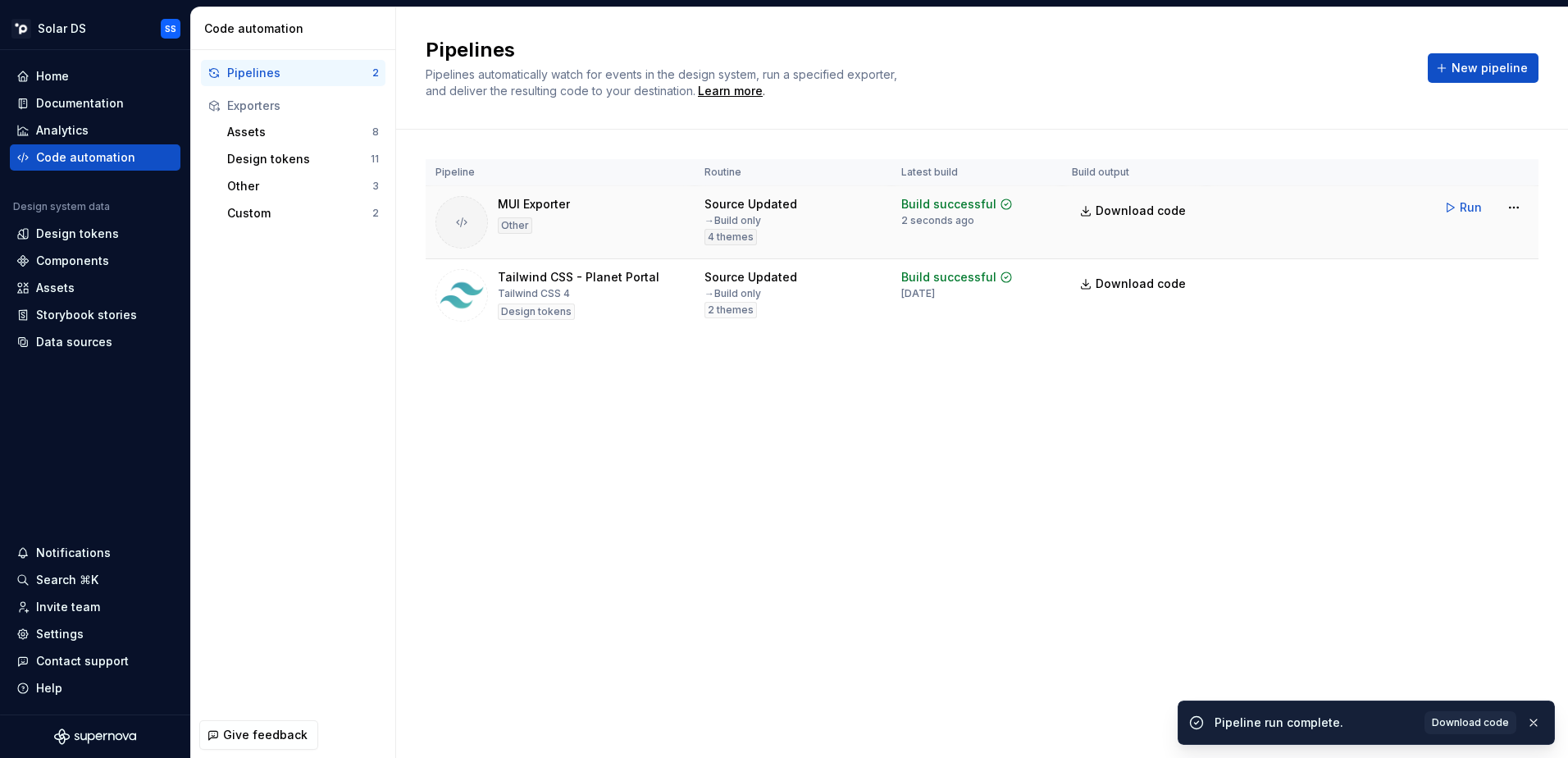
click at [1104, 195] on td "Download code" at bounding box center [1134, 222] width 144 height 73
click at [1106, 204] on span "Download code" at bounding box center [1141, 210] width 90 height 16
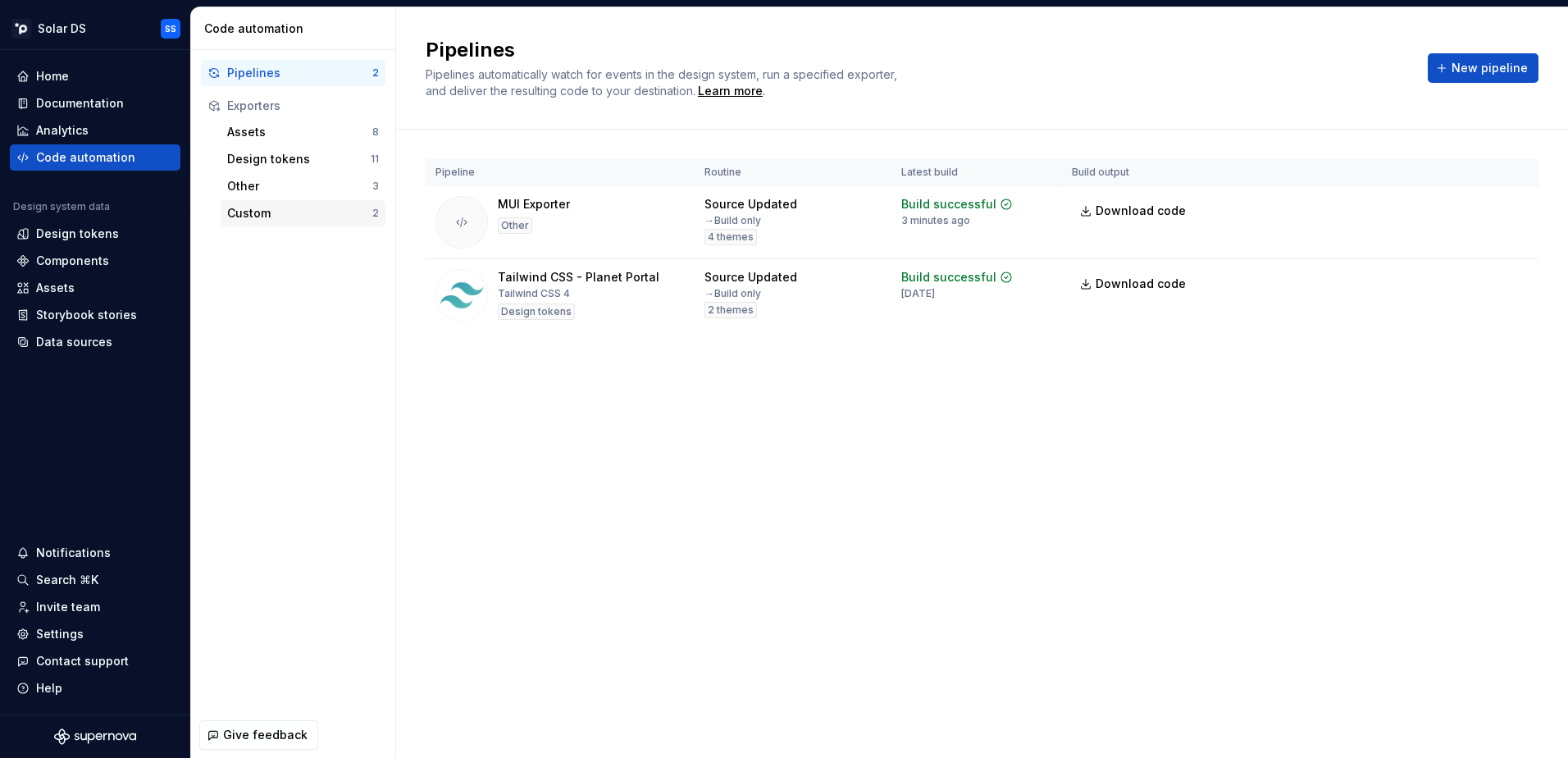
click at [291, 216] on div "Custom" at bounding box center [300, 213] width 145 height 16
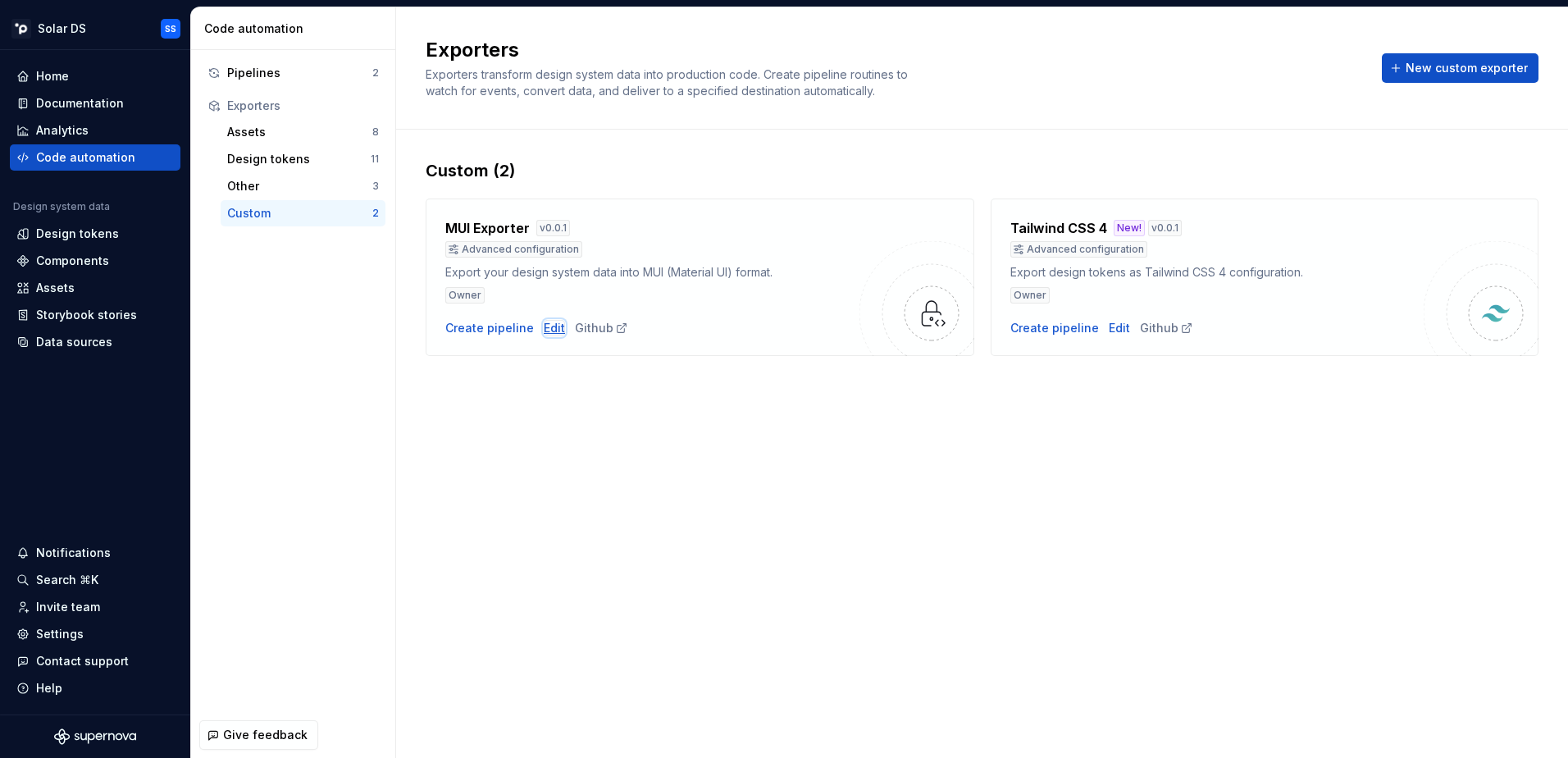
click at [544, 324] on div "Edit" at bounding box center [554, 328] width 21 height 16
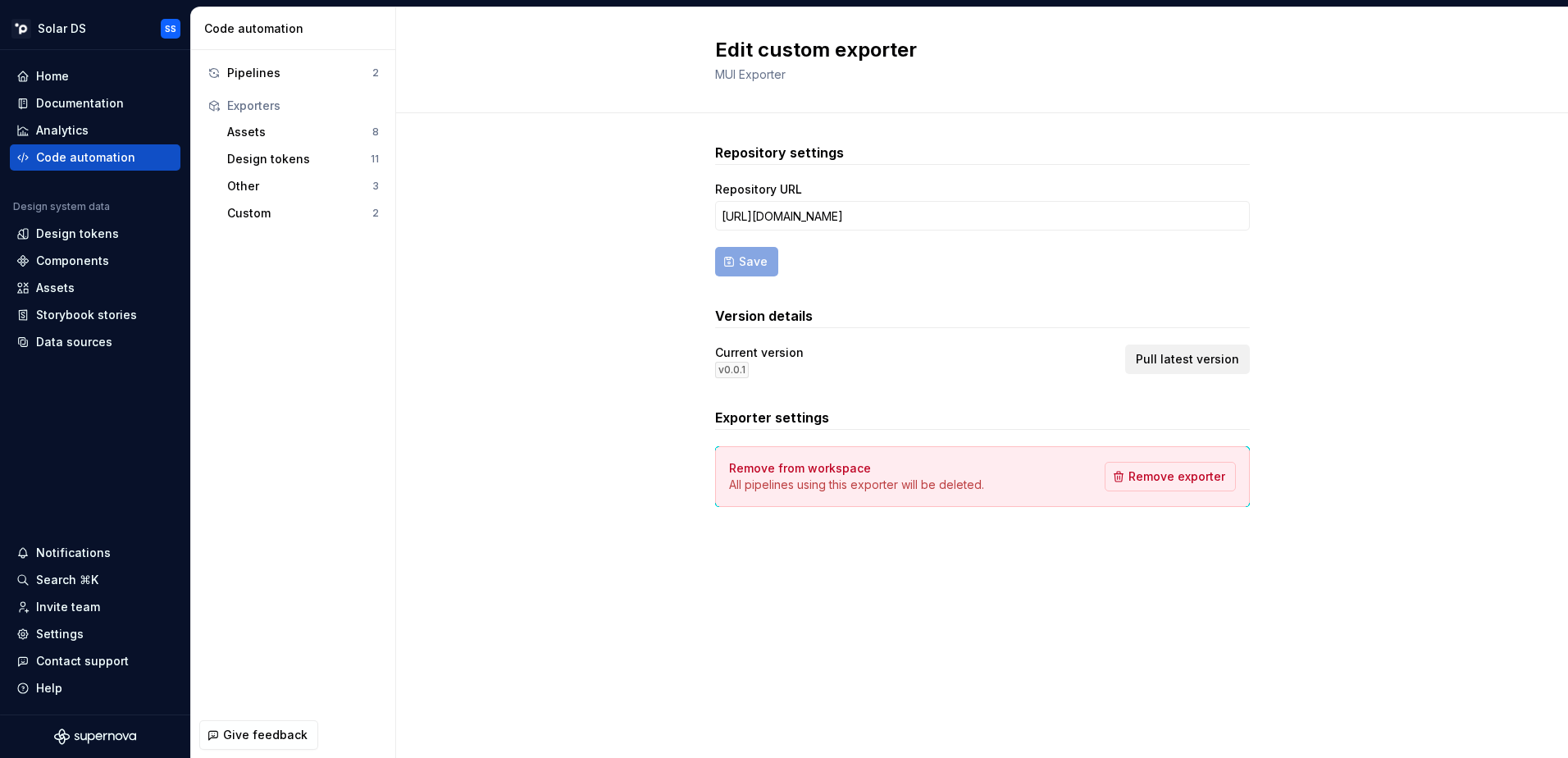
click at [1211, 350] on button "Pull latest version" at bounding box center [1188, 359] width 125 height 30
click at [303, 68] on div "Pipelines" at bounding box center [300, 73] width 145 height 16
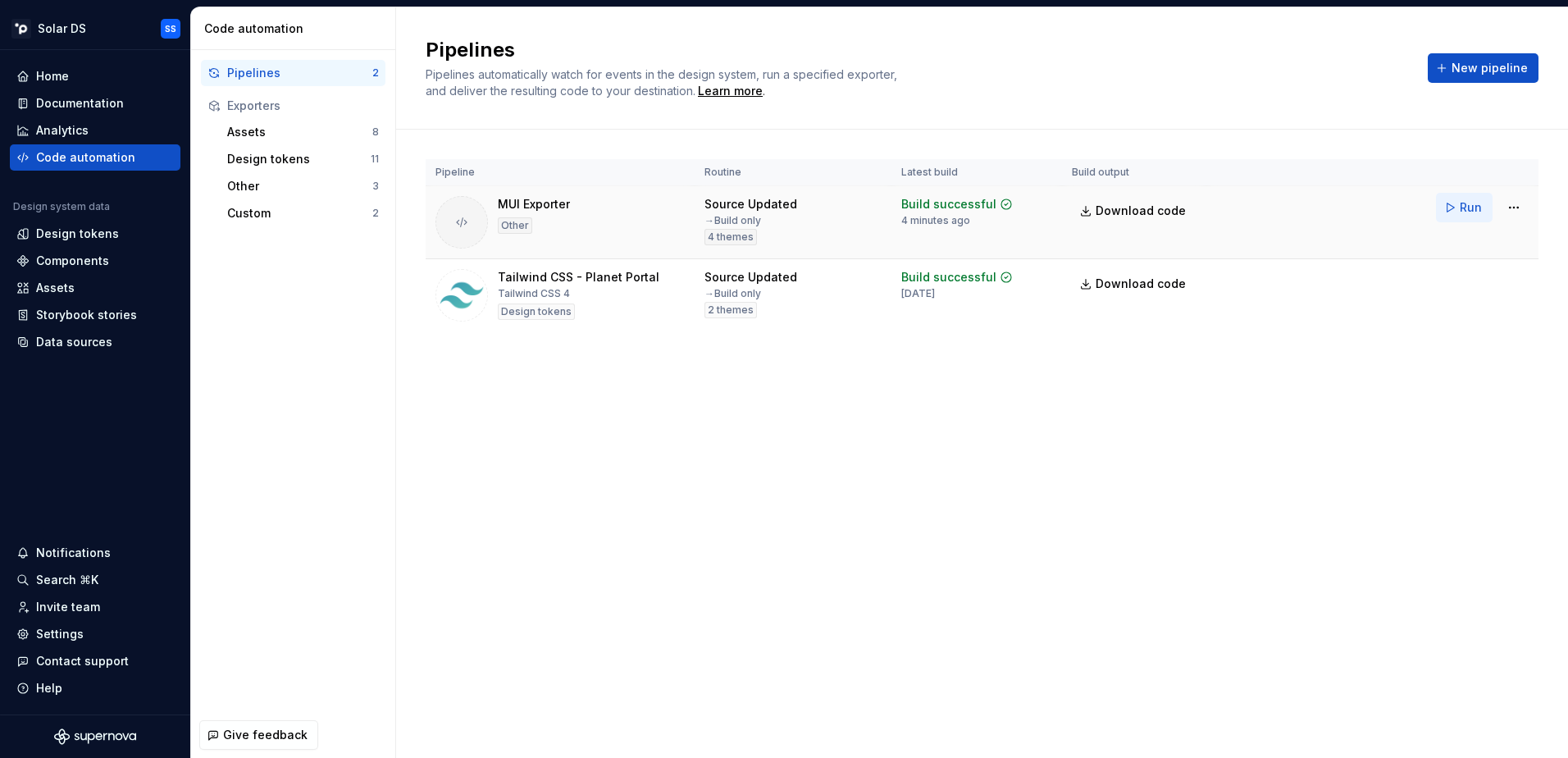
click at [1464, 204] on span "Run" at bounding box center [1471, 207] width 22 height 16
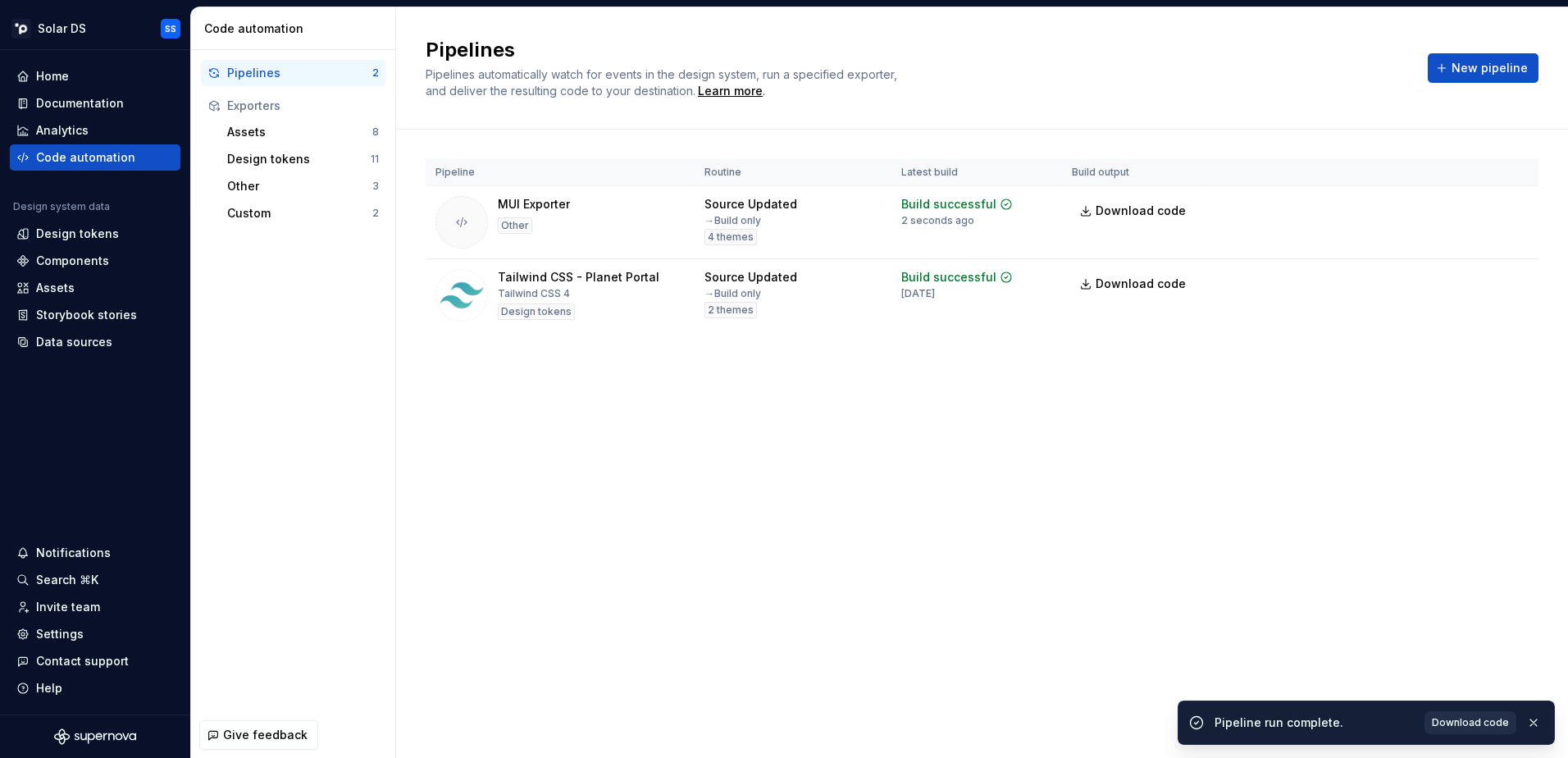
click at [1486, 717] on span "Download code" at bounding box center [1470, 723] width 77 height 14
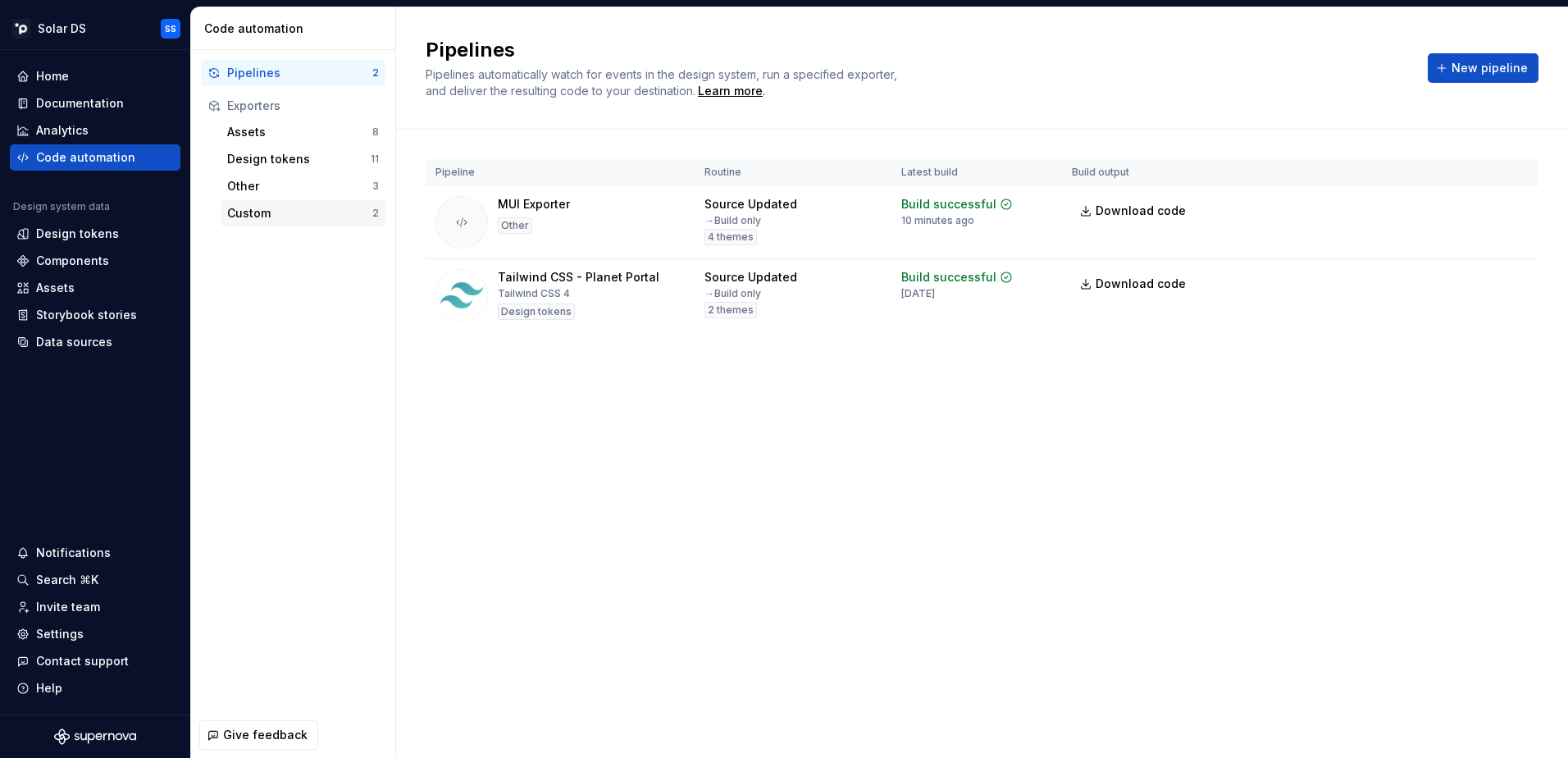
click at [274, 208] on div "Custom" at bounding box center [300, 213] width 145 height 16
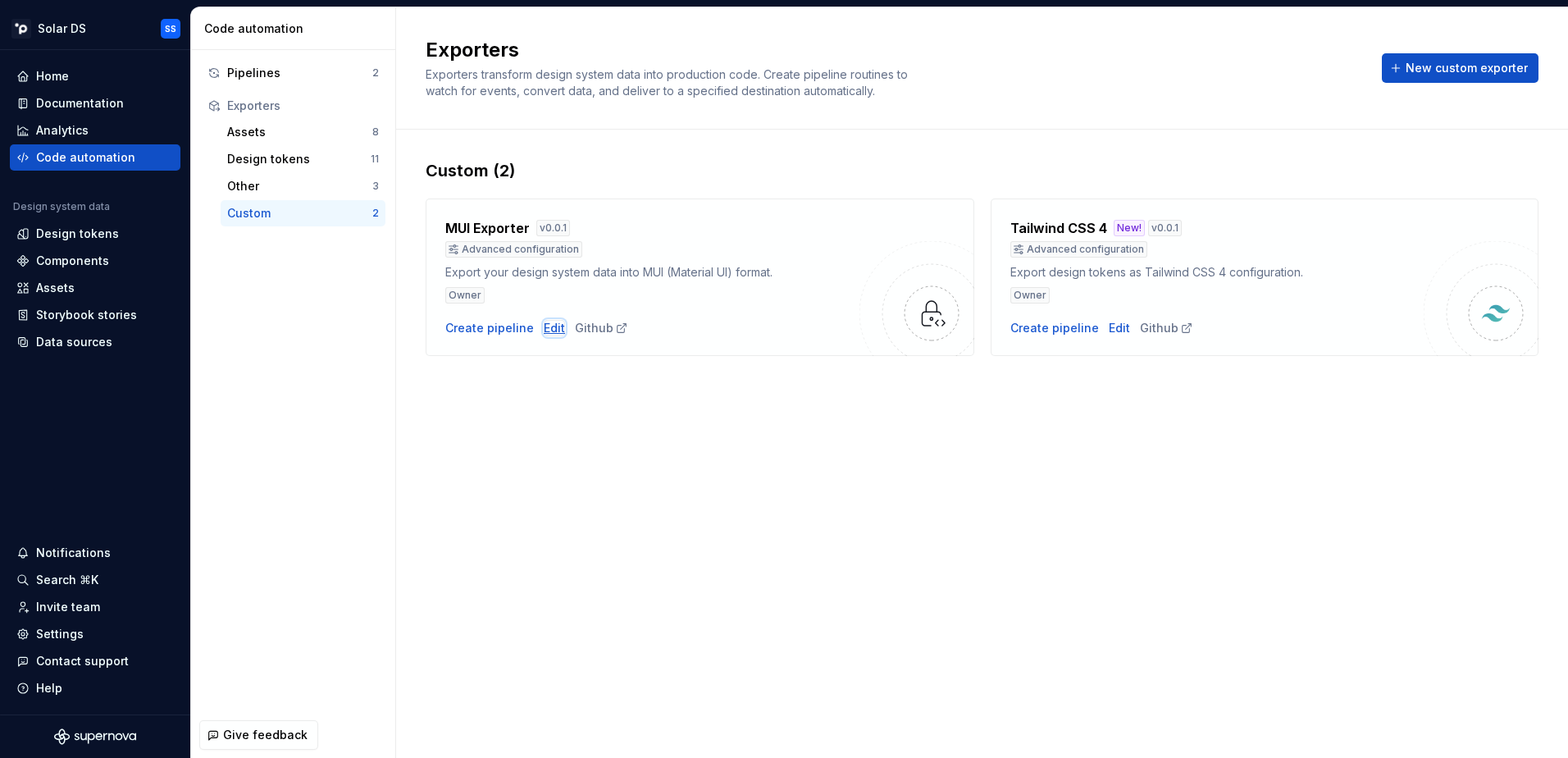
click at [544, 330] on div "Edit" at bounding box center [554, 328] width 21 height 16
click at [286, 66] on div "Pipelines" at bounding box center [300, 73] width 145 height 16
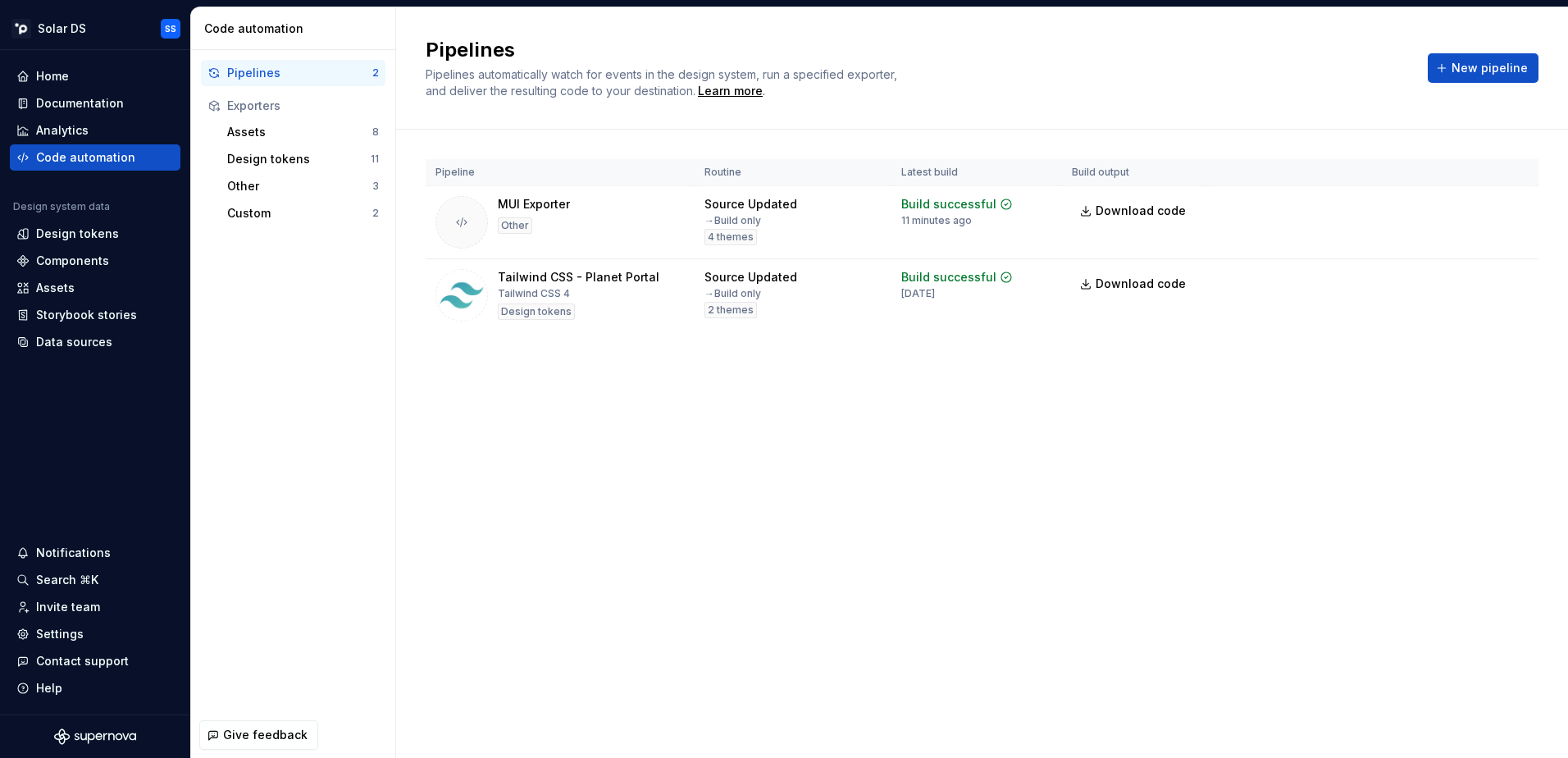
click at [273, 68] on div "Pipelines" at bounding box center [300, 73] width 145 height 16
click at [1516, 205] on html "Solar DS SS Home Documentation Analytics Code automation Design system data Des…" at bounding box center [784, 379] width 1568 height 758
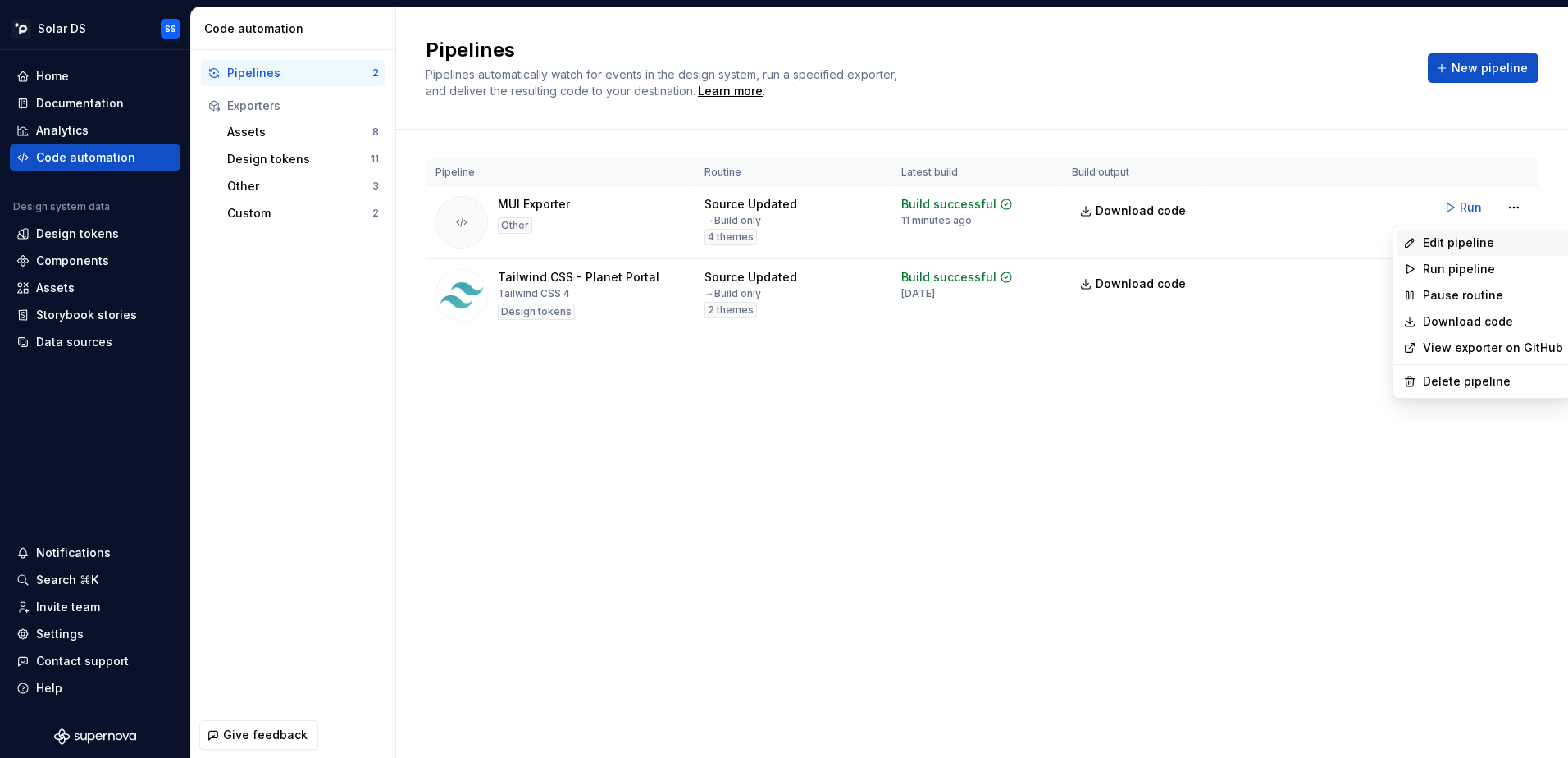
click at [1489, 238] on div "Edit pipeline" at bounding box center [1493, 243] width 140 height 16
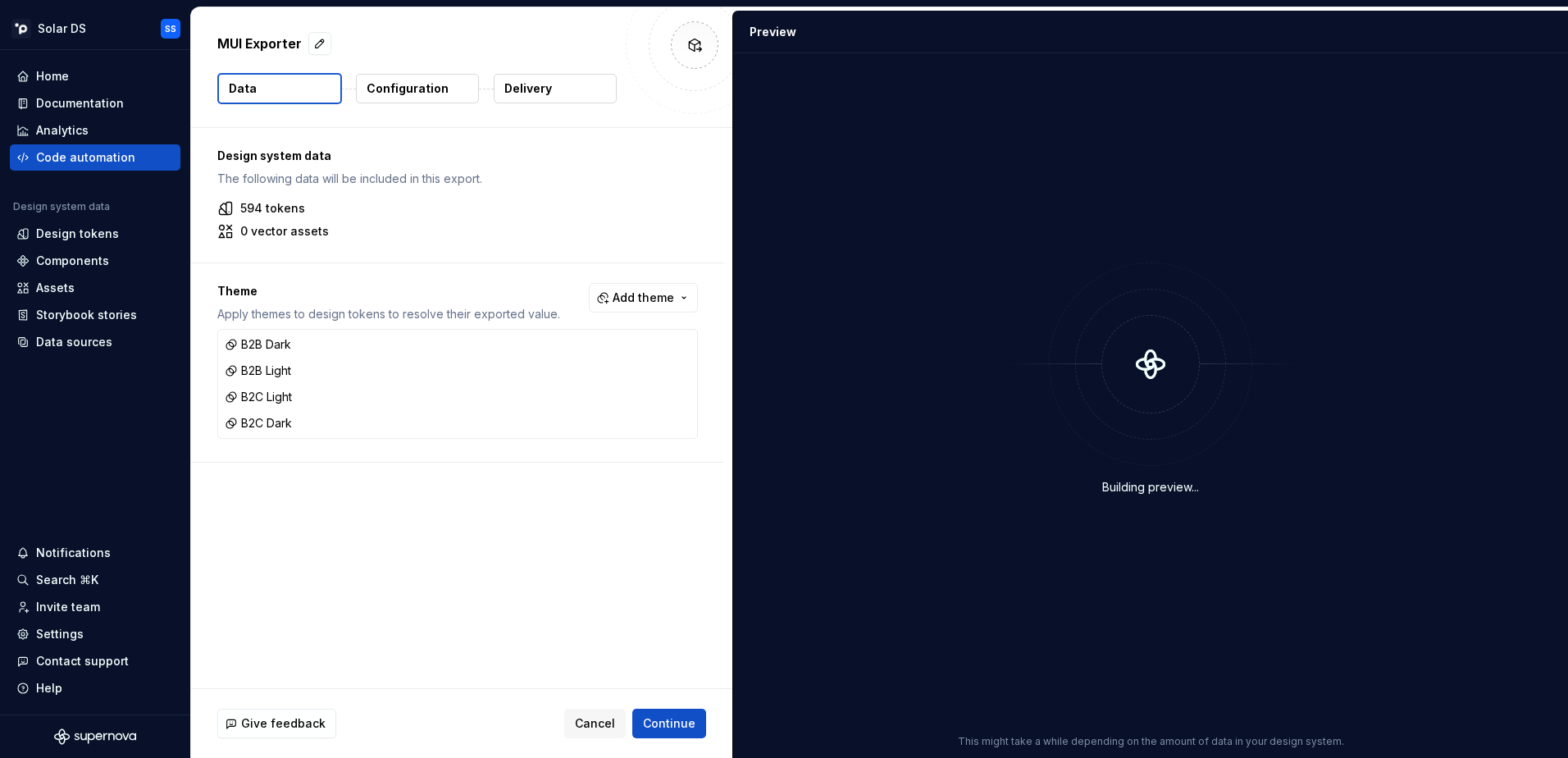
click at [400, 80] on p "Configuration" at bounding box center [407, 88] width 82 height 16
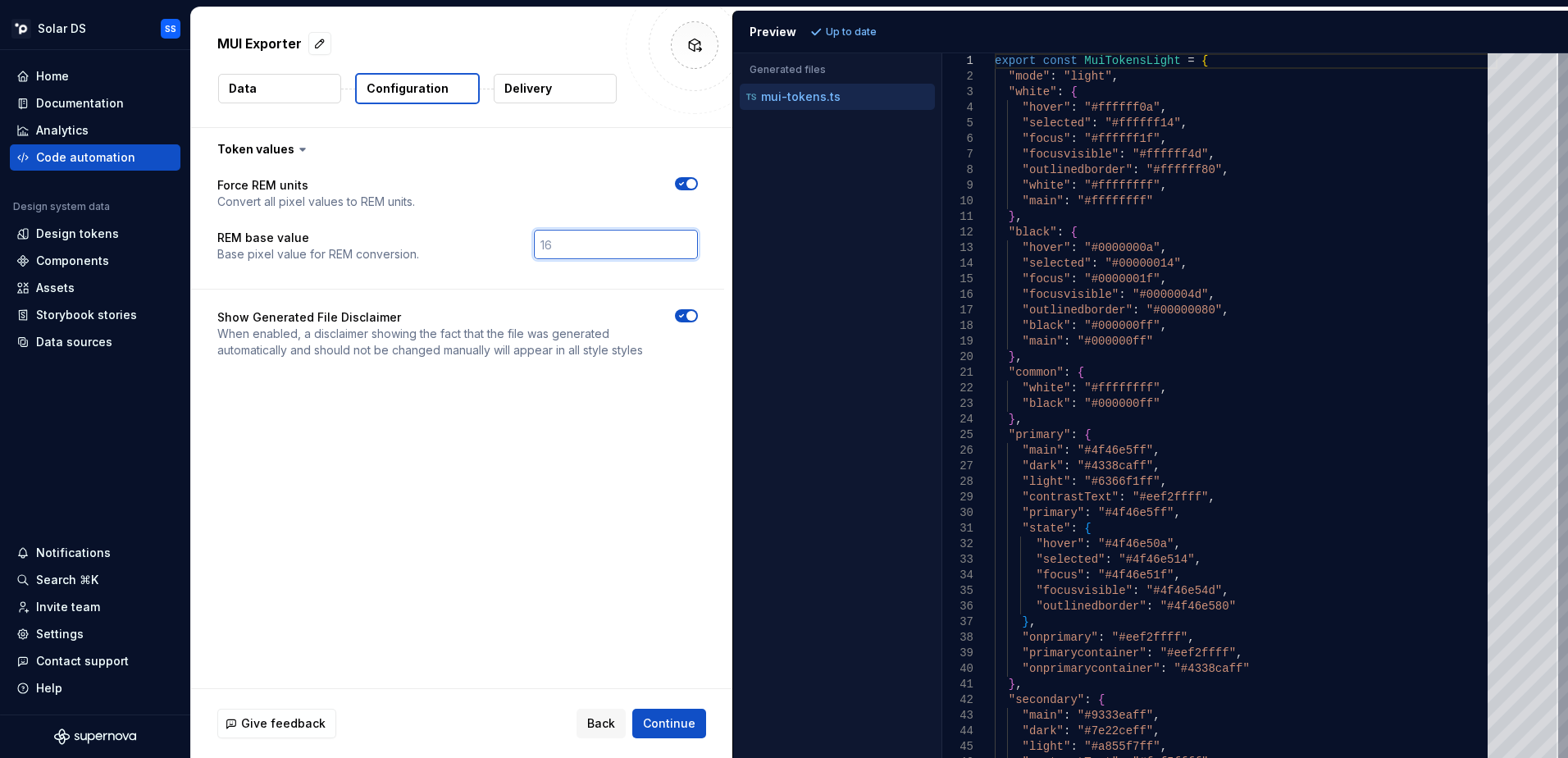
click at [572, 237] on input "number" at bounding box center [616, 244] width 164 height 30
click at [1488, 53] on div at bounding box center [1522, 90] width 70 height 74
click at [987, 57] on div at bounding box center [985, 61] width 21 height 15
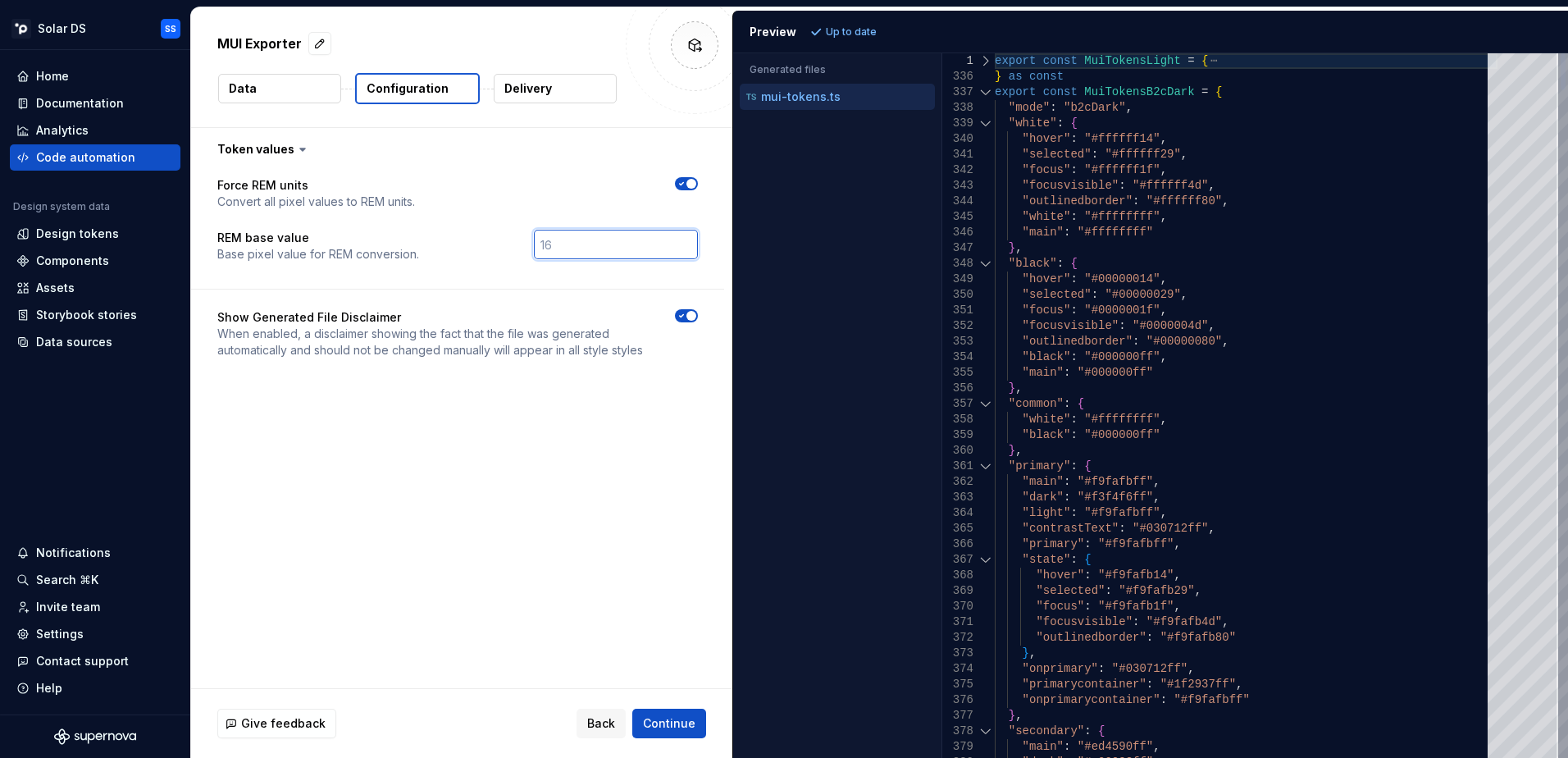
click at [987, 91] on div at bounding box center [985, 92] width 21 height 15
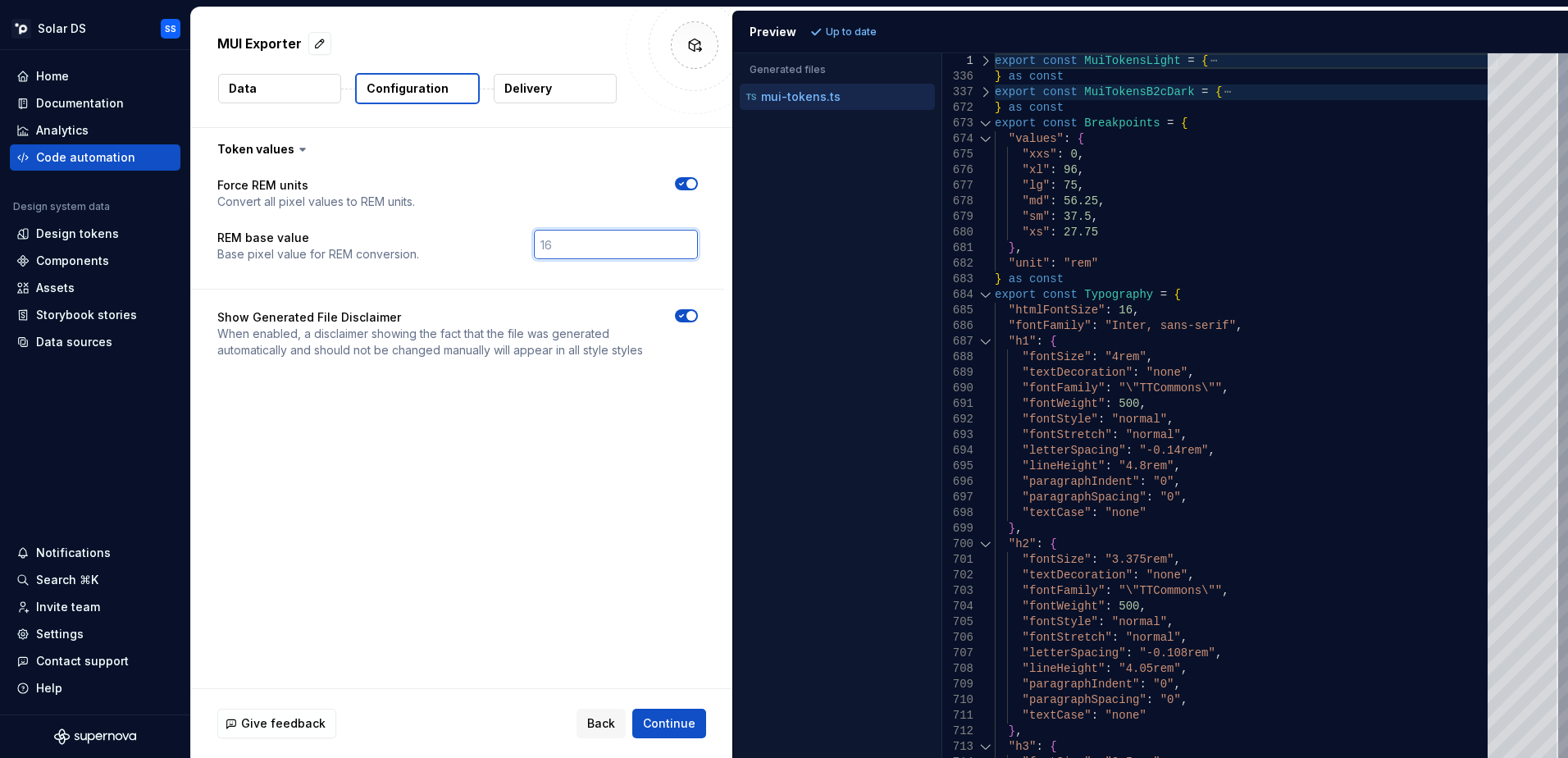
click at [987, 125] on div at bounding box center [985, 123] width 21 height 15
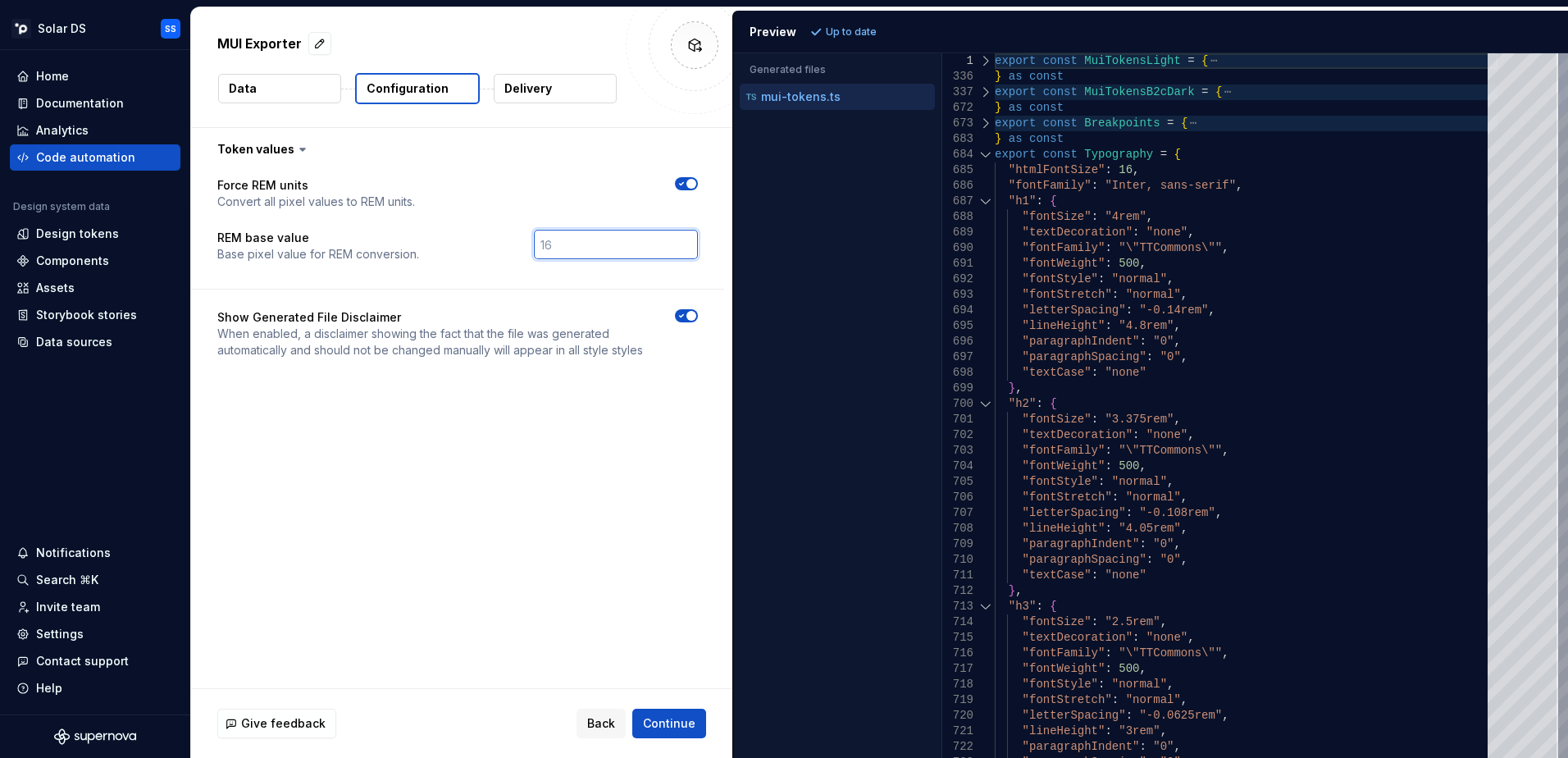
click at [987, 155] on div at bounding box center [985, 155] width 21 height 15
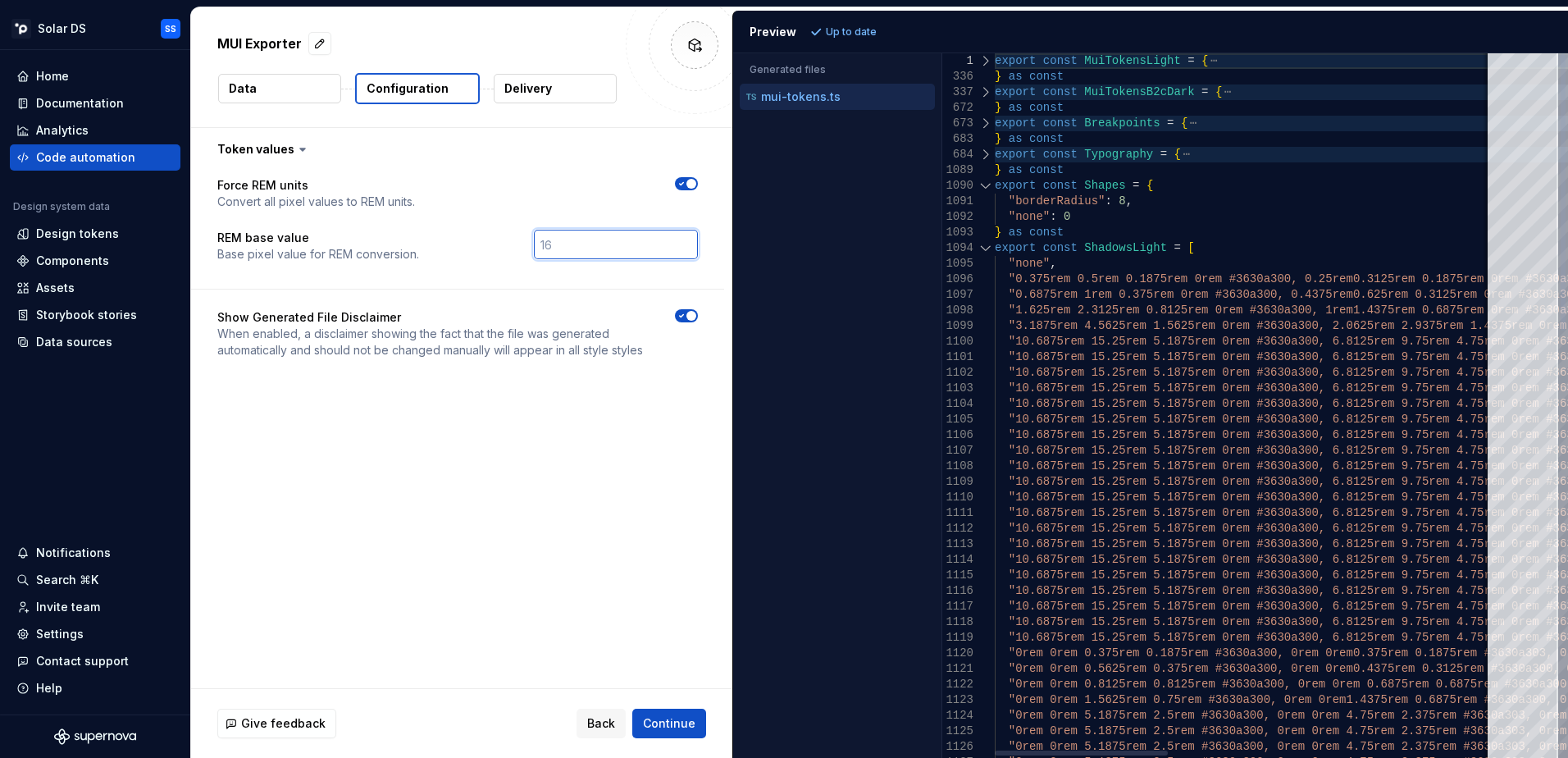
click at [986, 248] on div at bounding box center [985, 248] width 21 height 15
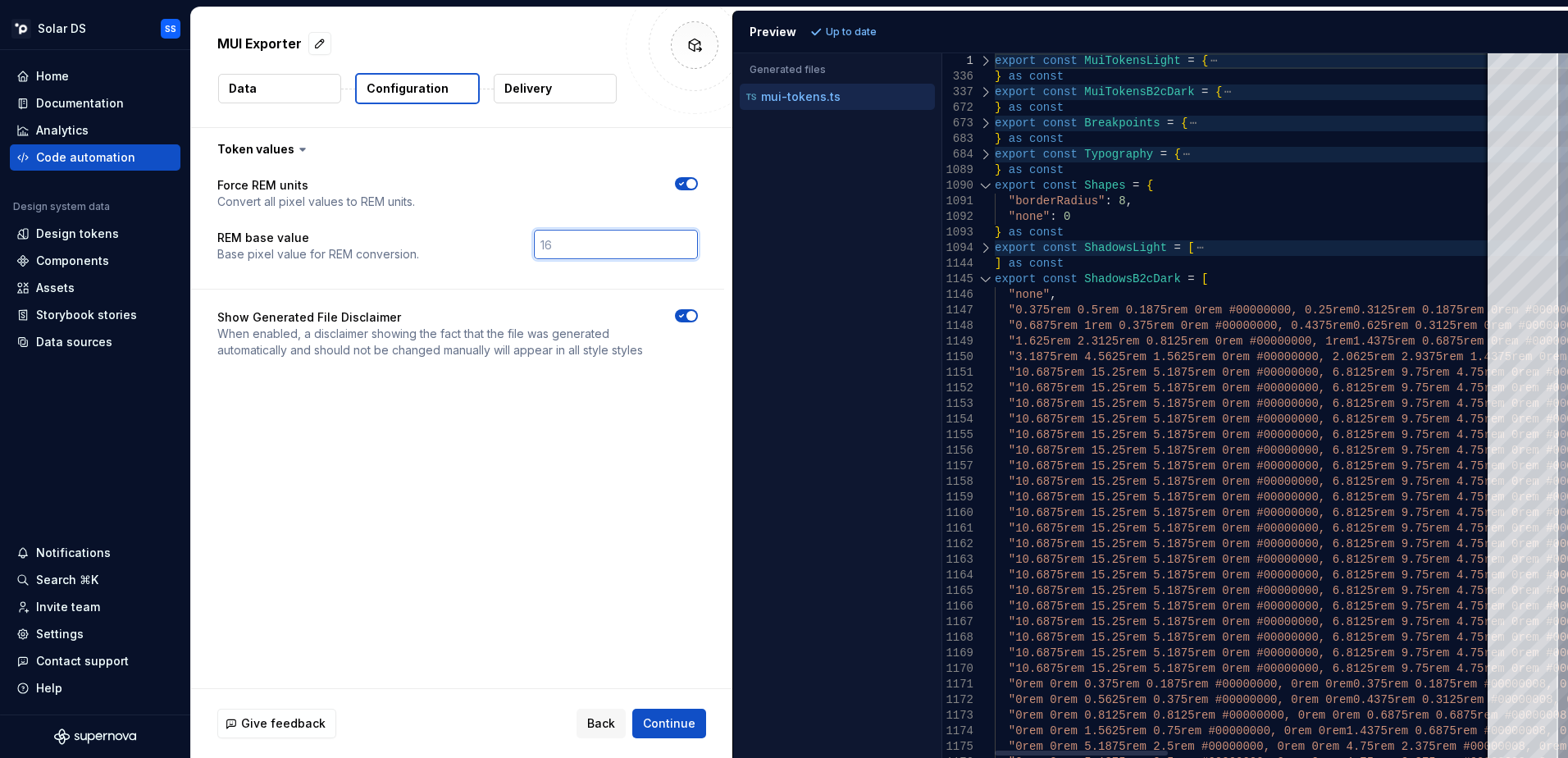
click at [984, 281] on div at bounding box center [985, 279] width 21 height 15
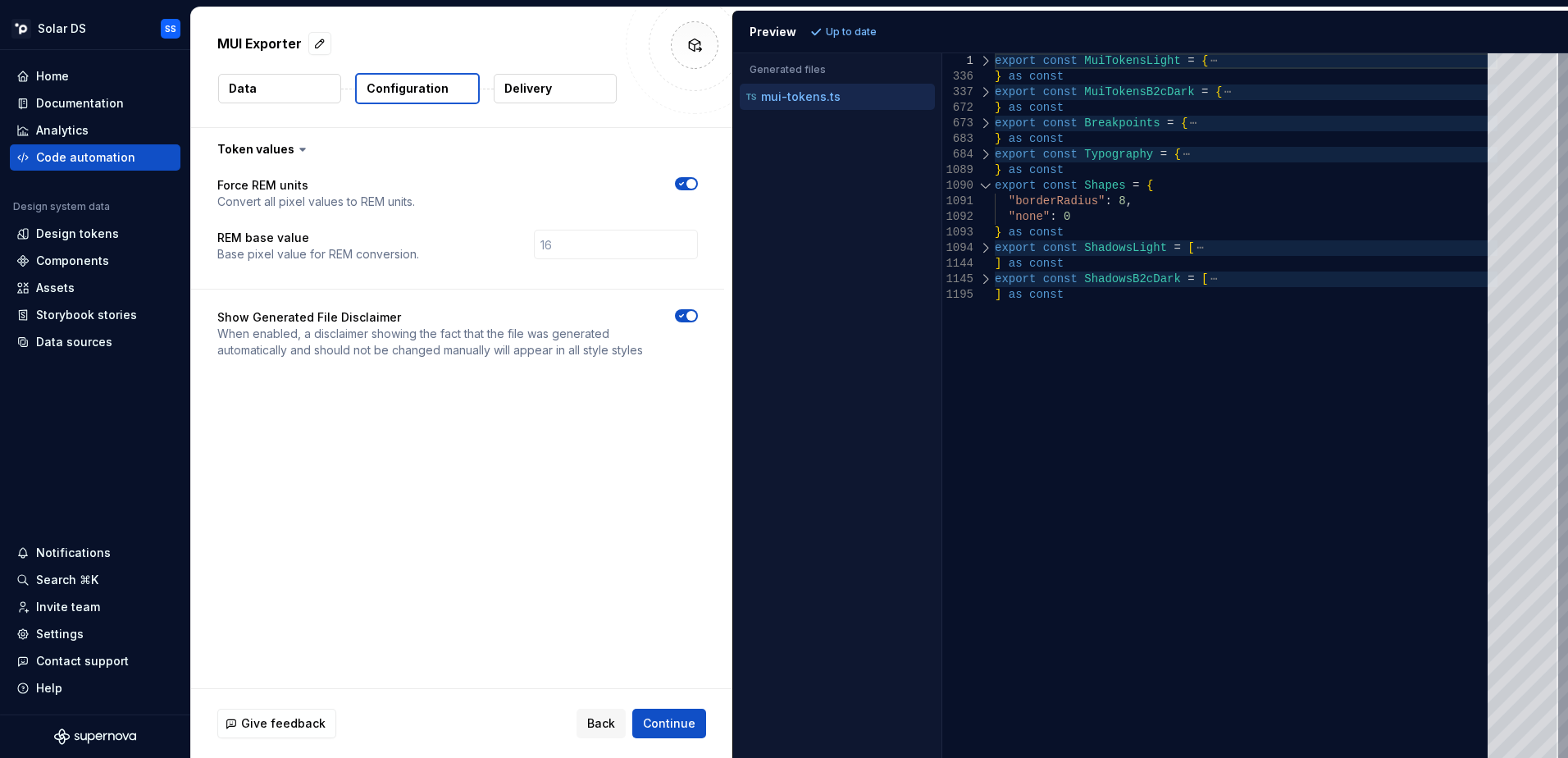
click at [305, 88] on button "Data" at bounding box center [280, 88] width 123 height 30
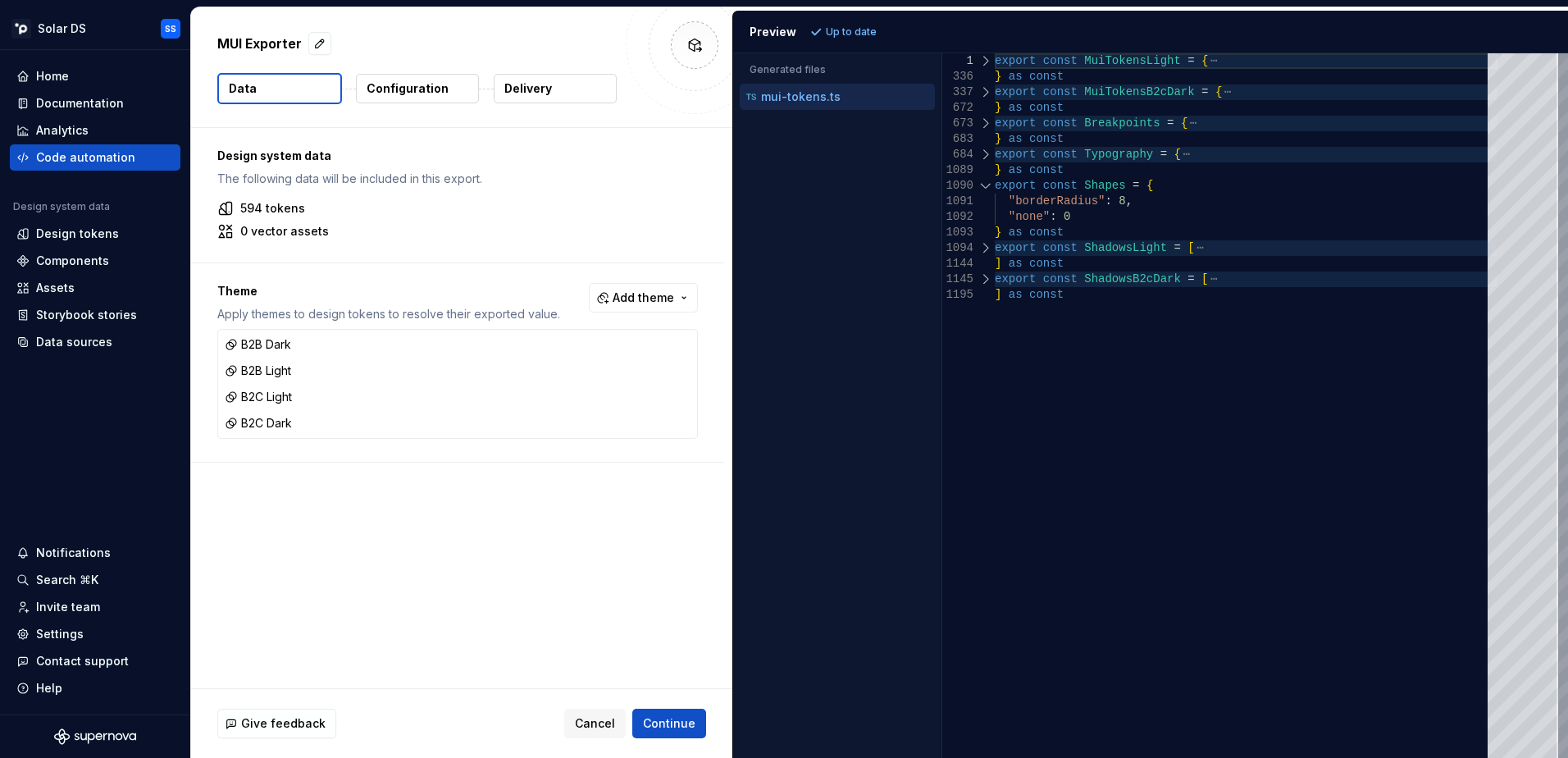
click at [984, 86] on div at bounding box center [985, 92] width 21 height 15
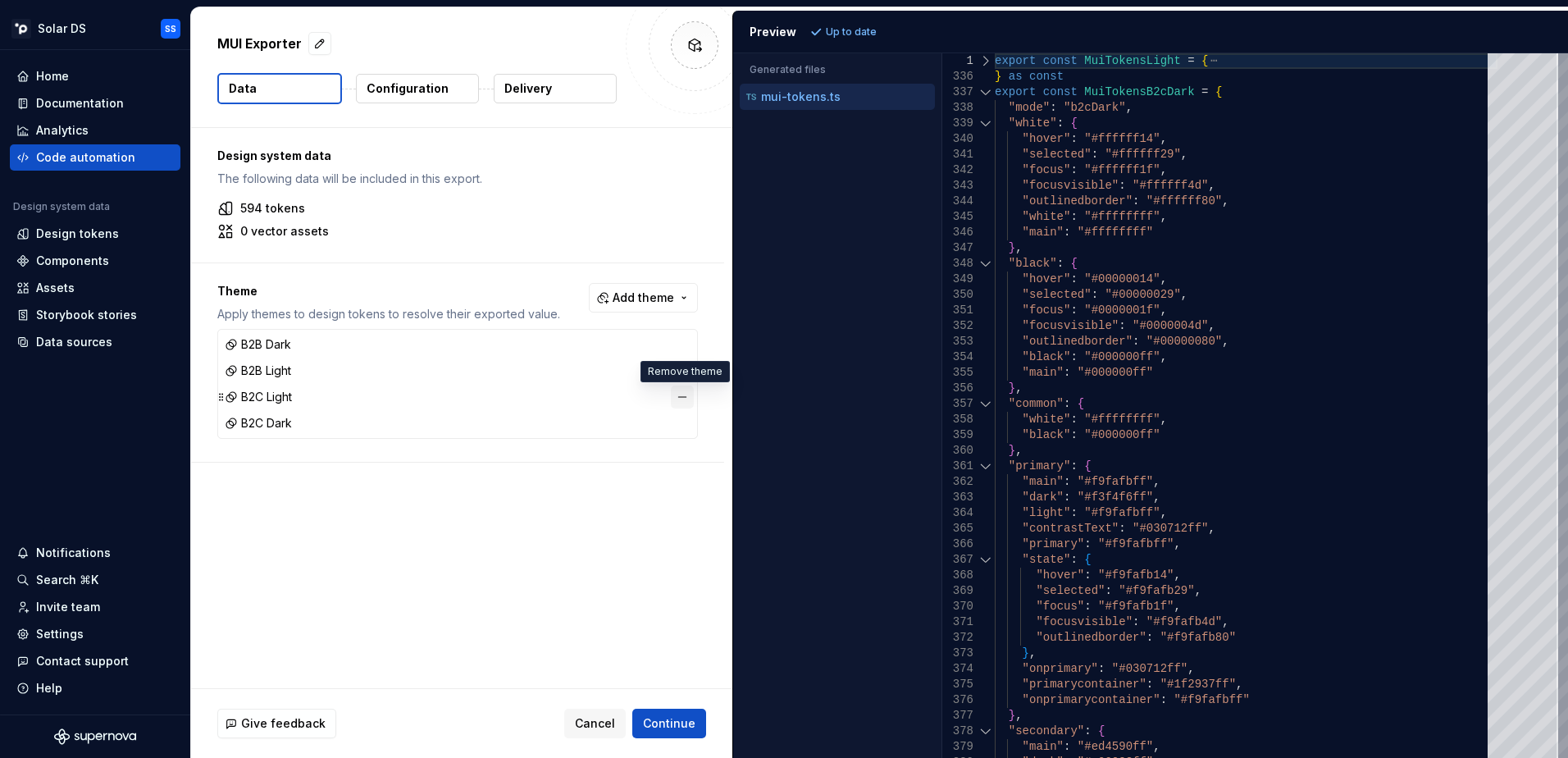
click at [686, 403] on button "button" at bounding box center [682, 396] width 23 height 23
click at [682, 401] on button "button" at bounding box center [682, 396] width 23 height 23
click at [672, 723] on span "Continue" at bounding box center [669, 723] width 52 height 16
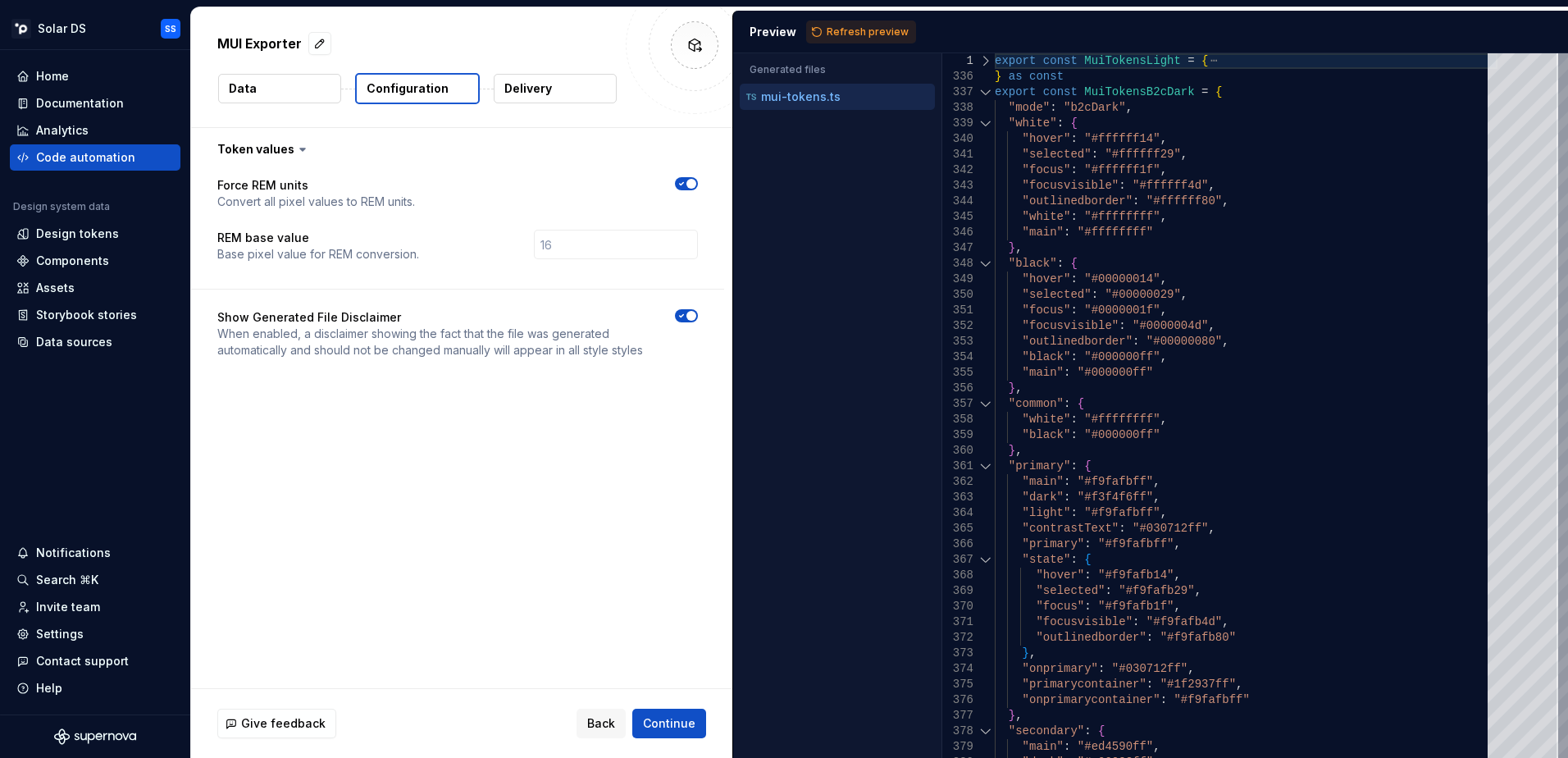
click at [904, 17] on div "Preview Refresh preview" at bounding box center [1151, 32] width 835 height 42
click at [839, 34] on span "Refresh preview" at bounding box center [867, 32] width 82 height 14
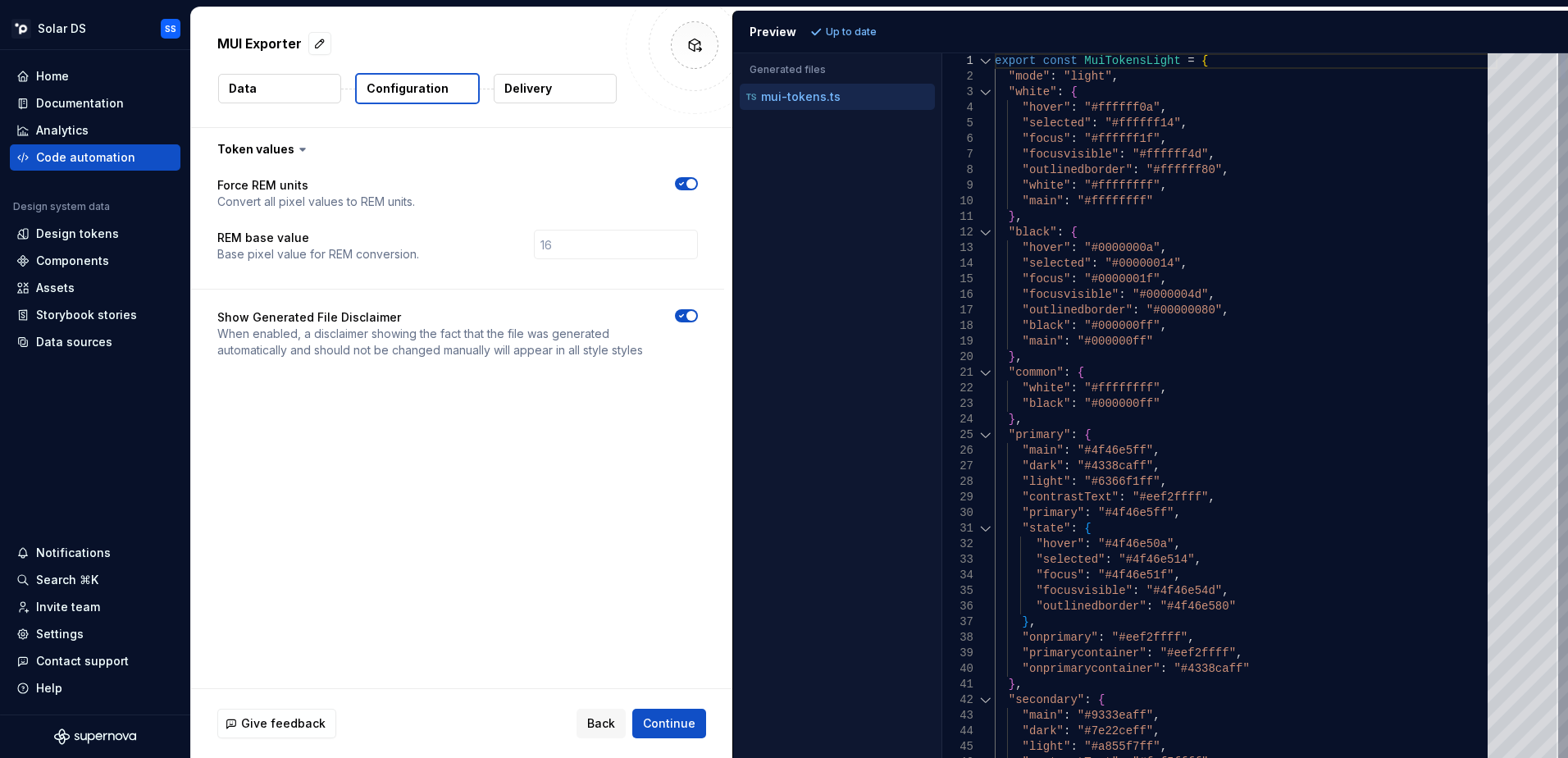
click at [986, 55] on div at bounding box center [985, 61] width 21 height 15
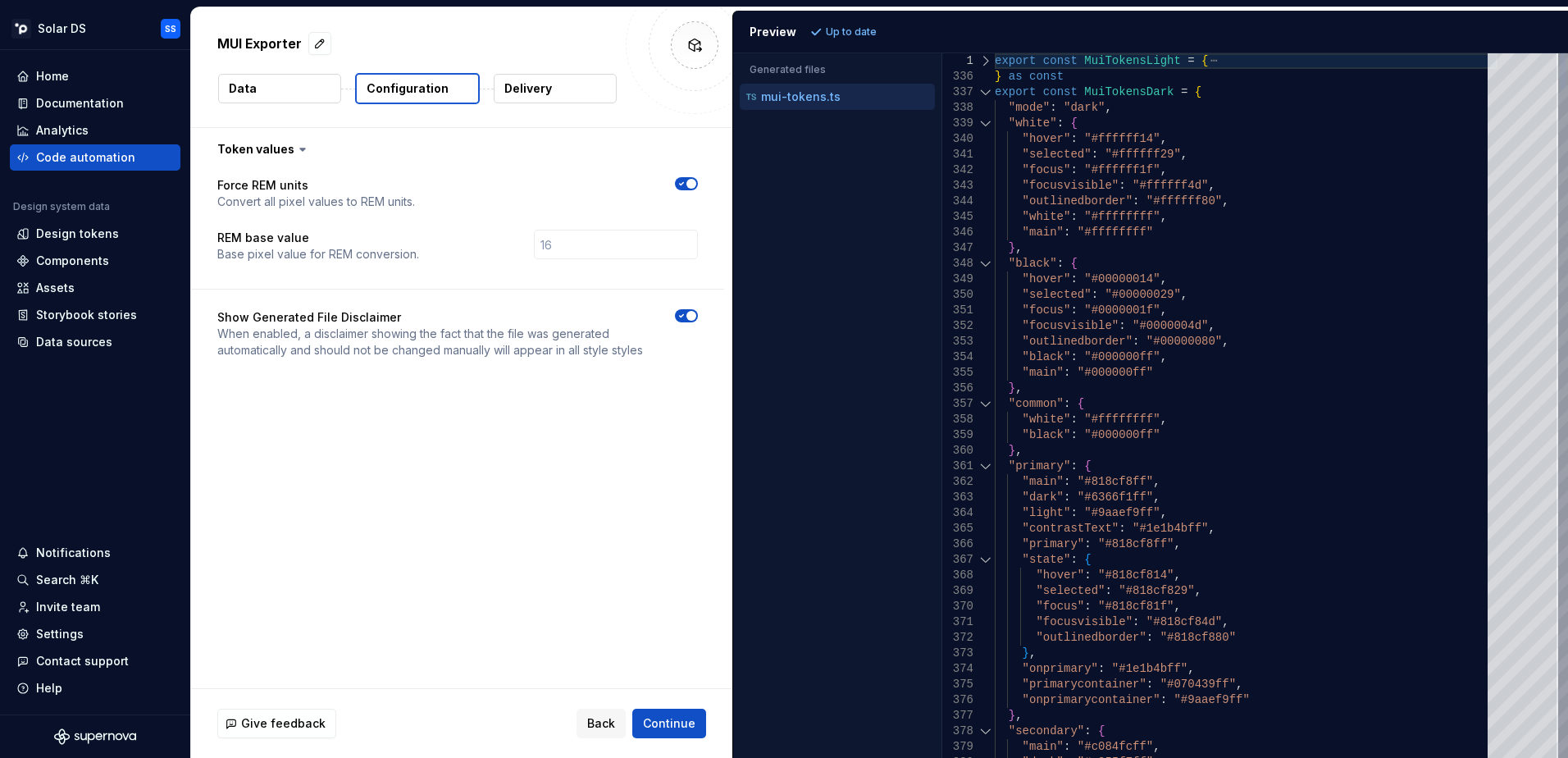
scroll to position [0, 194]
type textarea "**********"
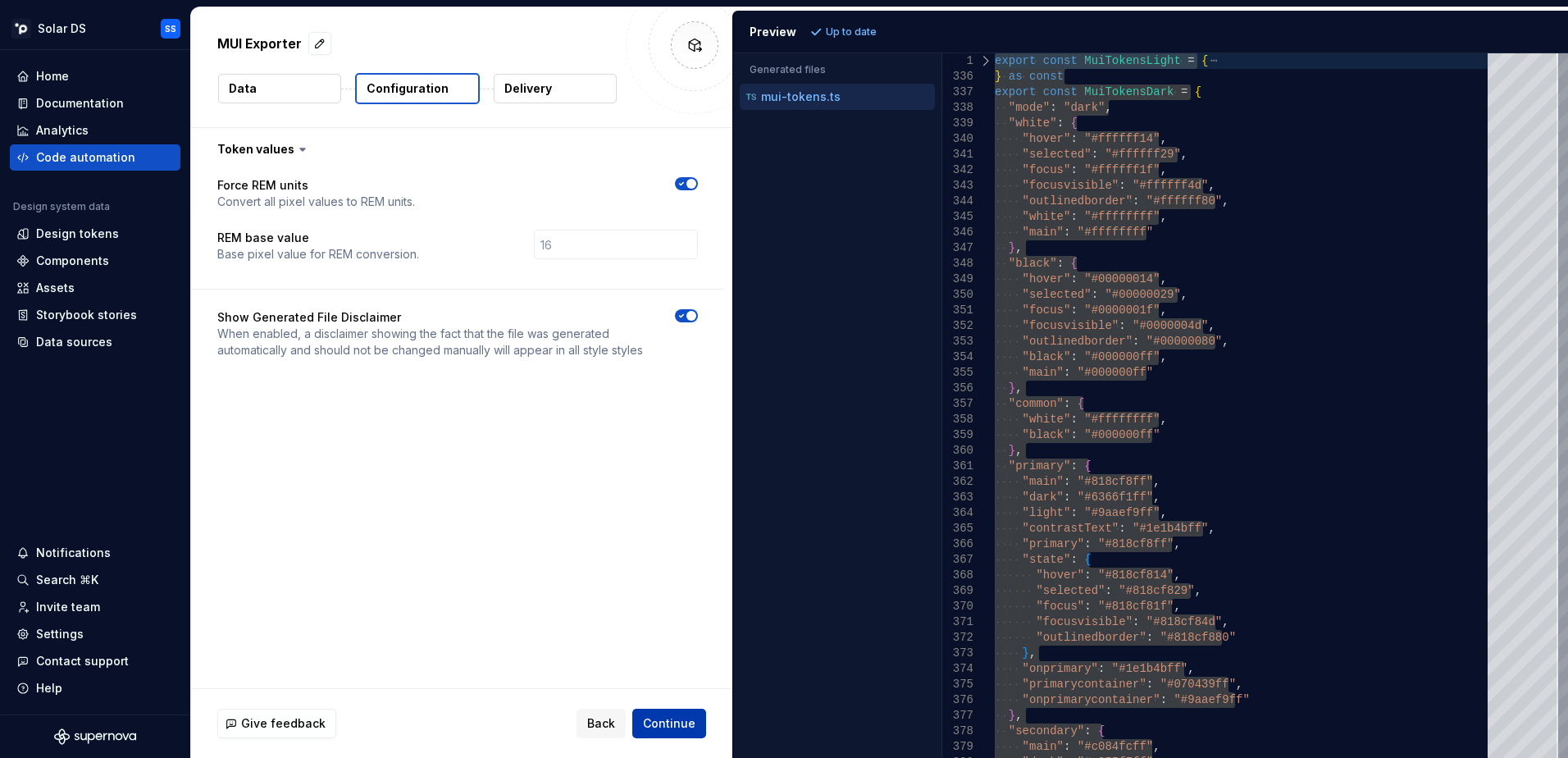
click at [671, 712] on button "Continue" at bounding box center [668, 723] width 74 height 30
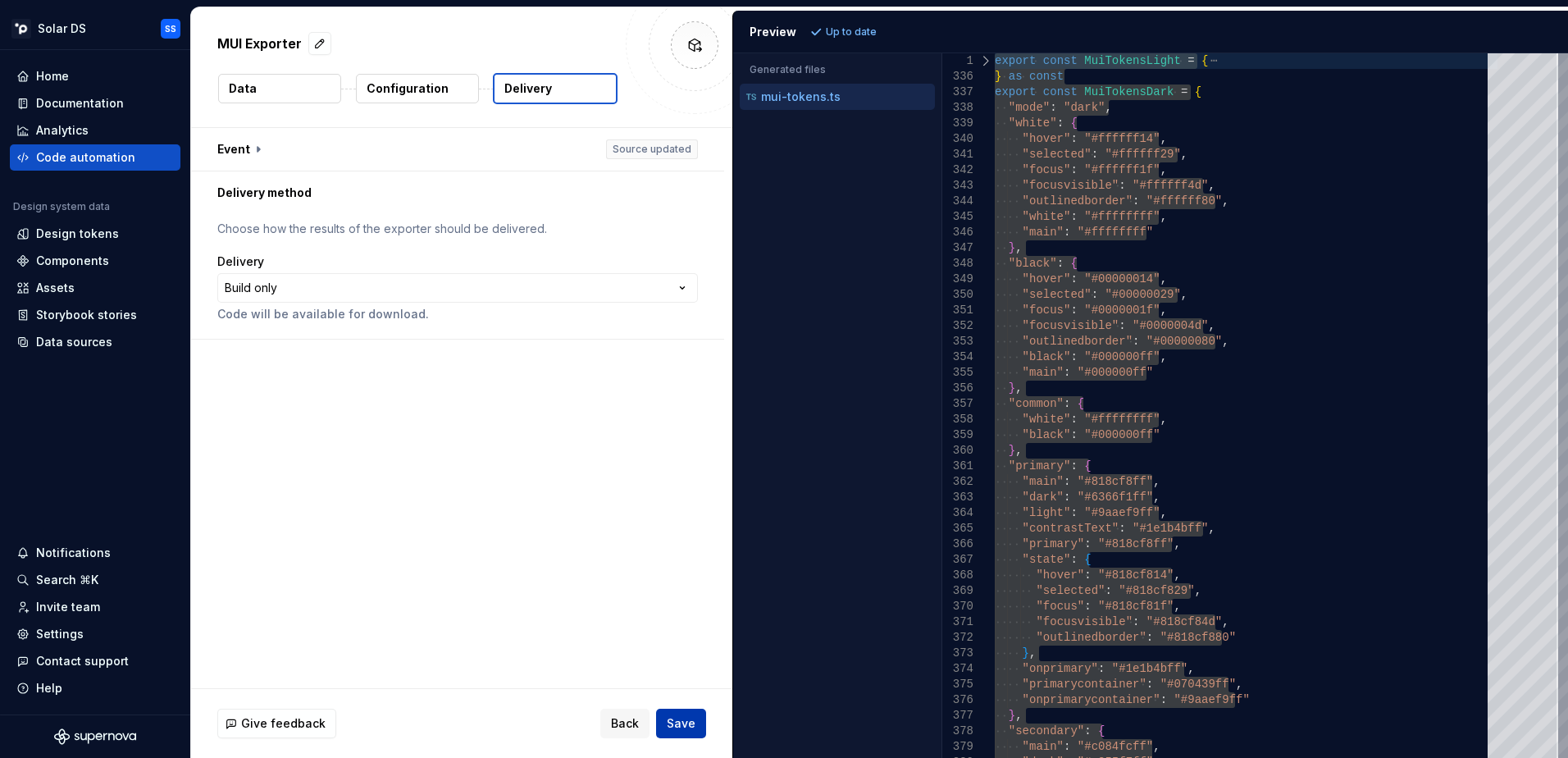
click at [671, 712] on button "Save" at bounding box center [680, 723] width 50 height 30
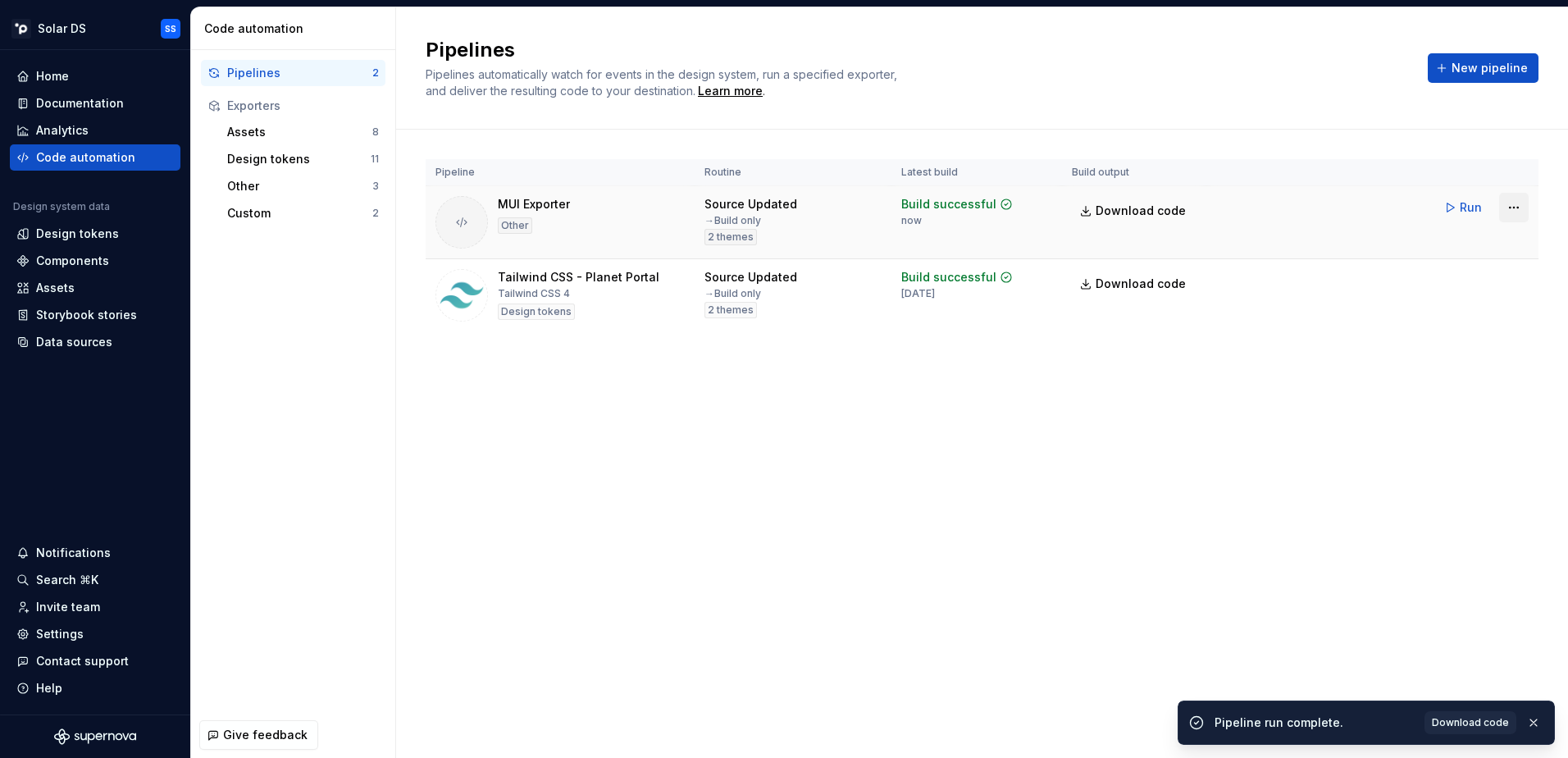
click at [1515, 208] on html "Solar DS SS Home Documentation Analytics Code automation Design system data Des…" at bounding box center [784, 379] width 1568 height 758
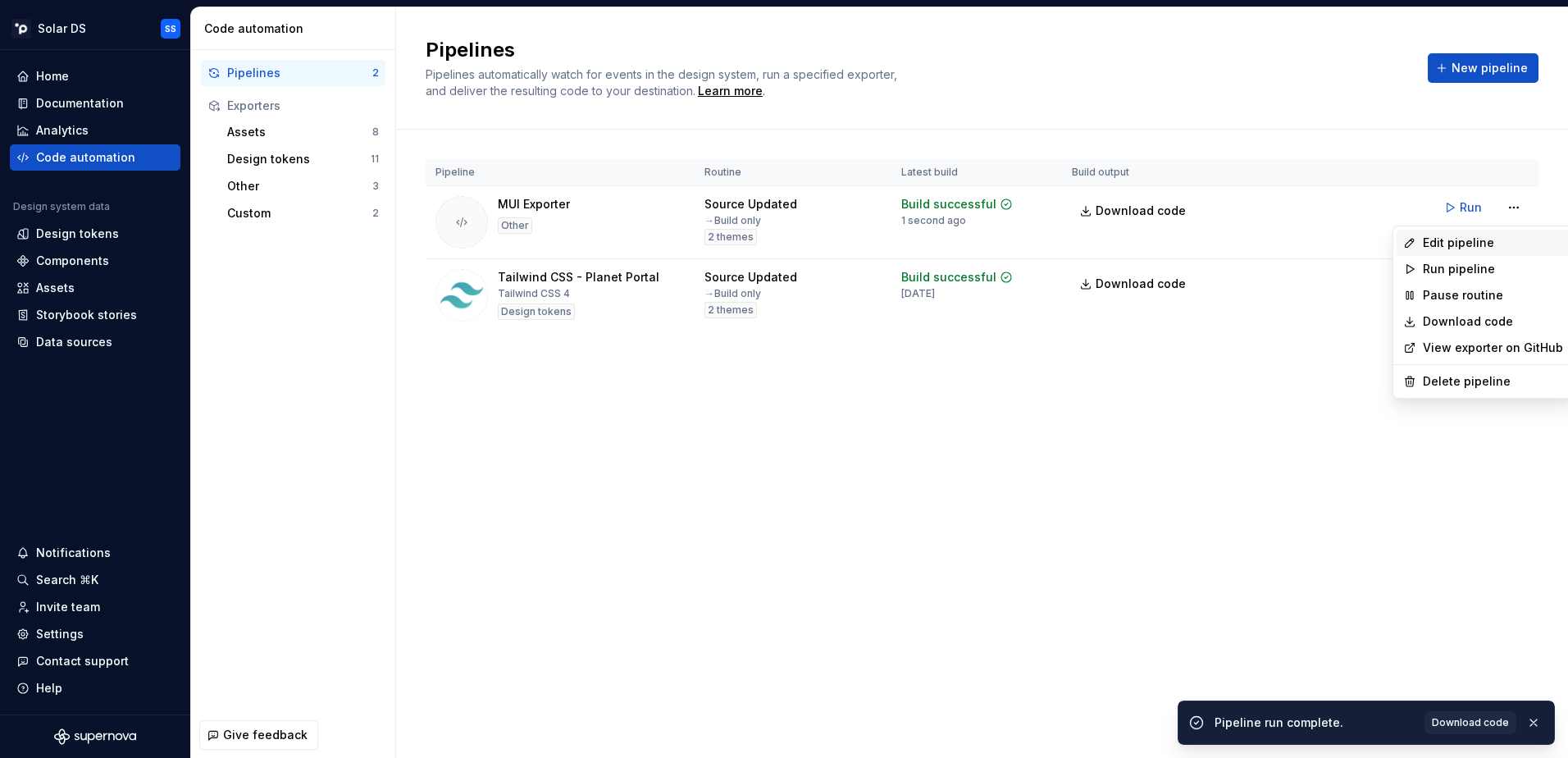
click at [1451, 241] on div "Edit pipeline" at bounding box center [1493, 243] width 140 height 16
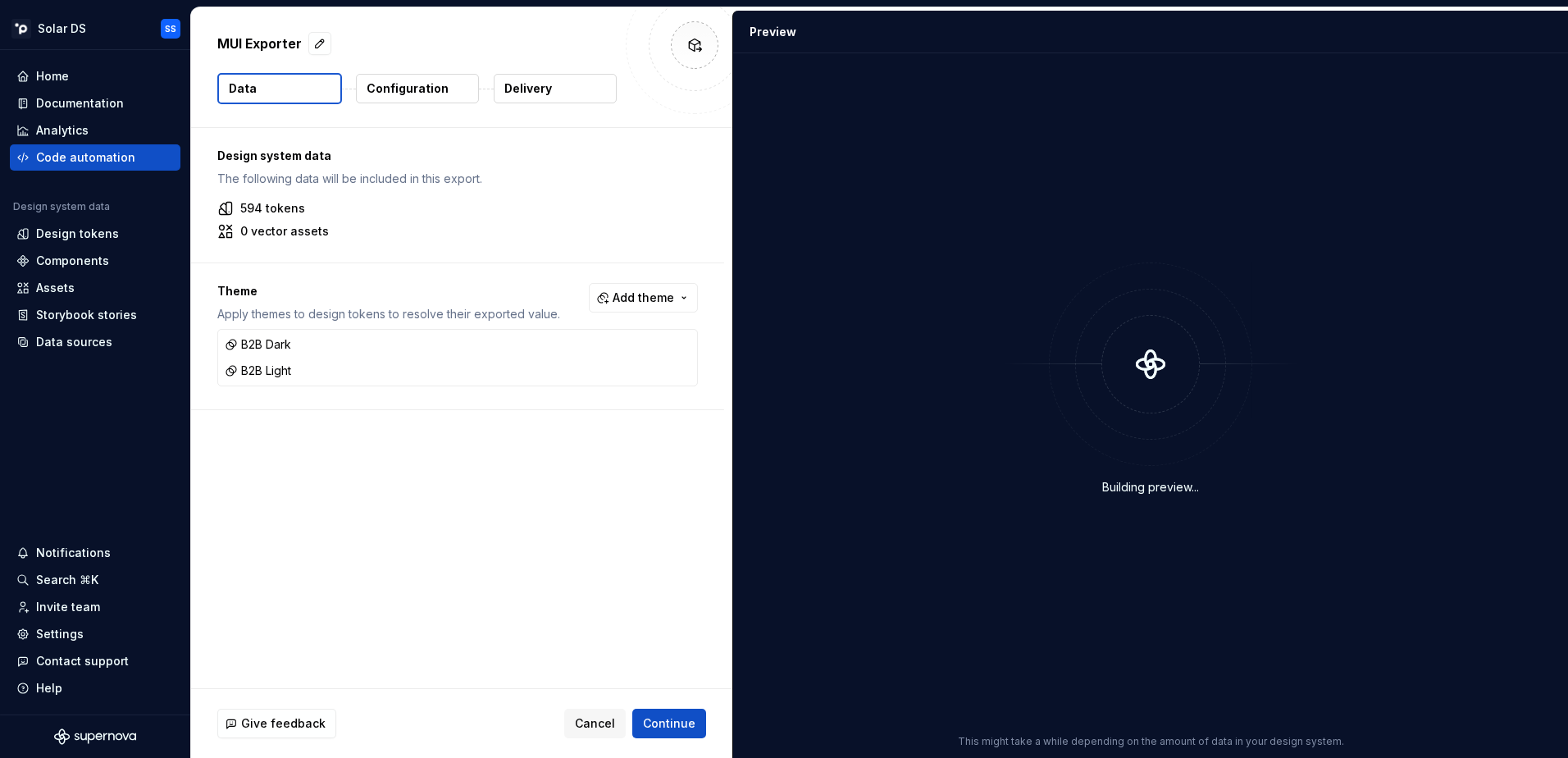
click at [403, 85] on p "Configuration" at bounding box center [407, 88] width 82 height 16
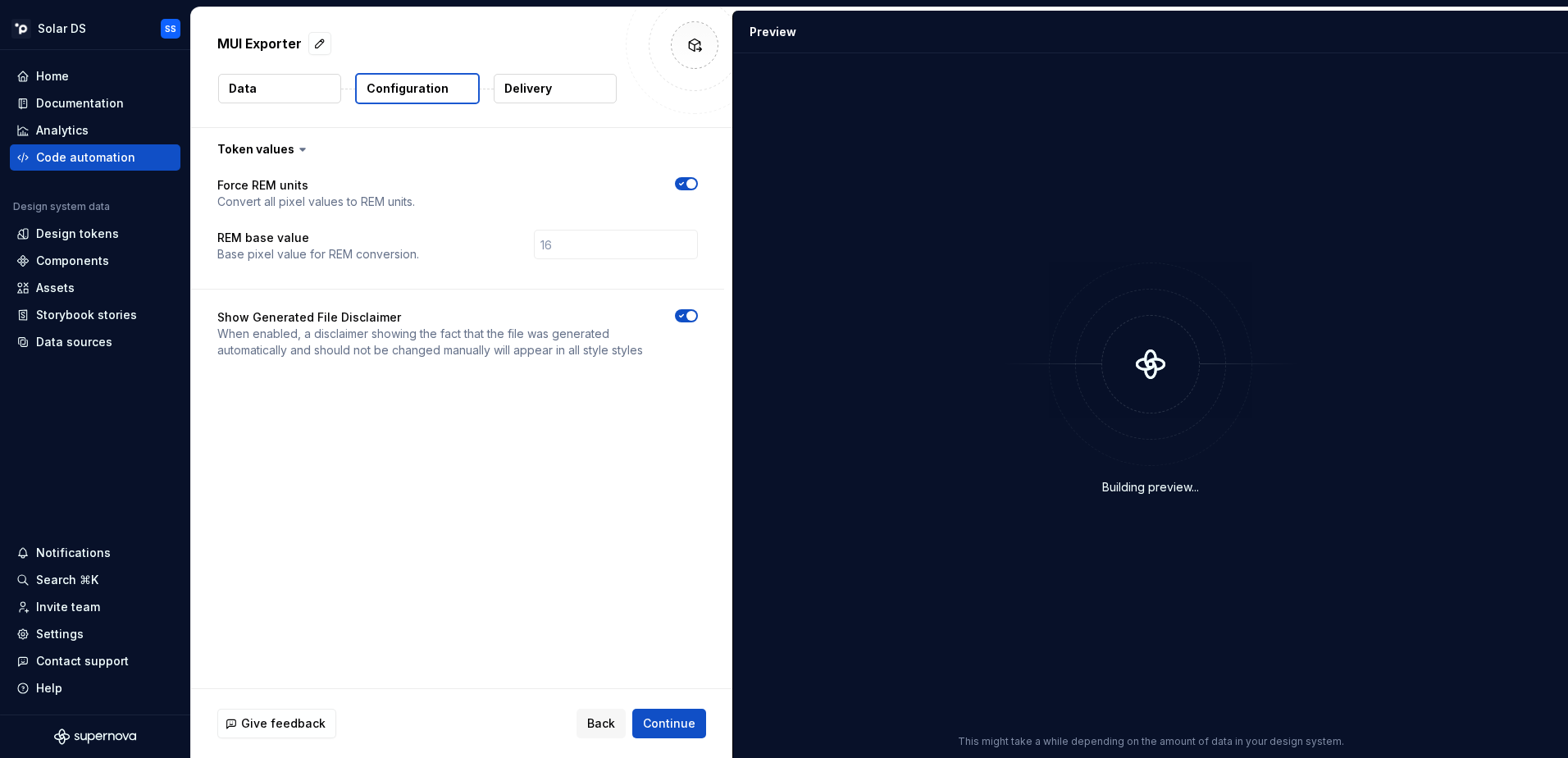
drag, startPoint x: 535, startPoint y: 92, endPoint x: 500, endPoint y: 92, distance: 35.0
click at [534, 92] on p "Delivery" at bounding box center [528, 88] width 47 height 16
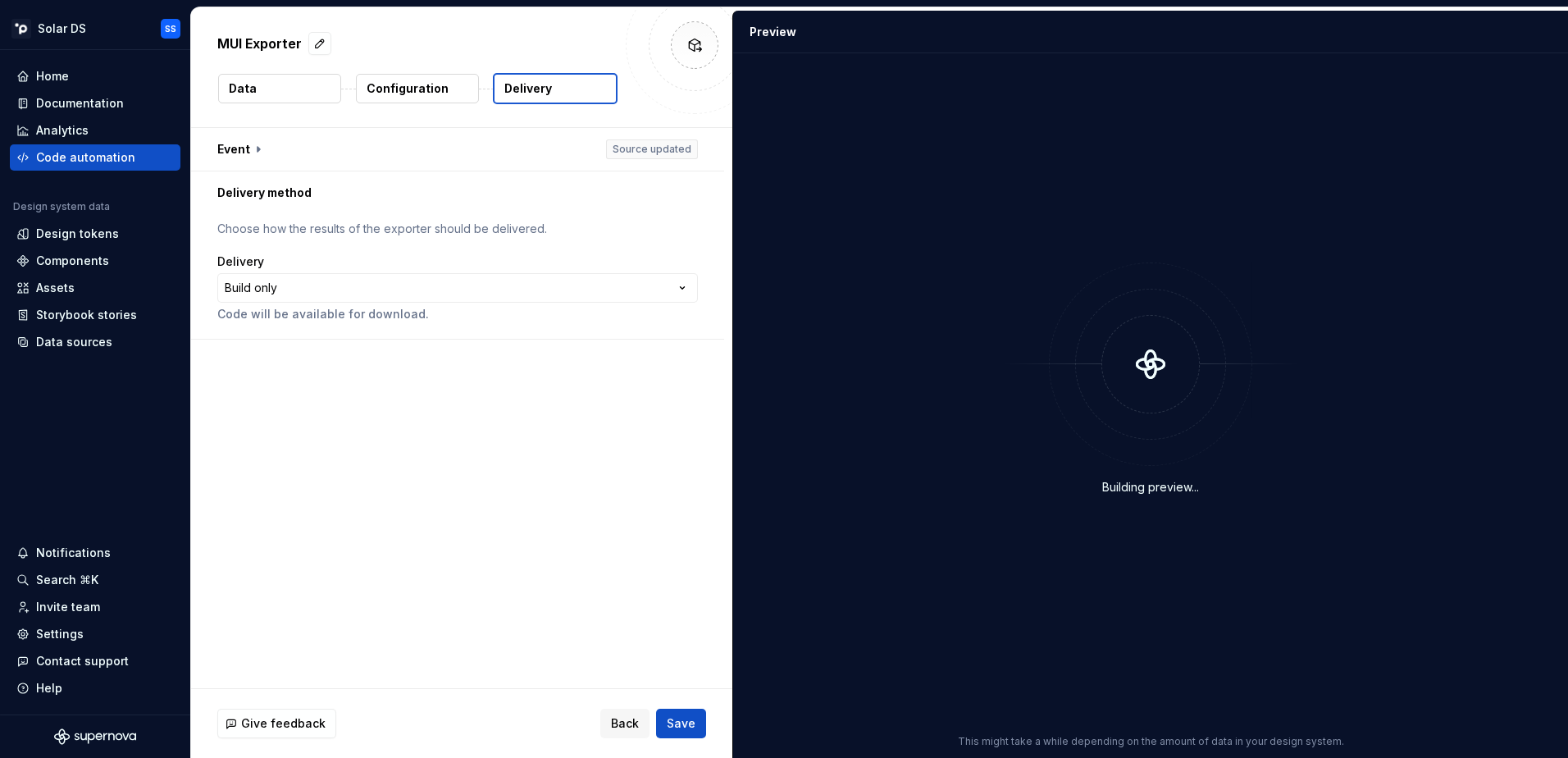
click at [216, 97] on div "MUI Exporter Data Configuration Delivery" at bounding box center [461, 68] width 542 height 120
click at [82, 164] on div "Code automation" at bounding box center [85, 157] width 99 height 16
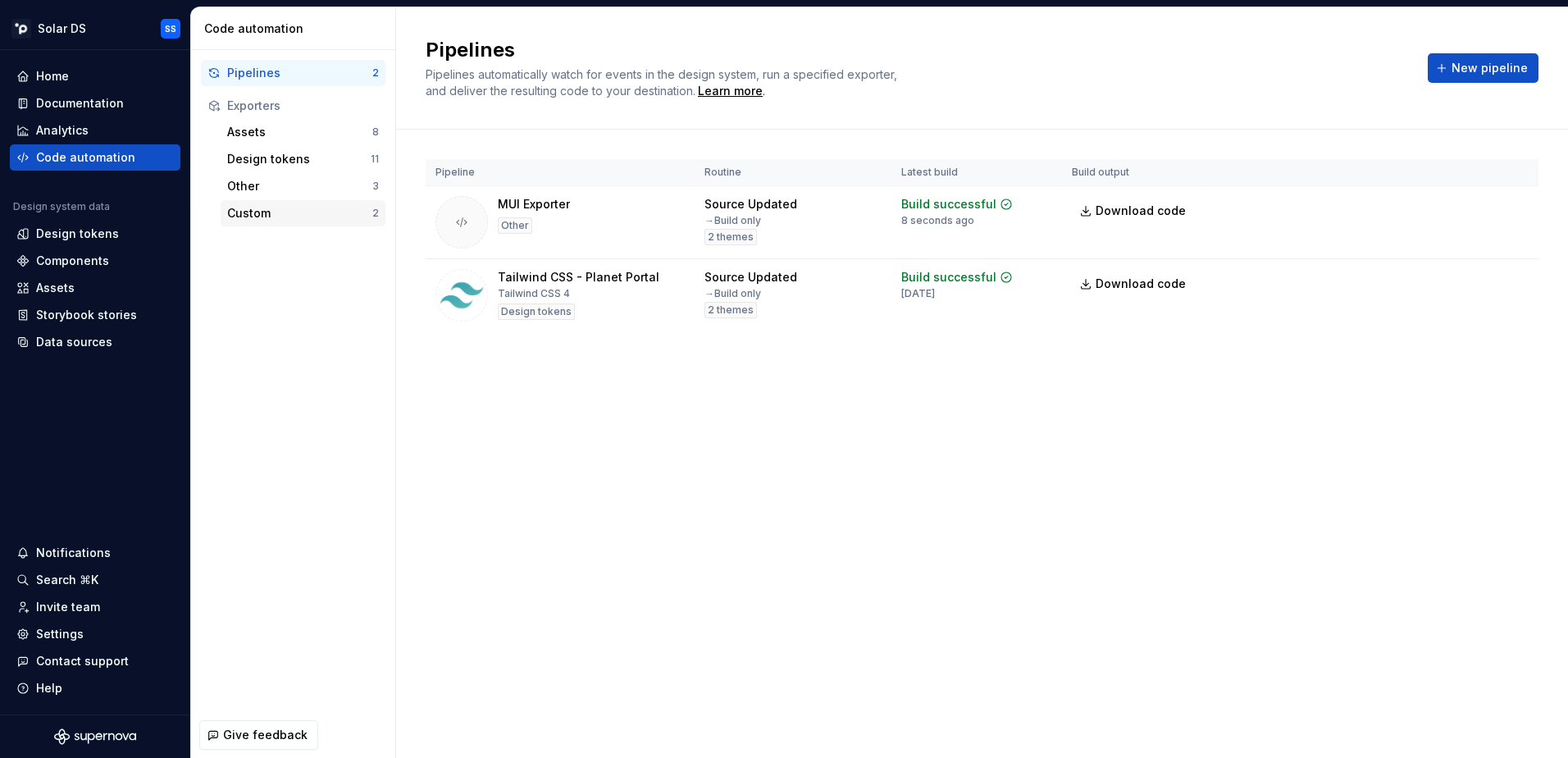
click at [282, 218] on div "Custom" at bounding box center [300, 213] width 145 height 16
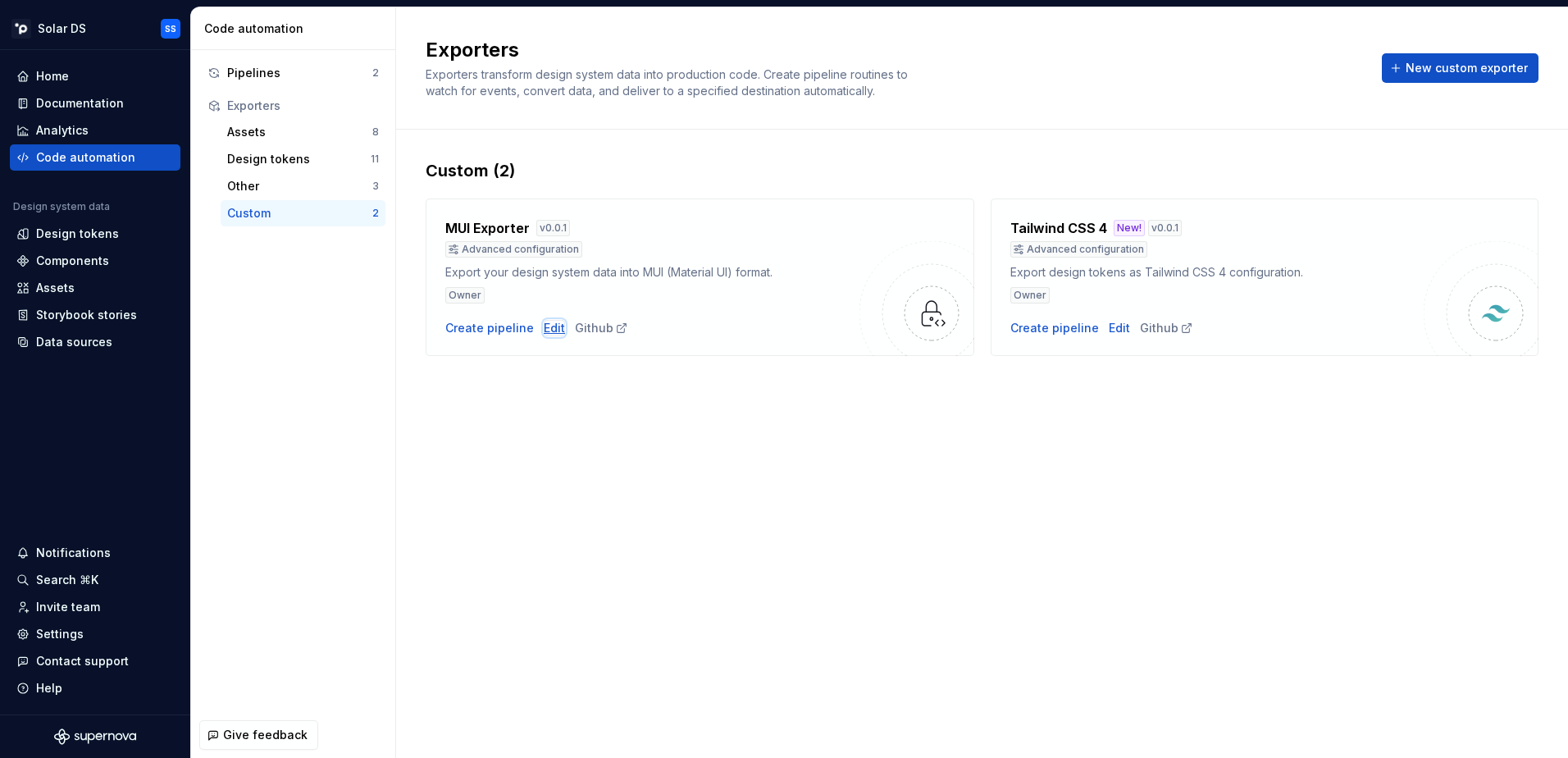
click at [544, 332] on div "Edit" at bounding box center [554, 328] width 21 height 16
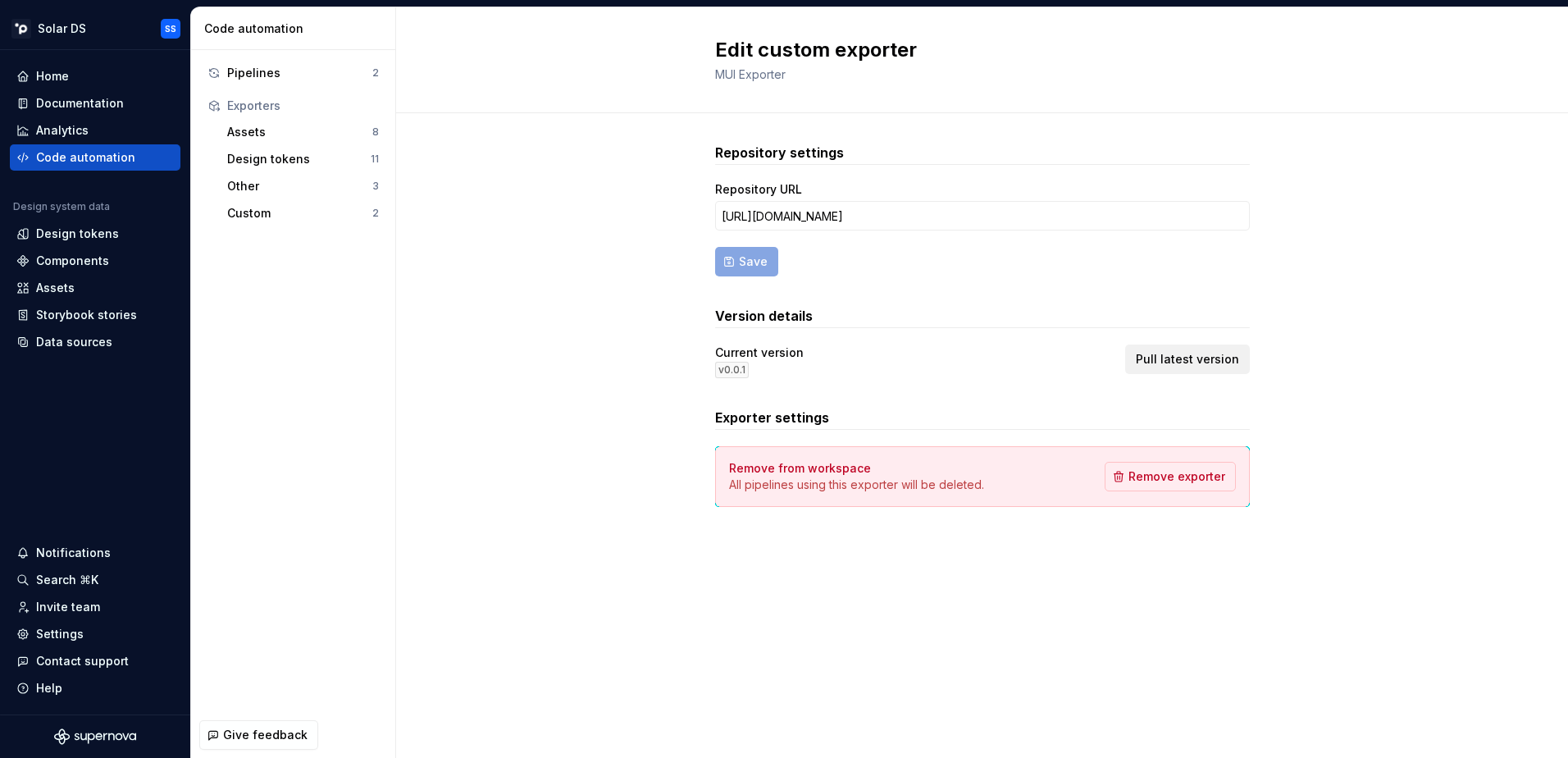
click at [1197, 361] on span "Pull latest version" at bounding box center [1187, 358] width 103 height 16
click at [75, 149] on div "Code automation" at bounding box center [95, 157] width 171 height 26
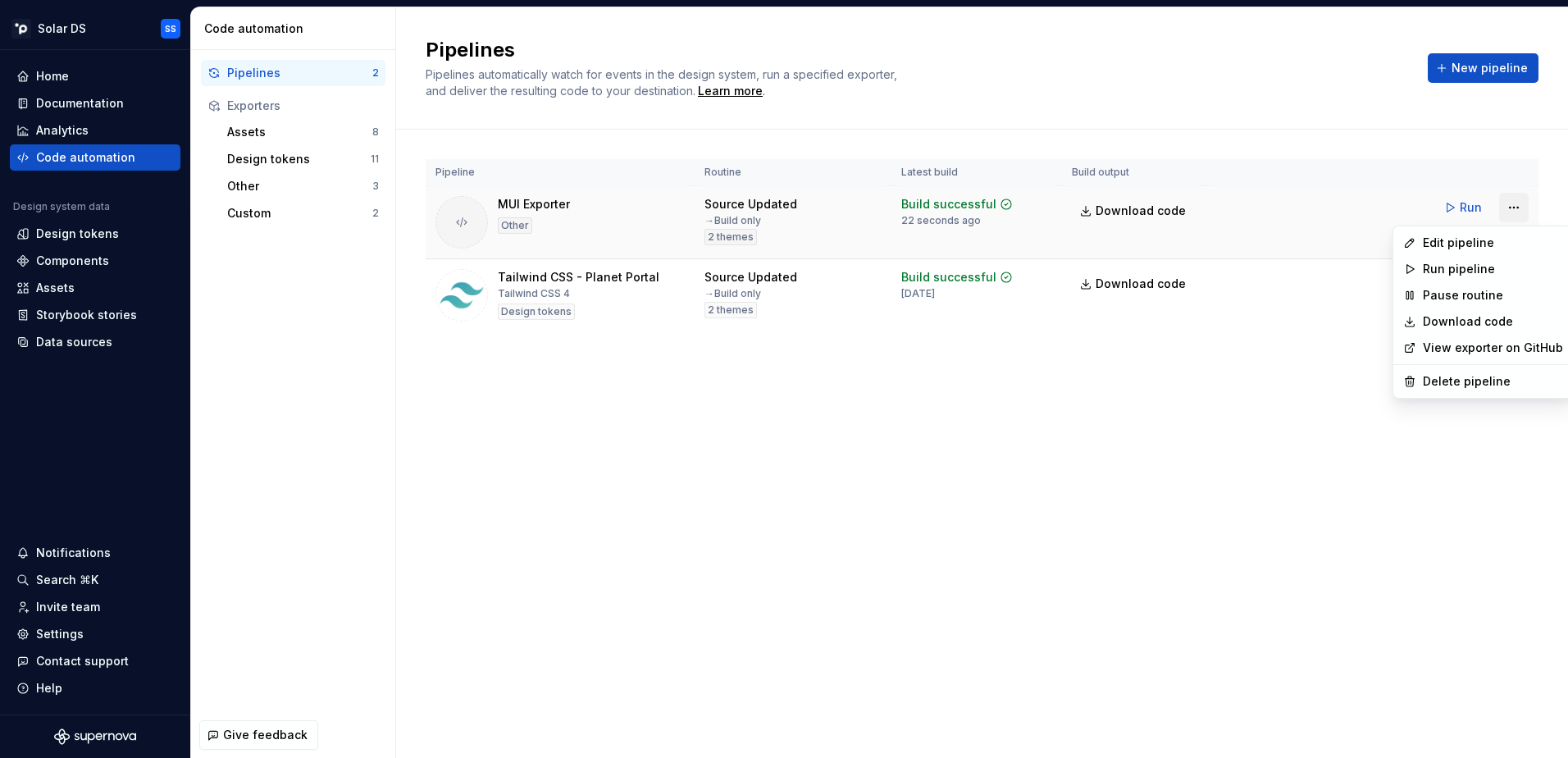
click at [1505, 207] on html "Solar DS SS Home Documentation Analytics Code automation Design system data Des…" at bounding box center [784, 379] width 1568 height 758
click at [1428, 243] on div "Edit pipeline" at bounding box center [1493, 243] width 140 height 16
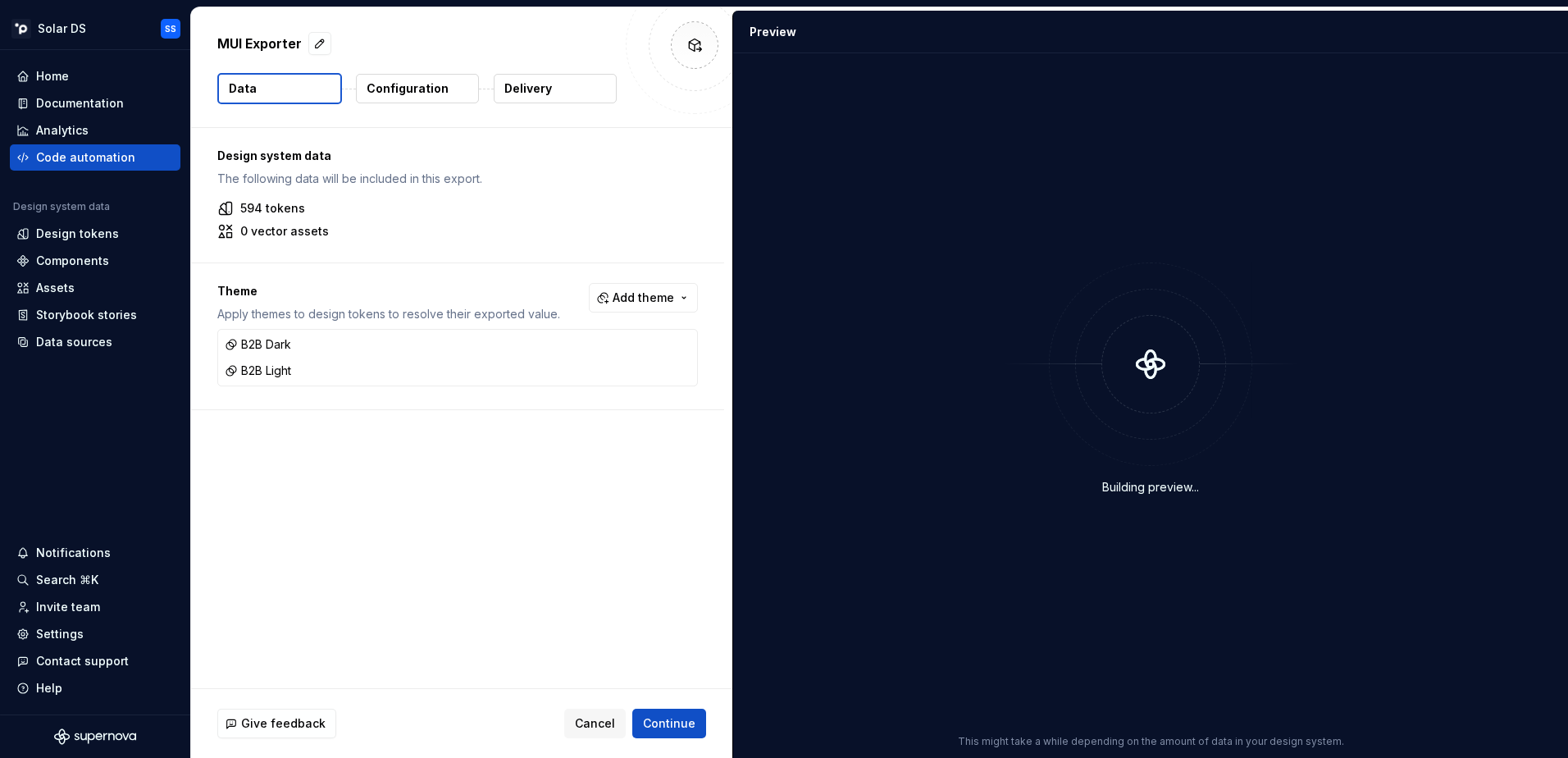
click at [538, 90] on p "Delivery" at bounding box center [528, 88] width 47 height 16
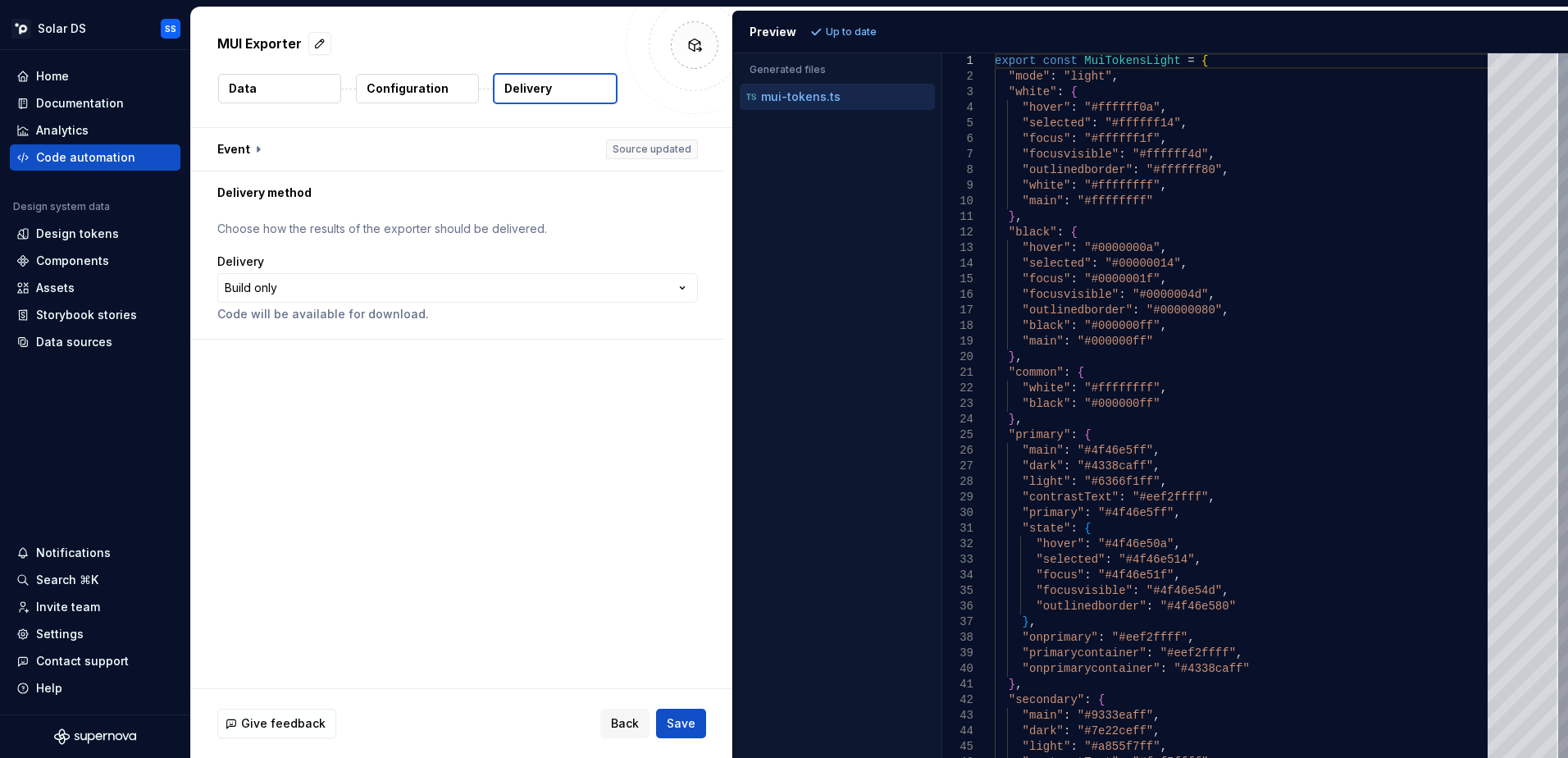
type textarea "**********"
type textarea "******"
type textarea "**********"
type textarea "*******"
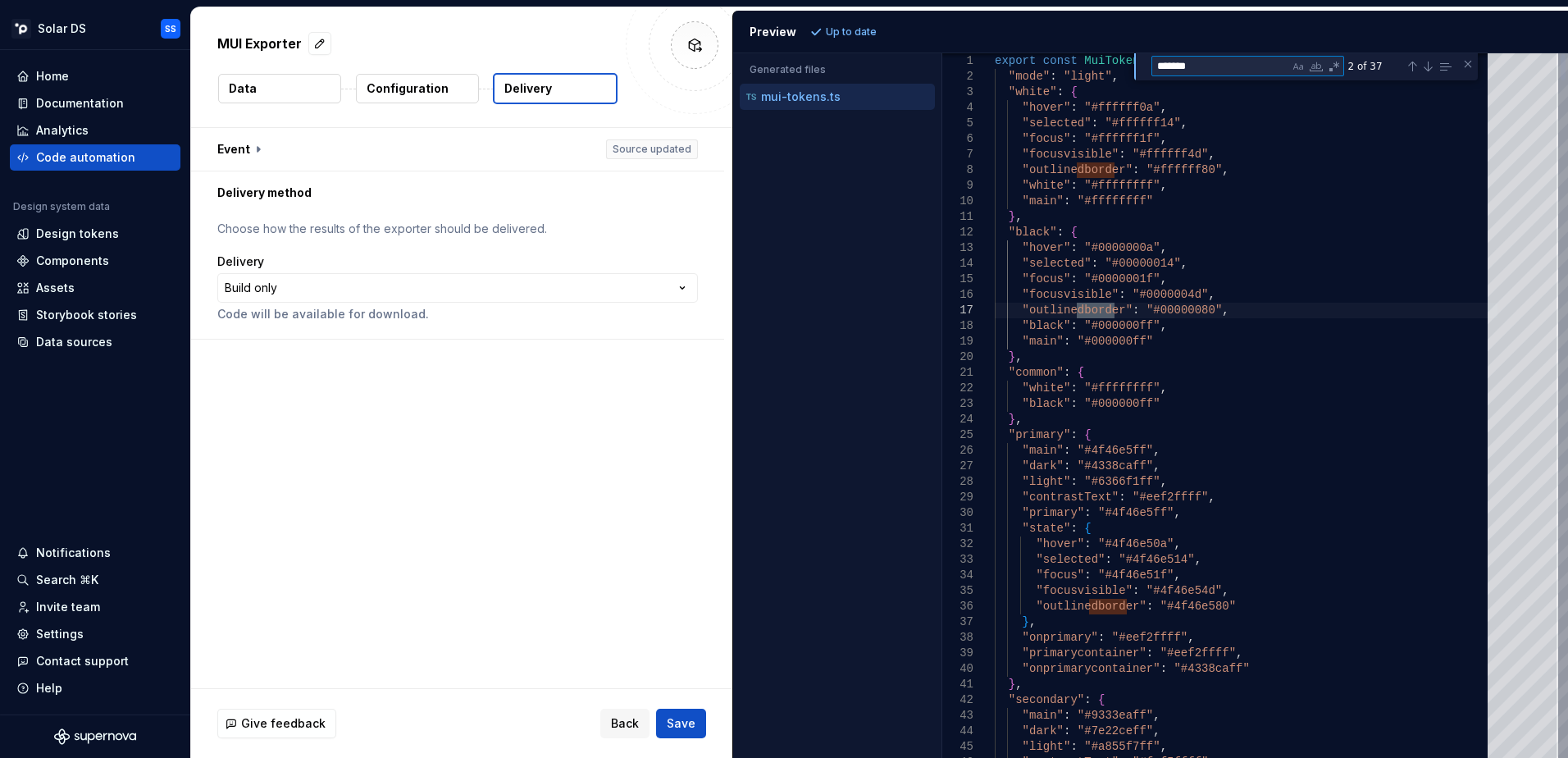
type textarea "**********"
type textarea "********"
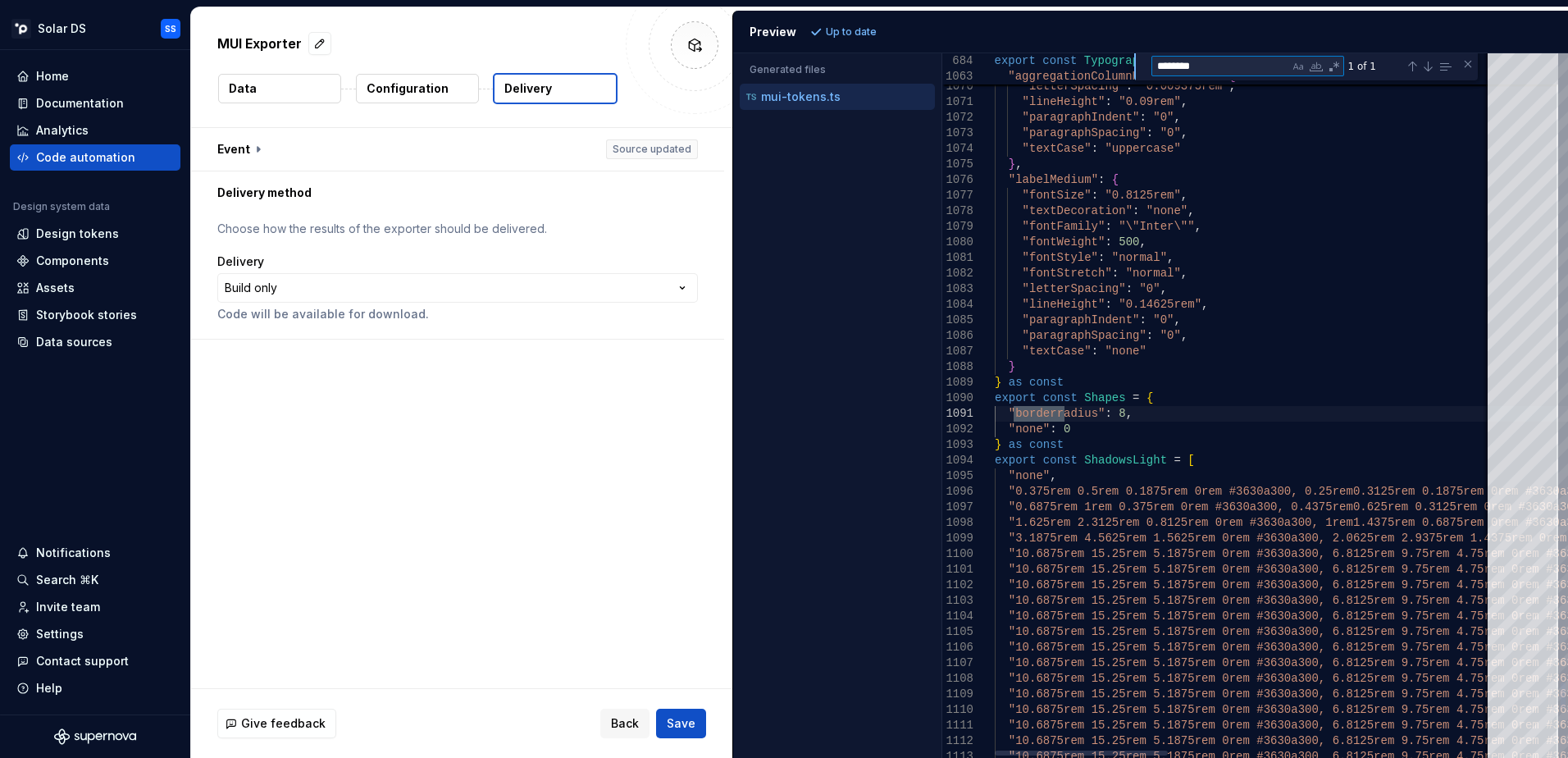
type textarea "**********"
type textarea "*********"
click at [46, 155] on div "Code automation" at bounding box center [85, 157] width 99 height 16
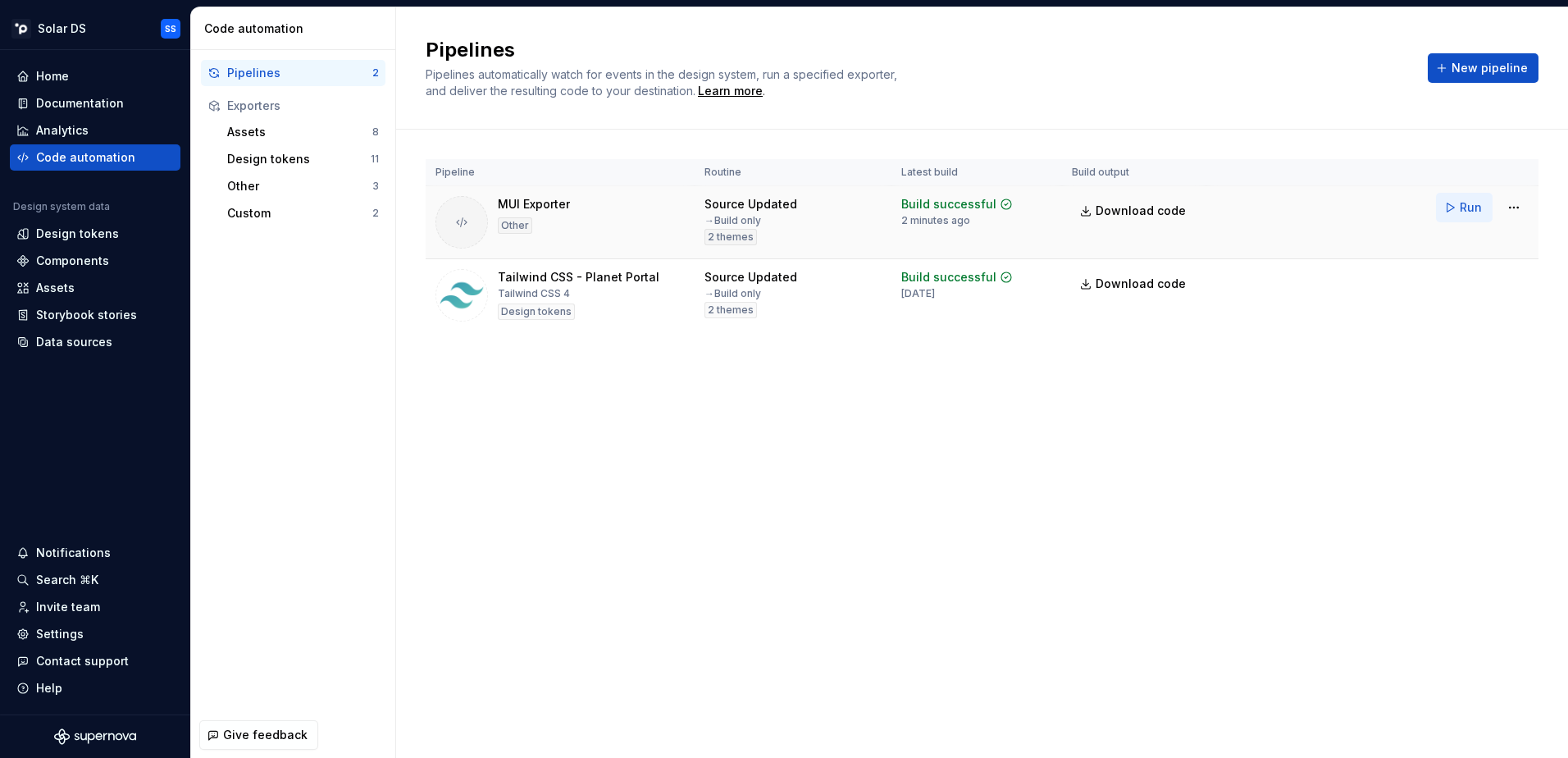
click at [1456, 209] on button "Run" at bounding box center [1464, 207] width 57 height 30
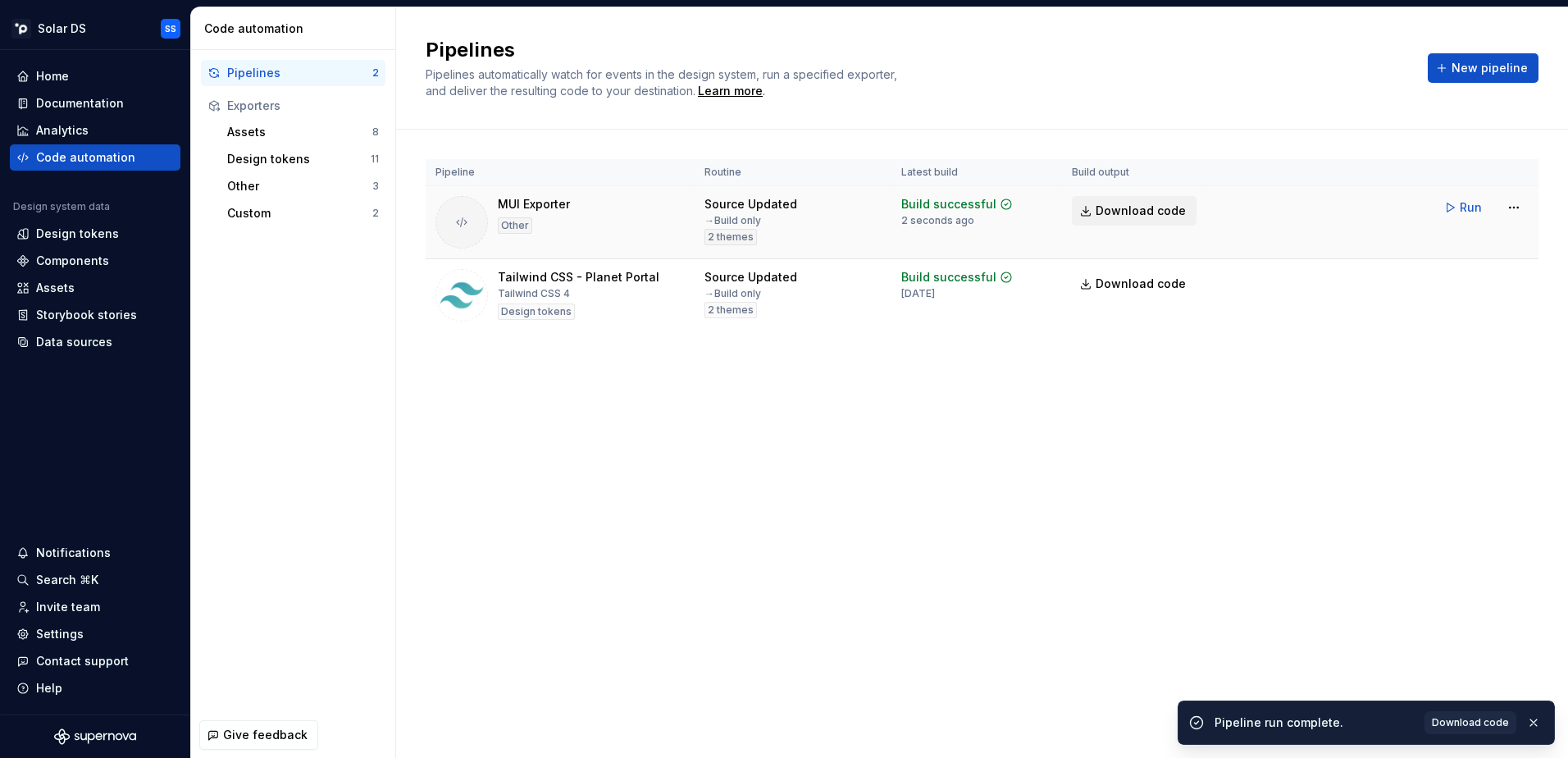
click at [1151, 210] on span "Download code" at bounding box center [1141, 210] width 90 height 16
